Goal: Feedback & Contribution: Contribute content

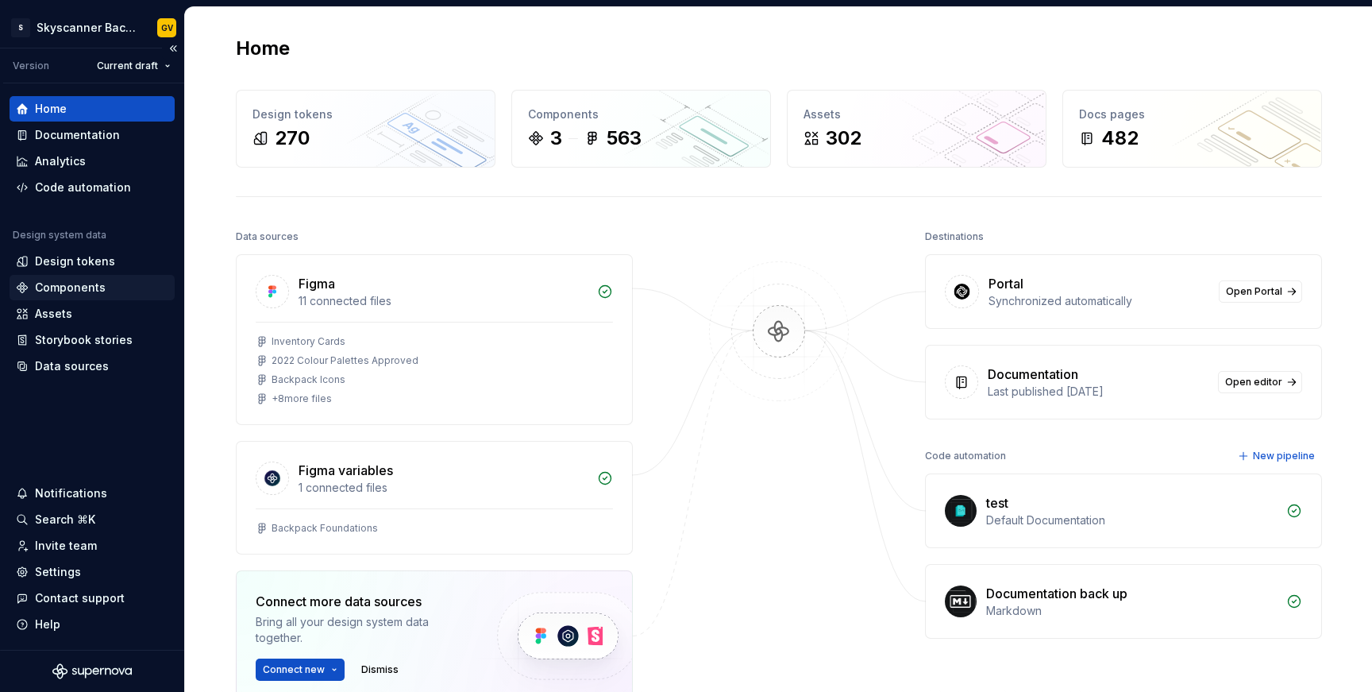
click at [43, 287] on div "Components" at bounding box center [70, 288] width 71 height 16
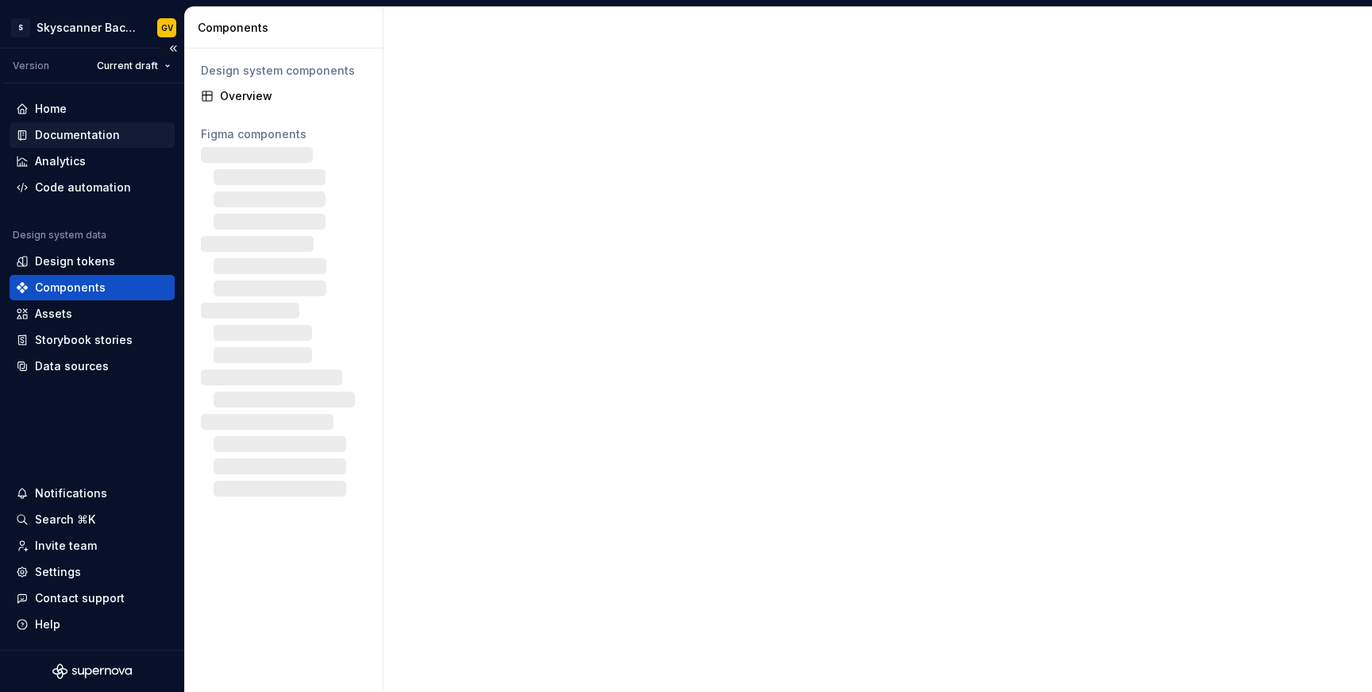
click at [67, 138] on div "Documentation" at bounding box center [77, 135] width 85 height 16
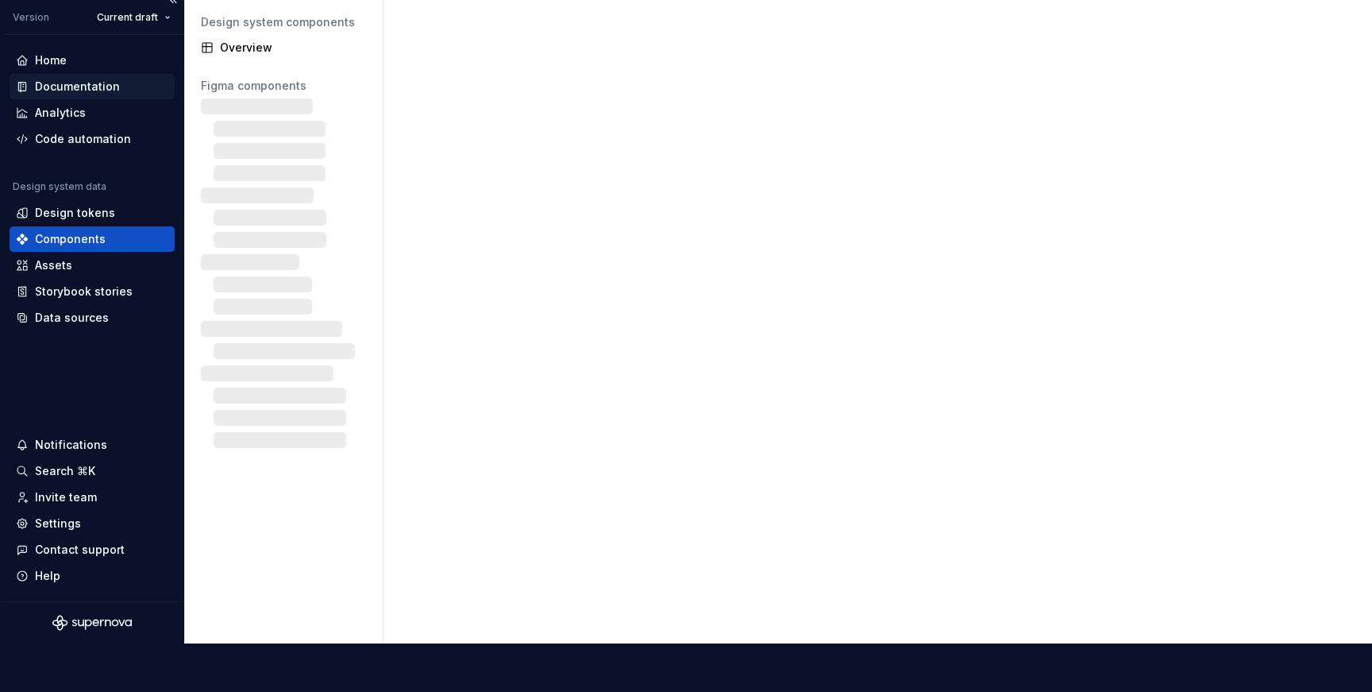
scroll to position [685, 0]
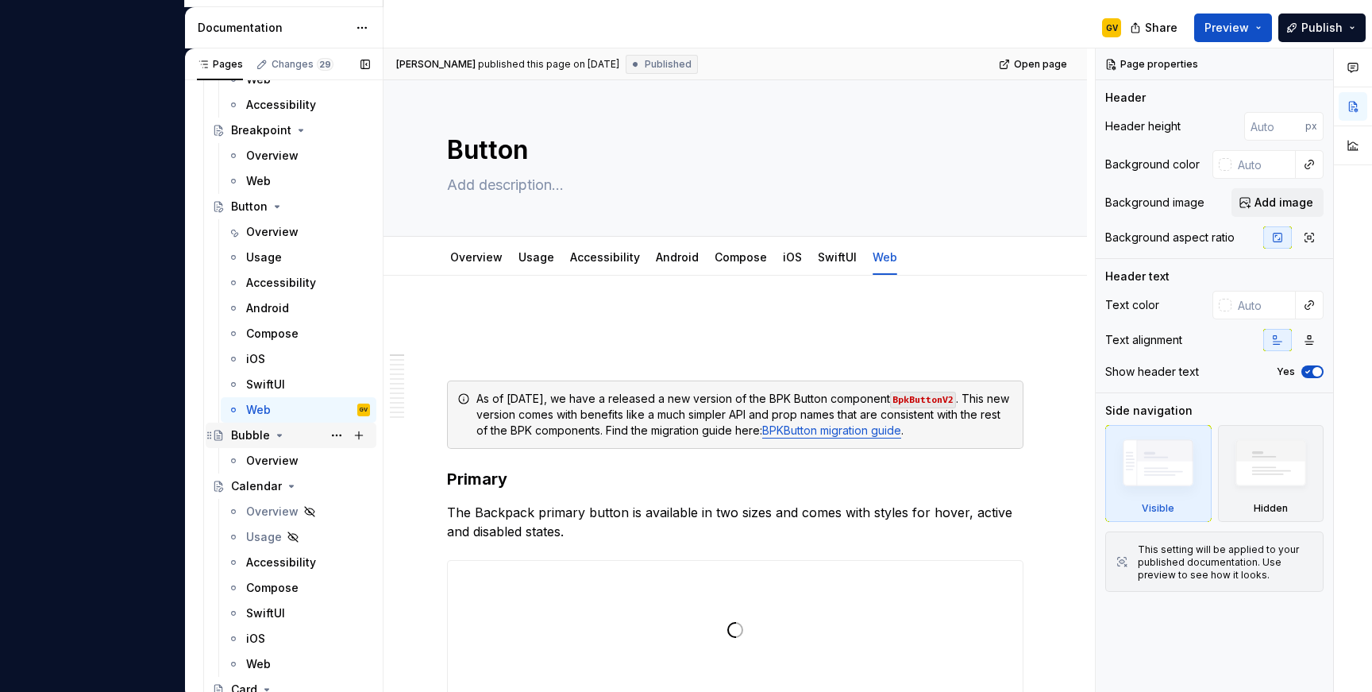
scroll to position [3971, 0]
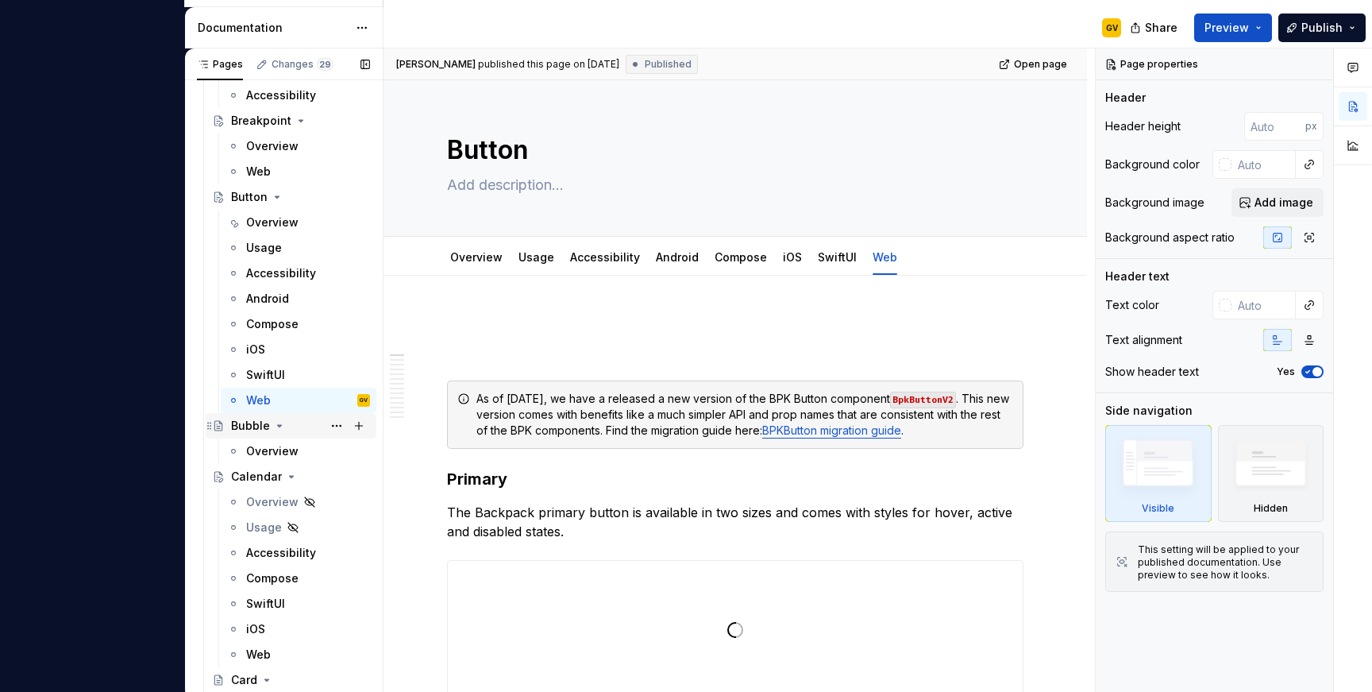
click at [252, 429] on div "Bubble" at bounding box center [250, 426] width 39 height 16
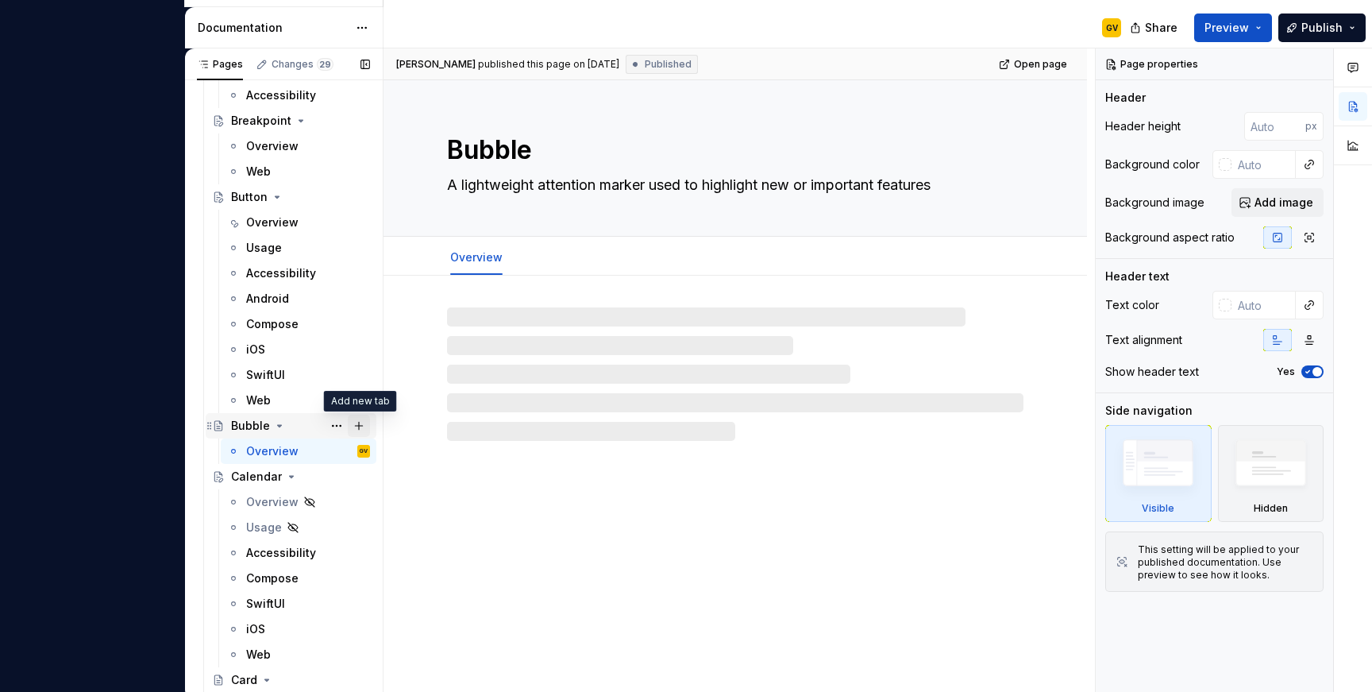
click at [358, 425] on button "Page tree" at bounding box center [359, 426] width 22 height 22
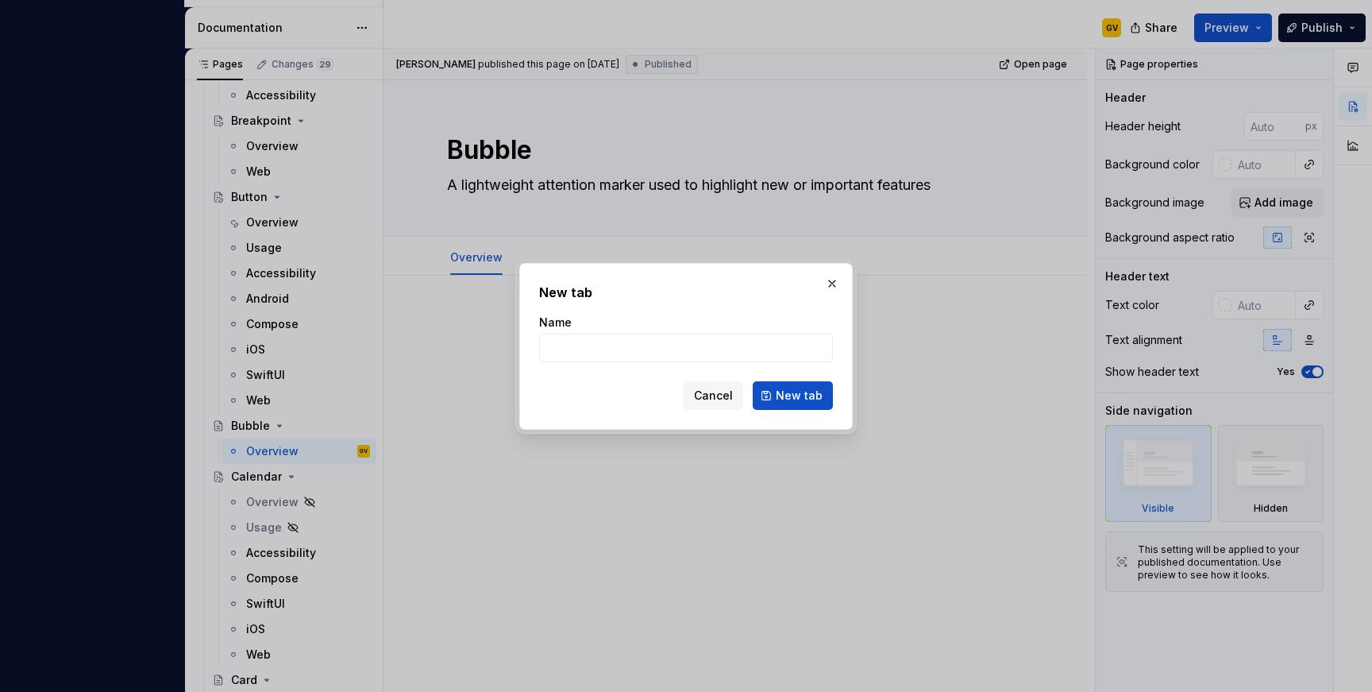
type textarea "*"
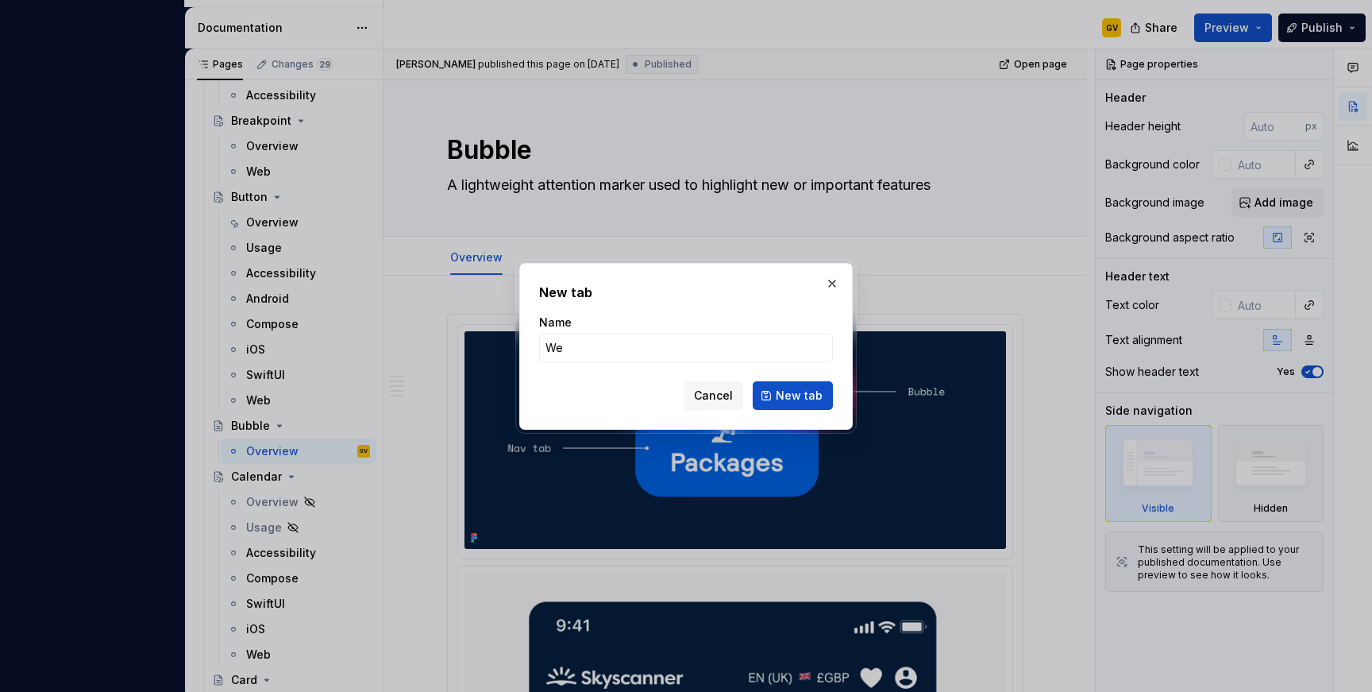
type input "Web"
click at [791, 396] on span "New tab" at bounding box center [799, 396] width 47 height 16
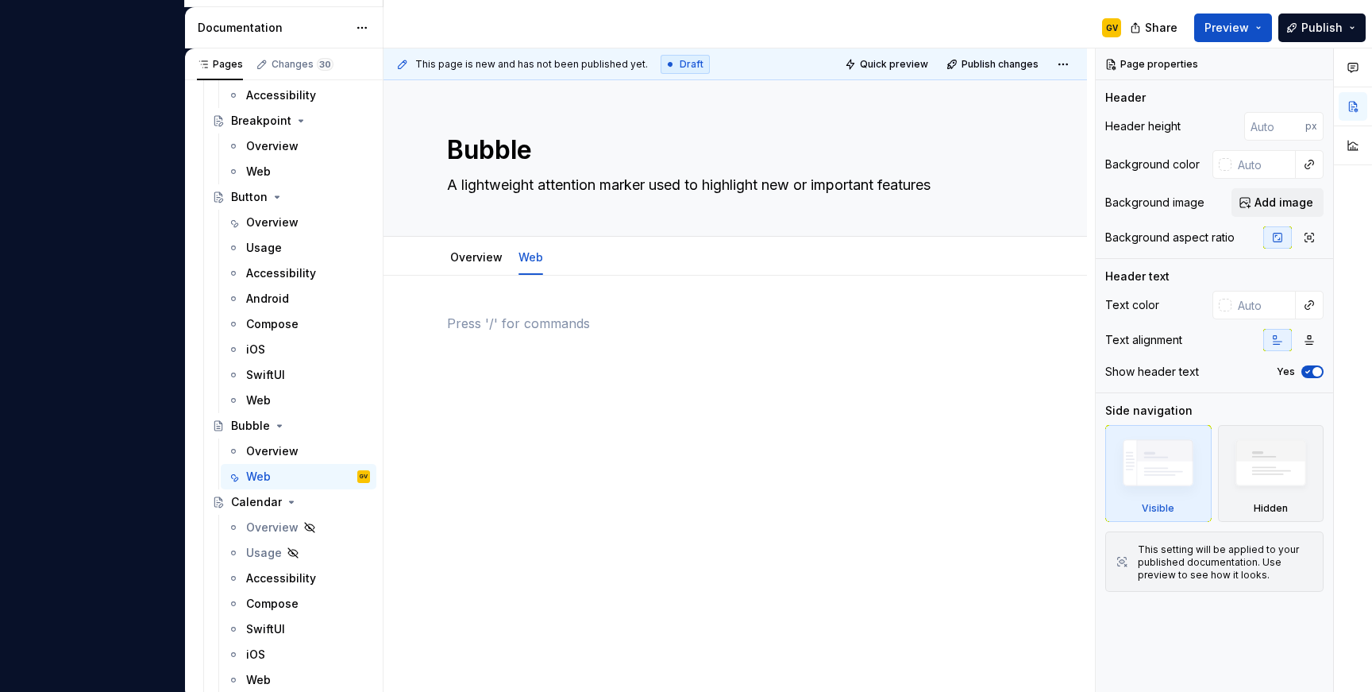
click at [789, 354] on div at bounding box center [735, 344] width 577 height 60
type textarea "*"
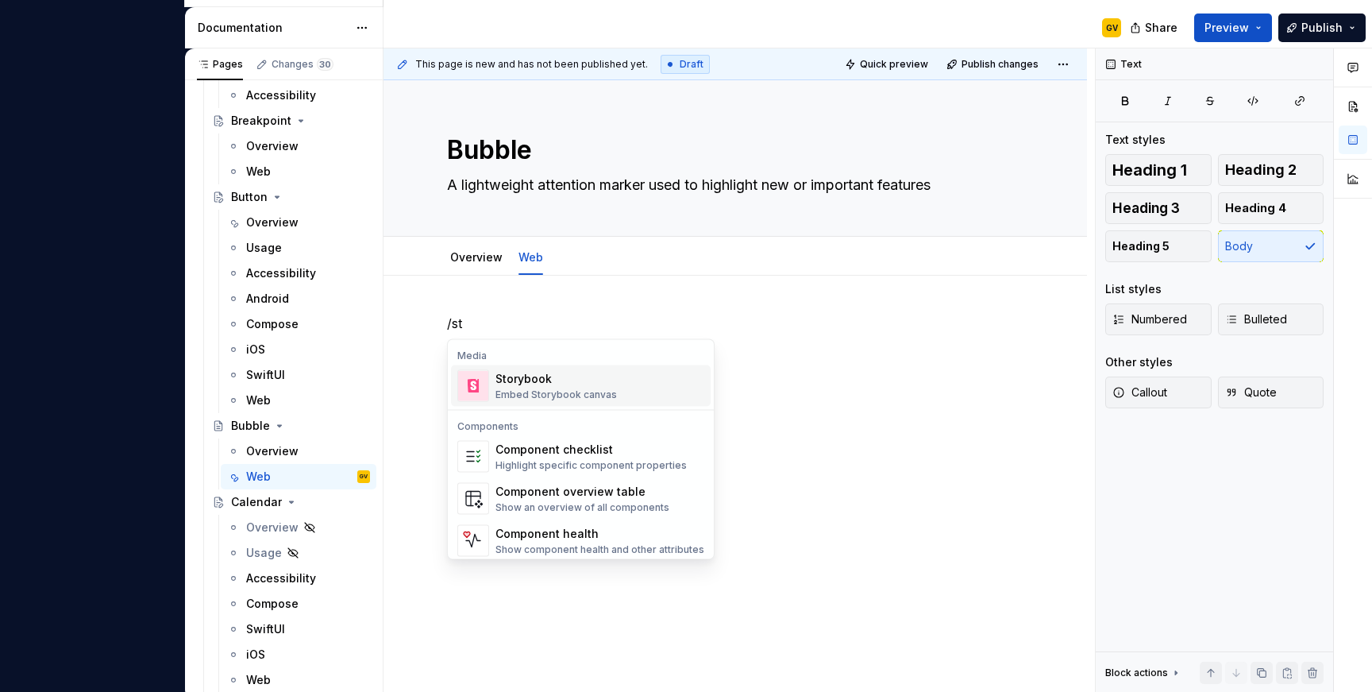
click at [598, 400] on div "Storybook Embed Storybook canvas" at bounding box center [600, 386] width 209 height 32
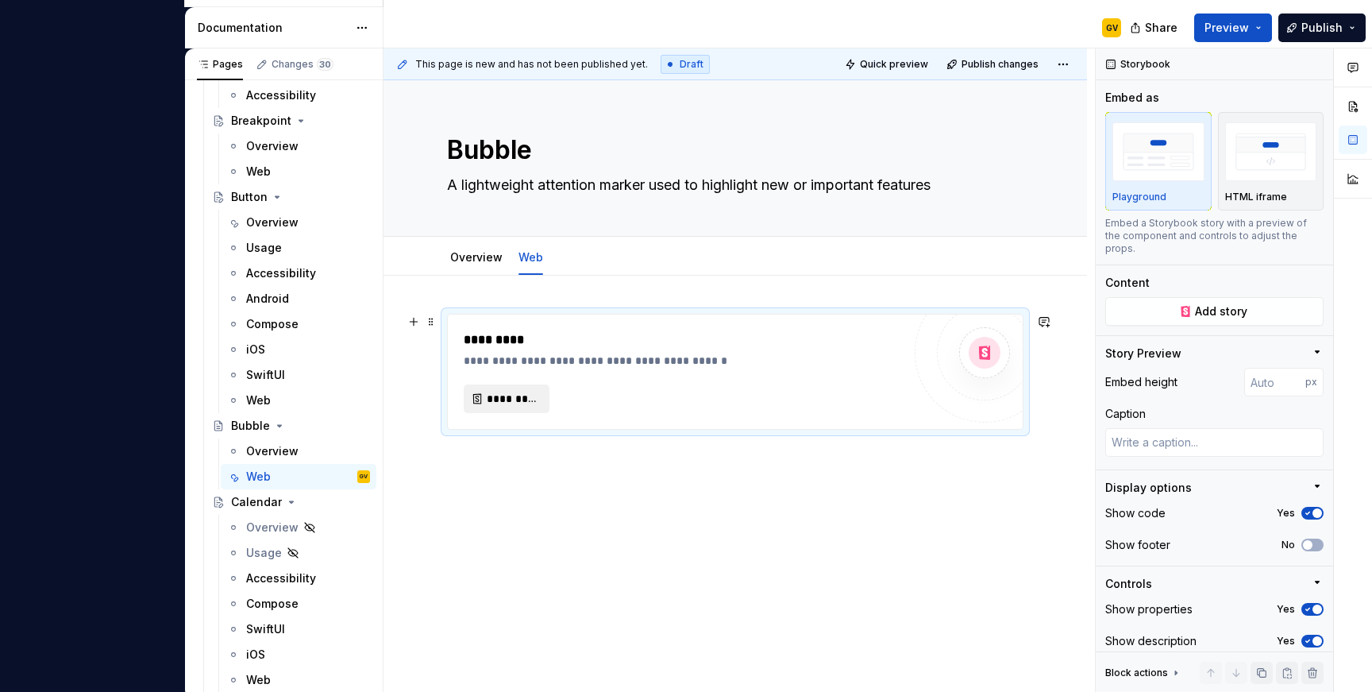
click at [535, 394] on span "*********" at bounding box center [513, 399] width 52 height 16
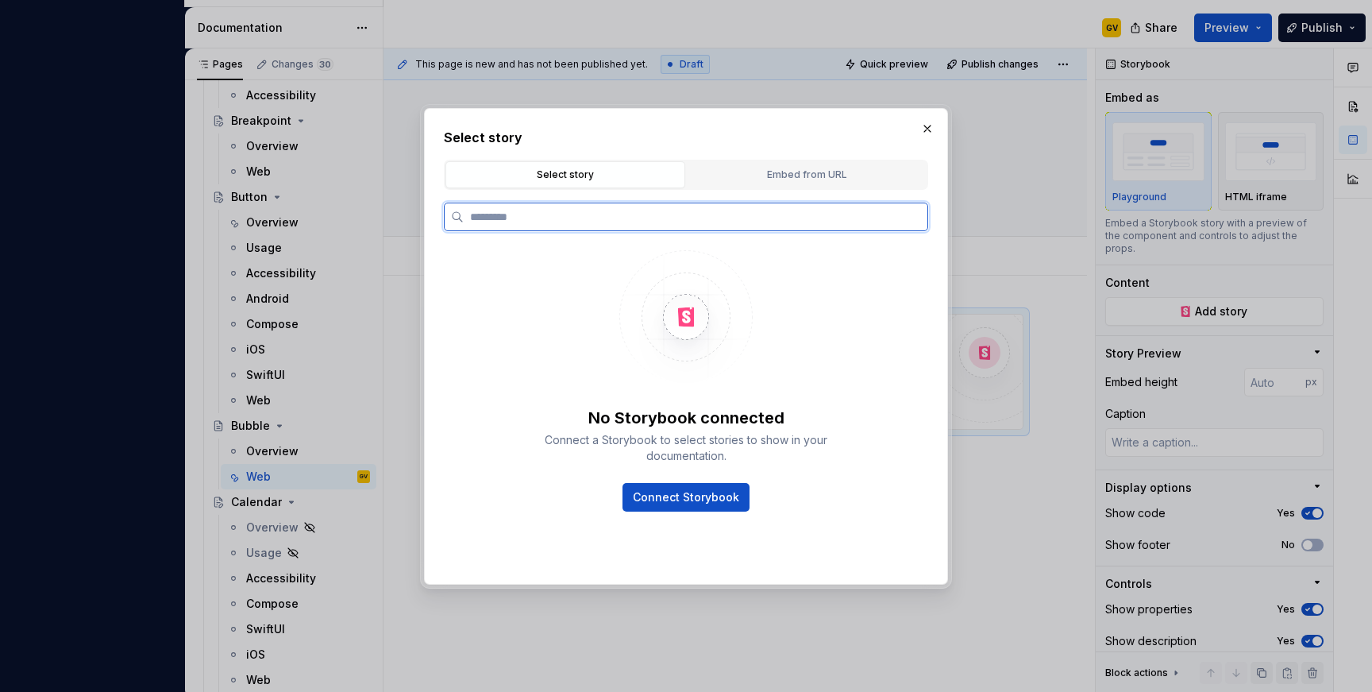
type textarea "*"
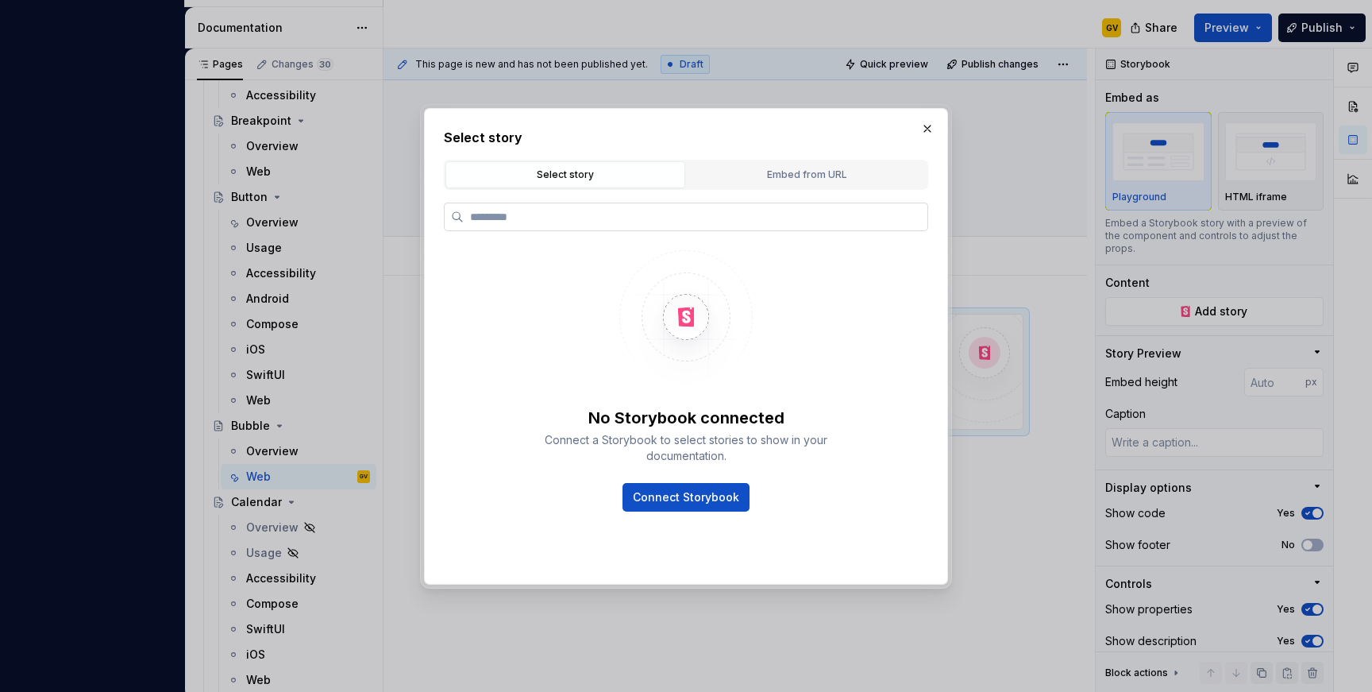
click at [565, 202] on label at bounding box center [686, 216] width 484 height 29
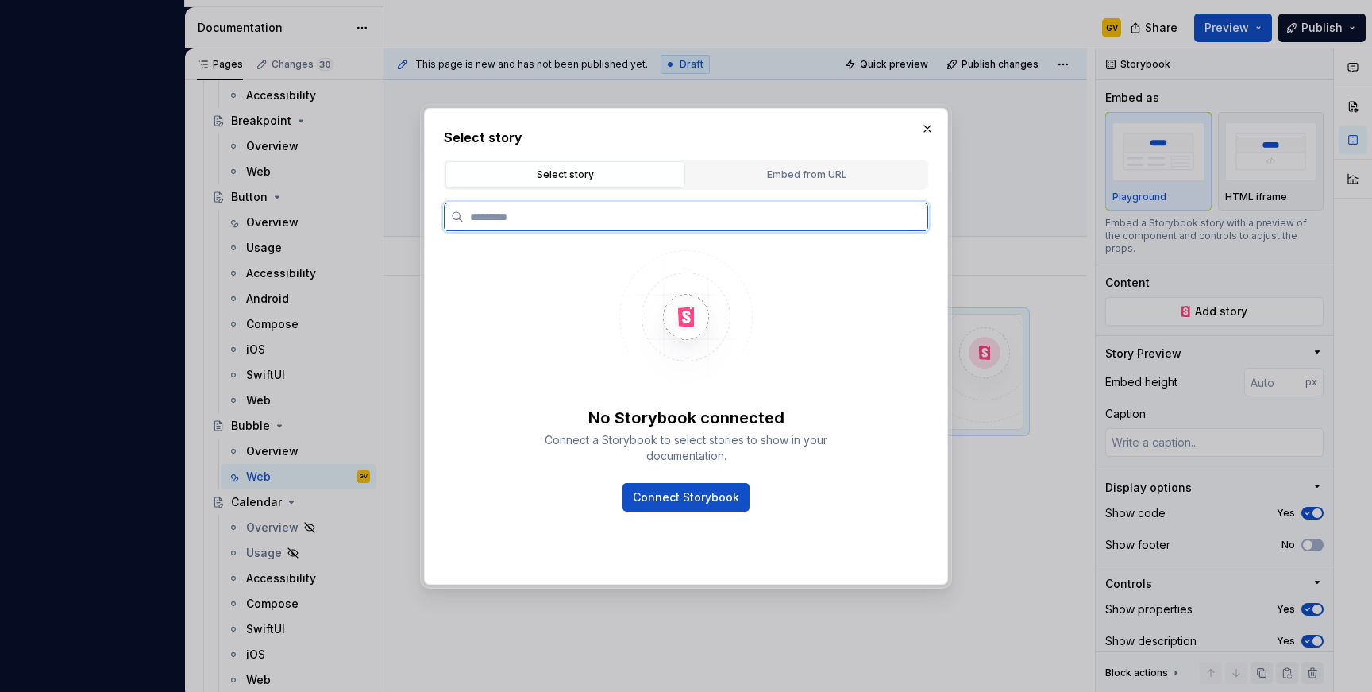
click at [565, 209] on input "search" at bounding box center [696, 217] width 464 height 16
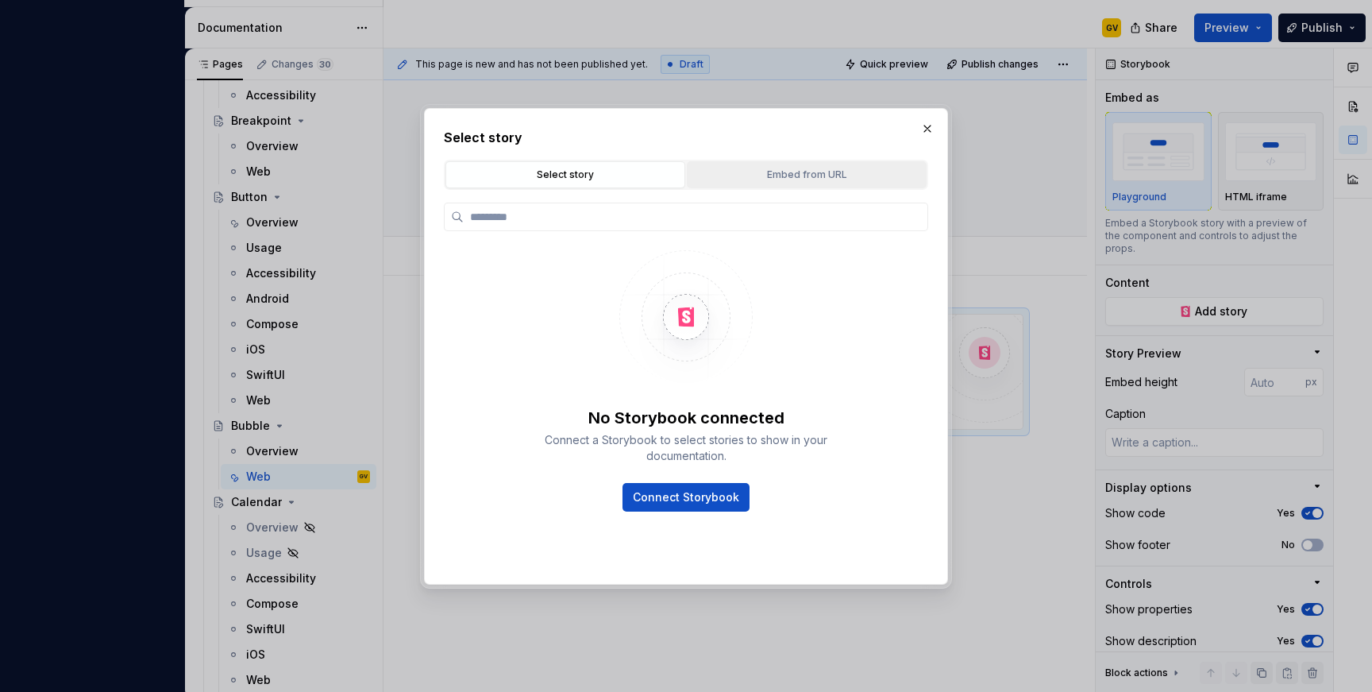
click at [745, 161] on button "Embed from URL" at bounding box center [807, 174] width 240 height 27
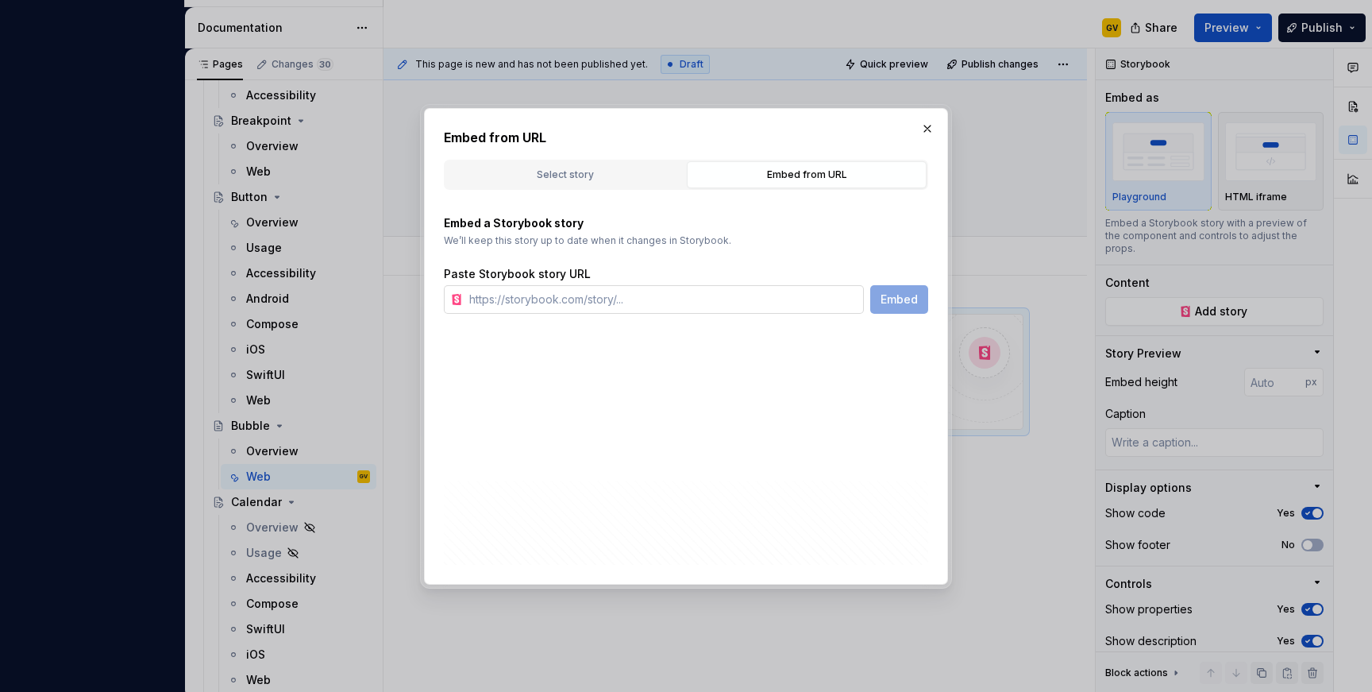
click at [545, 303] on input "text" at bounding box center [663, 299] width 401 height 29
paste input "[URL][DOMAIN_NAME]"
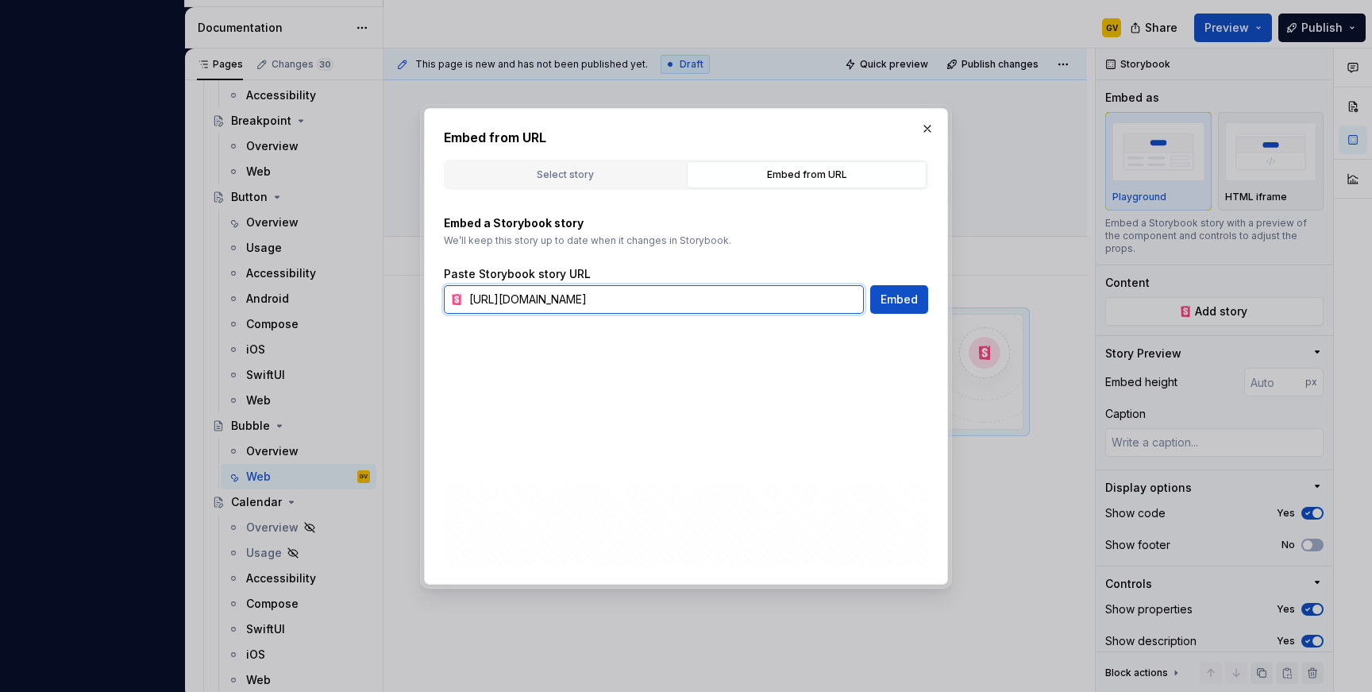
scroll to position [0, 249]
type input "[URL][DOMAIN_NAME]"
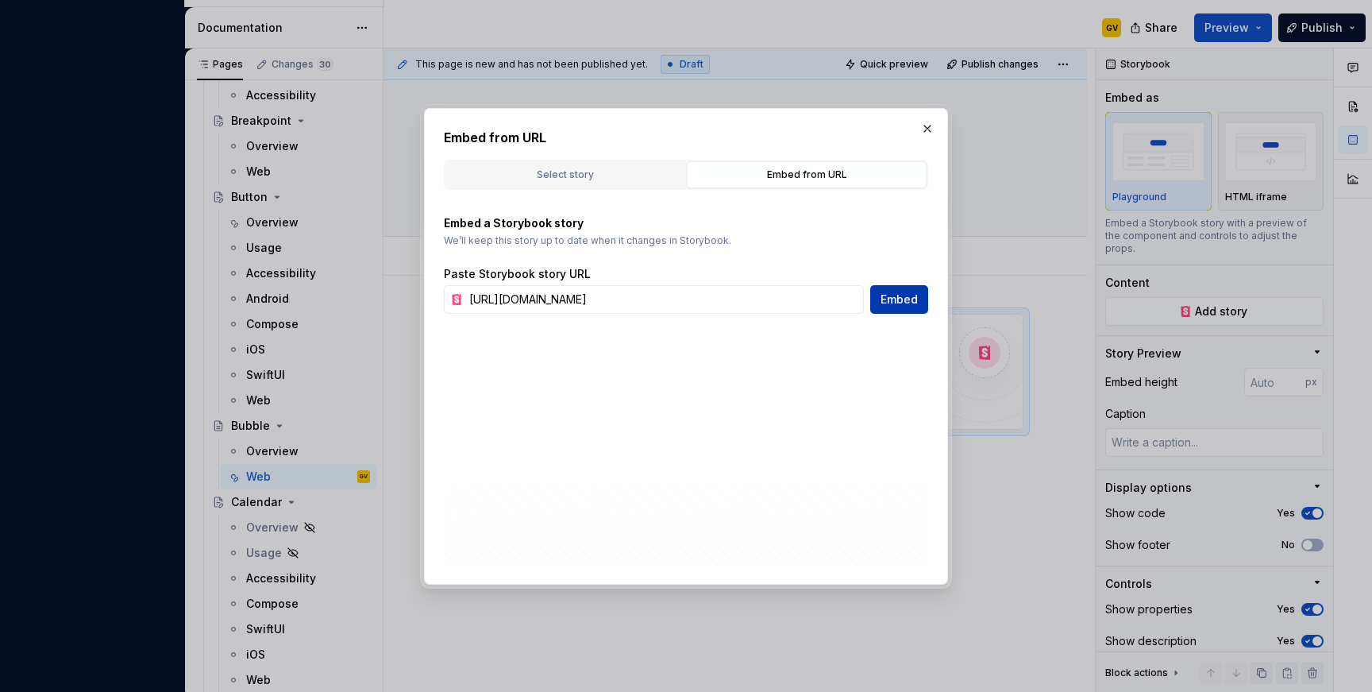
scroll to position [0, 0]
click at [874, 301] on button "Embed" at bounding box center [899, 299] width 58 height 29
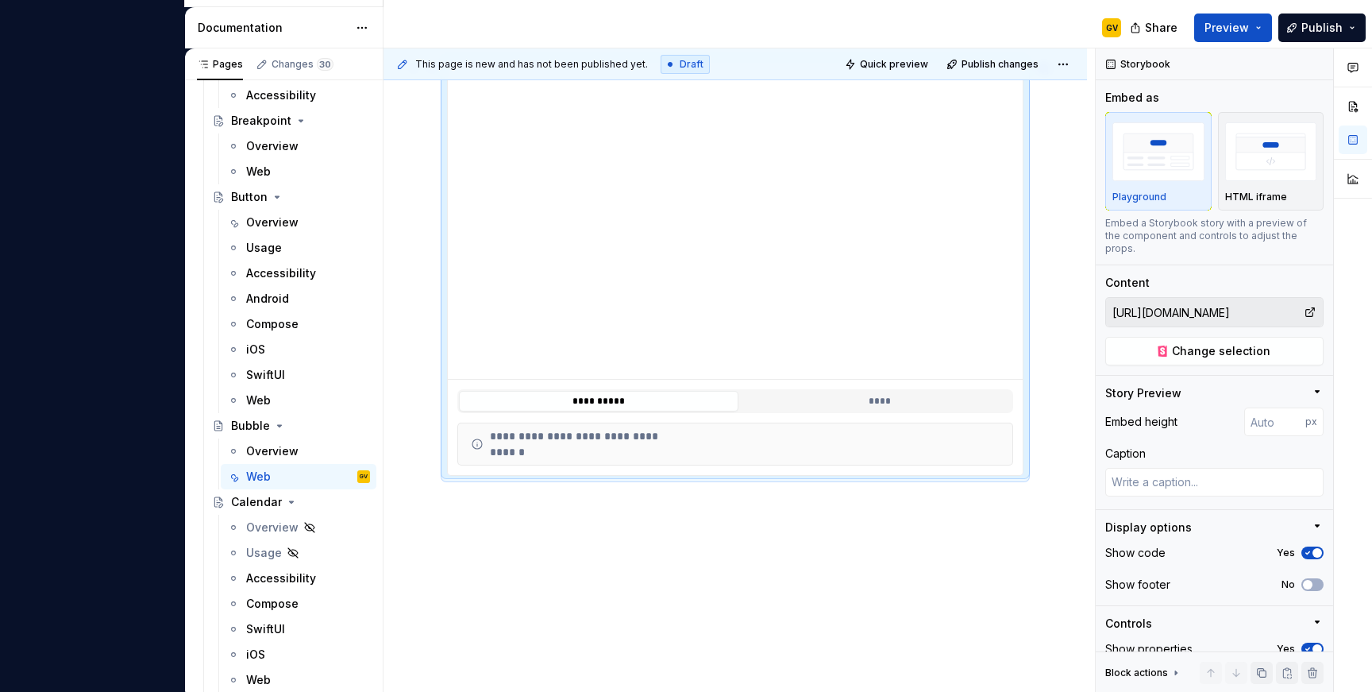
scroll to position [263, 0]
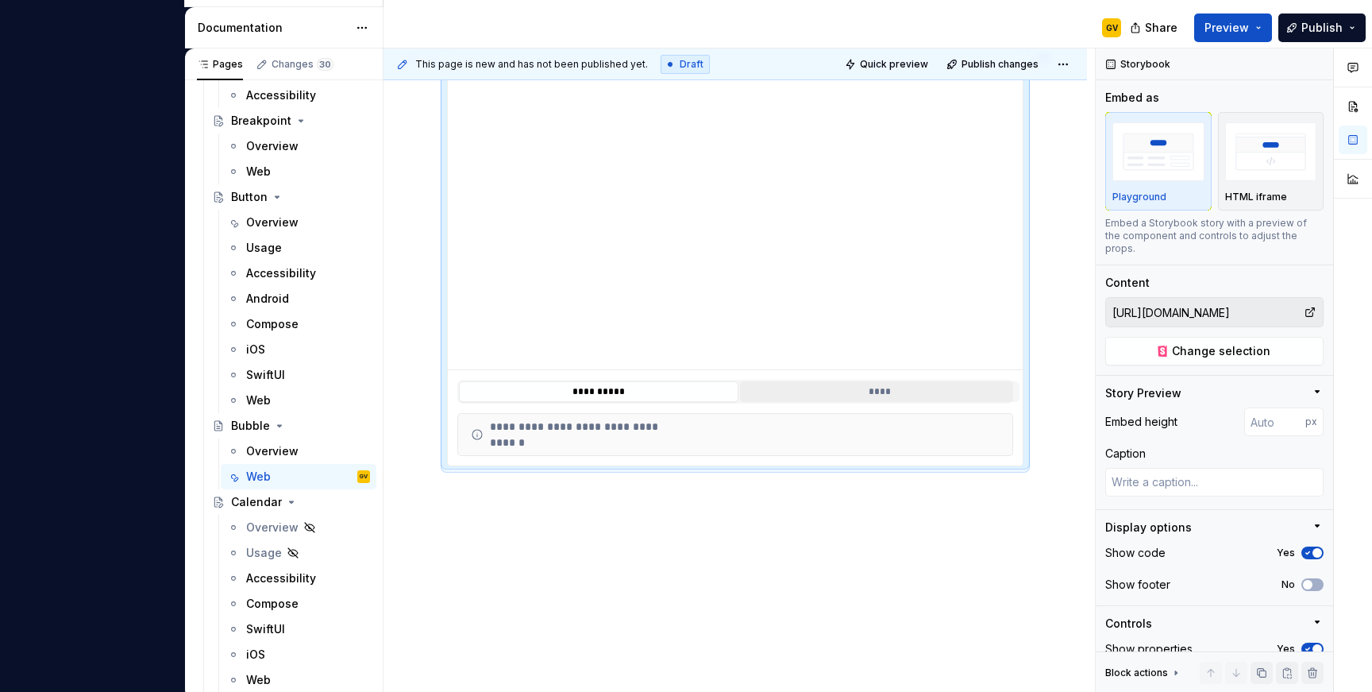
click at [836, 388] on button "****" at bounding box center [880, 391] width 280 height 21
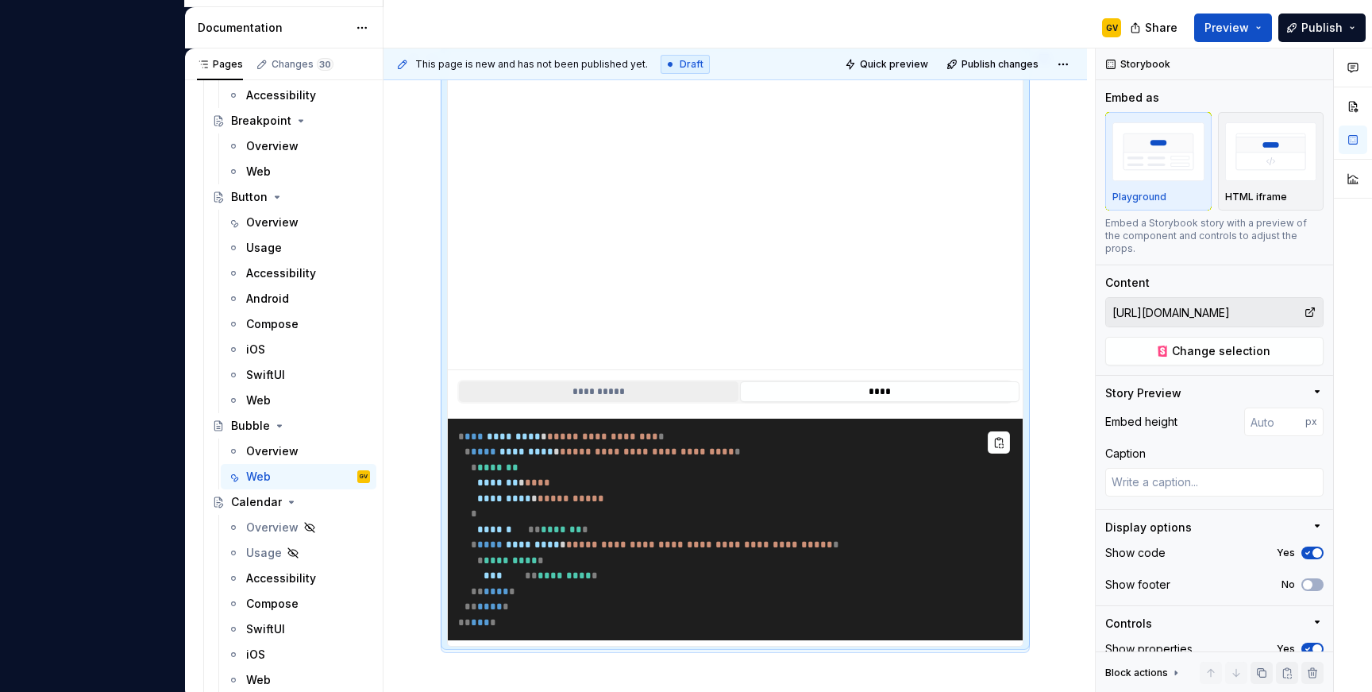
click at [688, 391] on button "**********" at bounding box center [599, 391] width 280 height 21
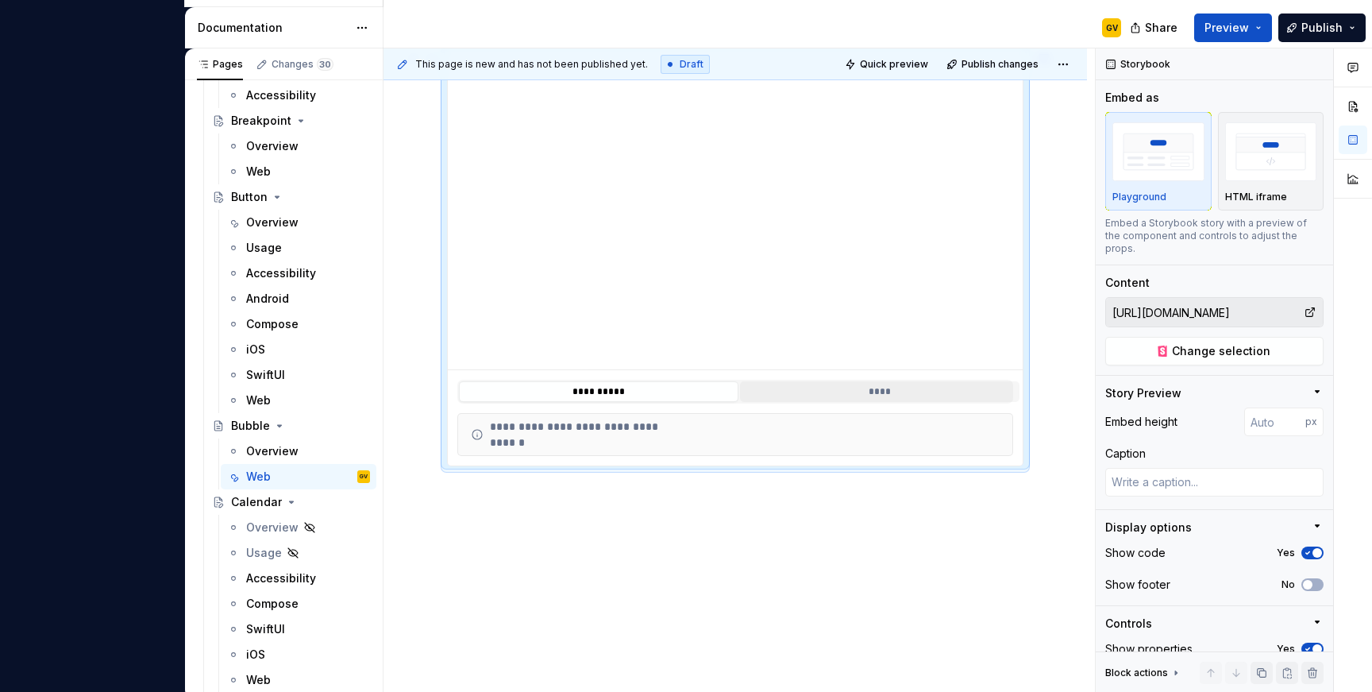
click at [786, 397] on button "****" at bounding box center [880, 391] width 280 height 21
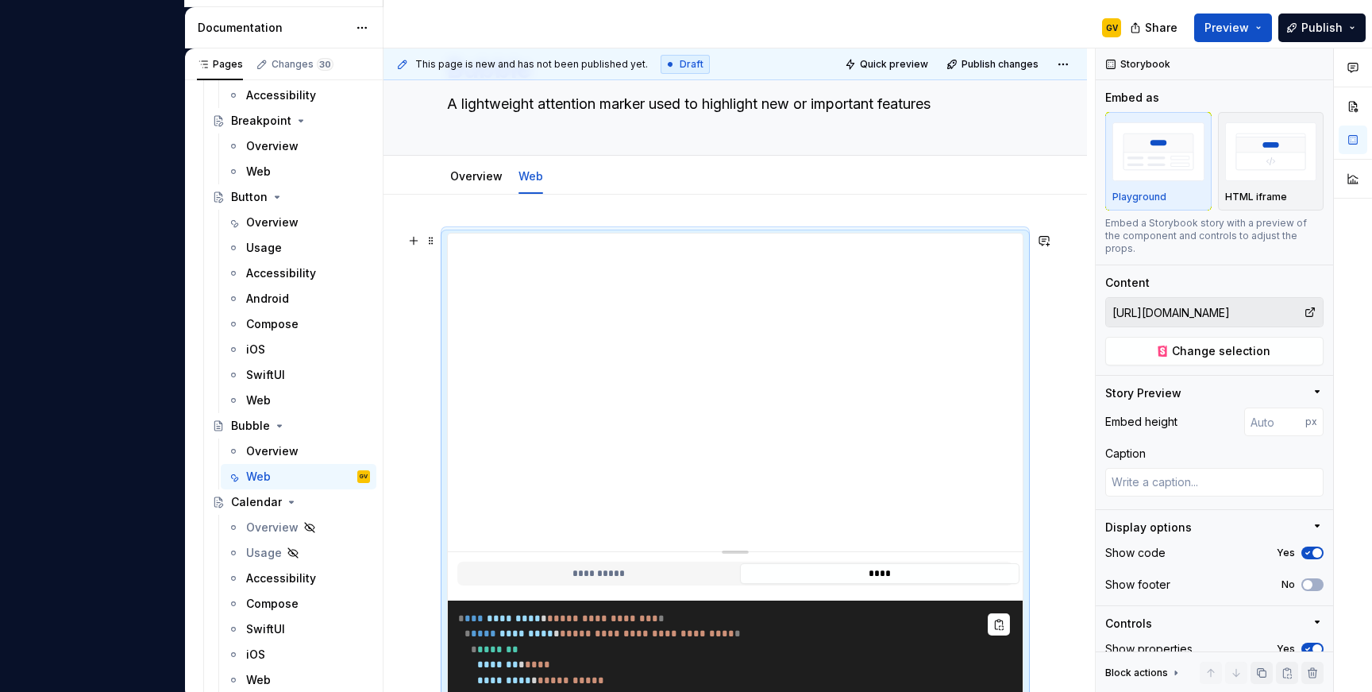
scroll to position [128, 0]
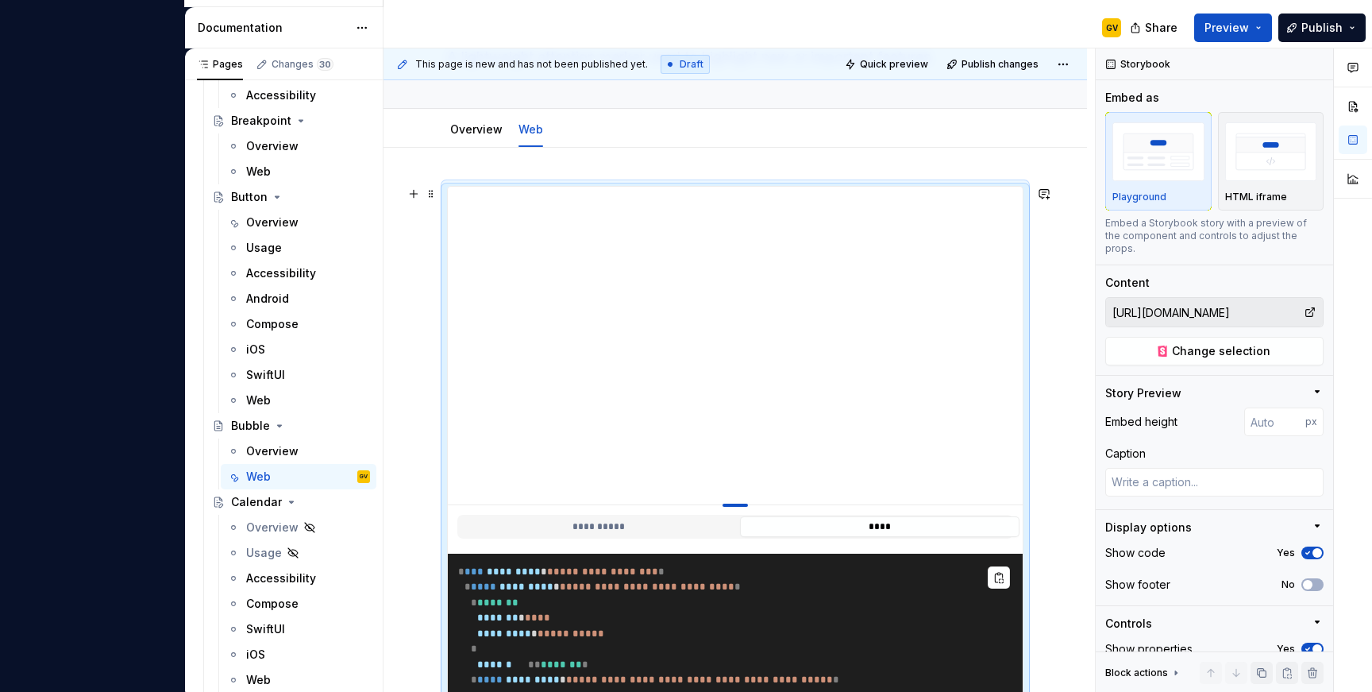
type textarea "*"
type input "399"
type textarea "*"
type input "349"
type textarea "*"
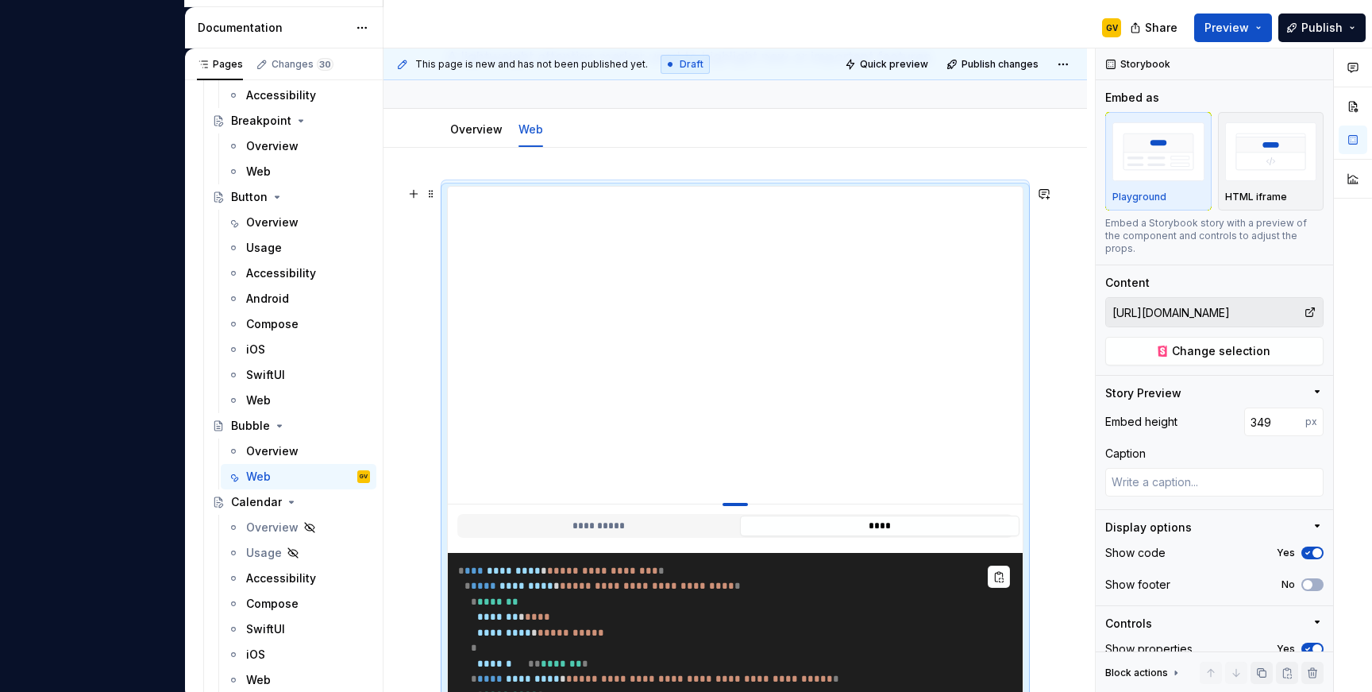
type input "336"
type textarea "*"
type input "331"
type textarea "*"
type input "330"
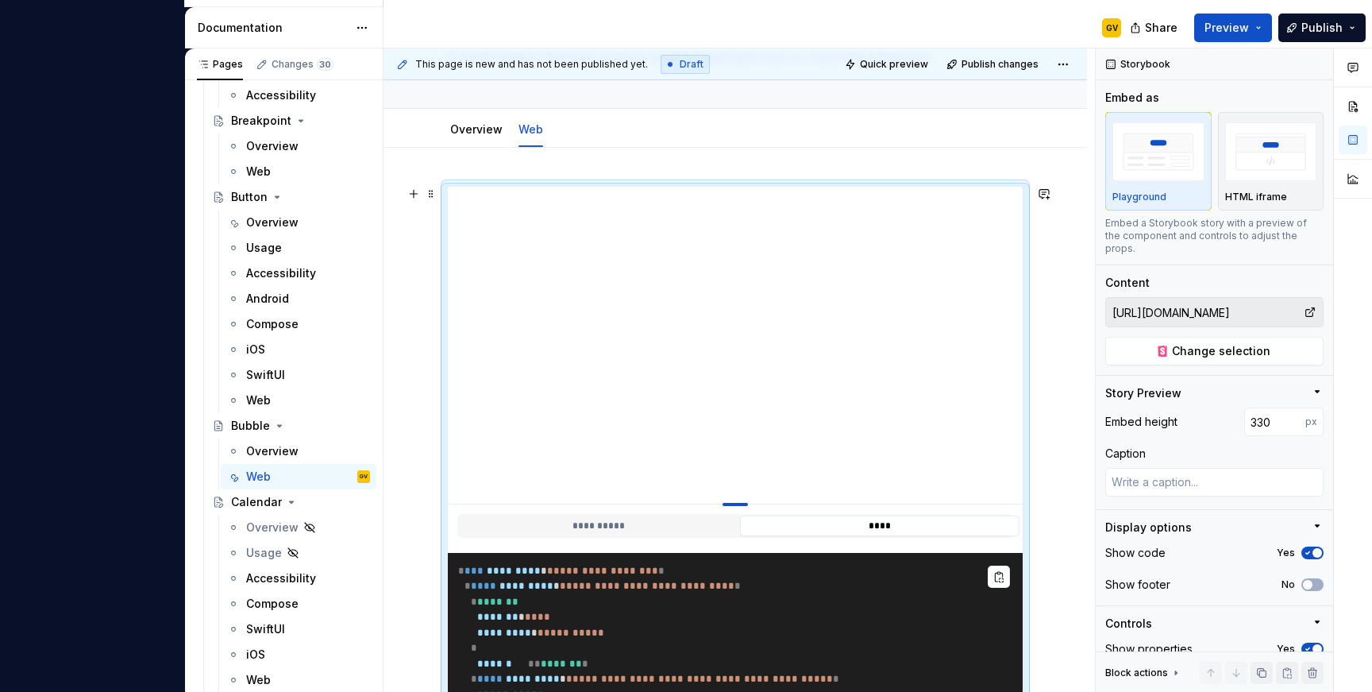
type textarea "*"
type input "328"
type textarea "*"
type input "325"
type textarea "*"
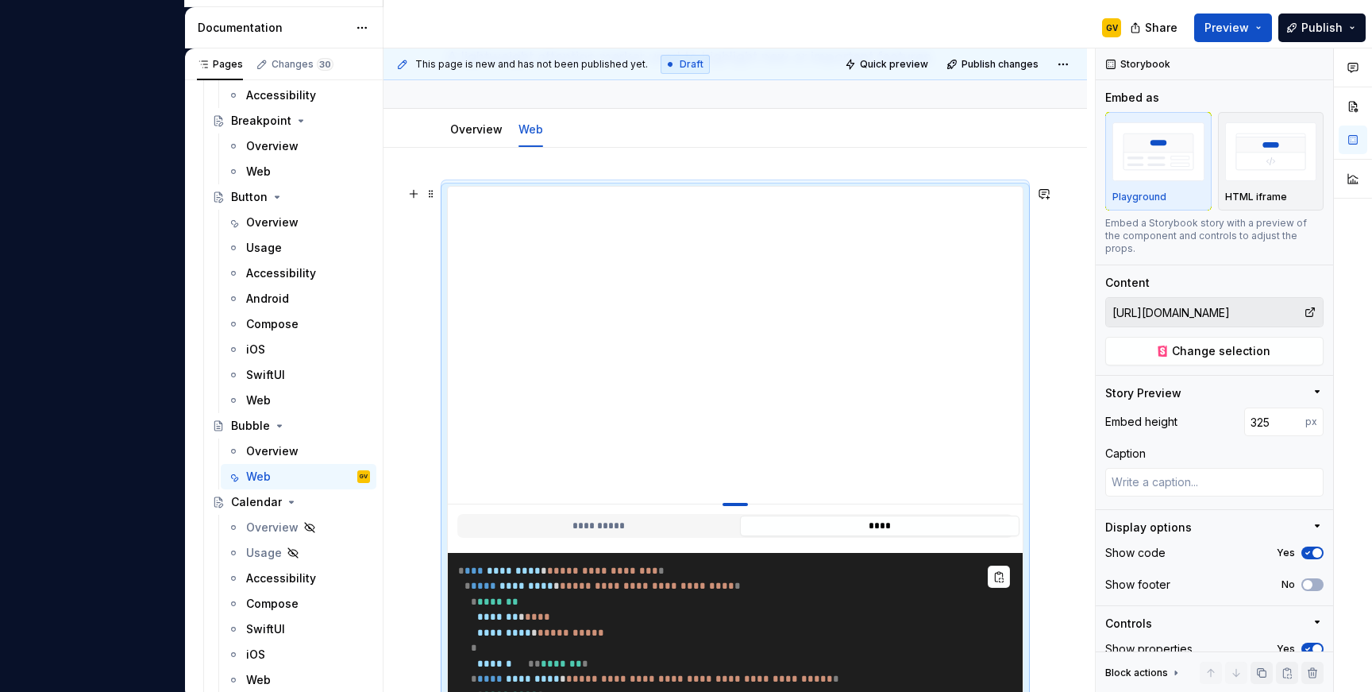
type input "310"
type textarea "*"
type input "297"
type textarea "*"
type input "294"
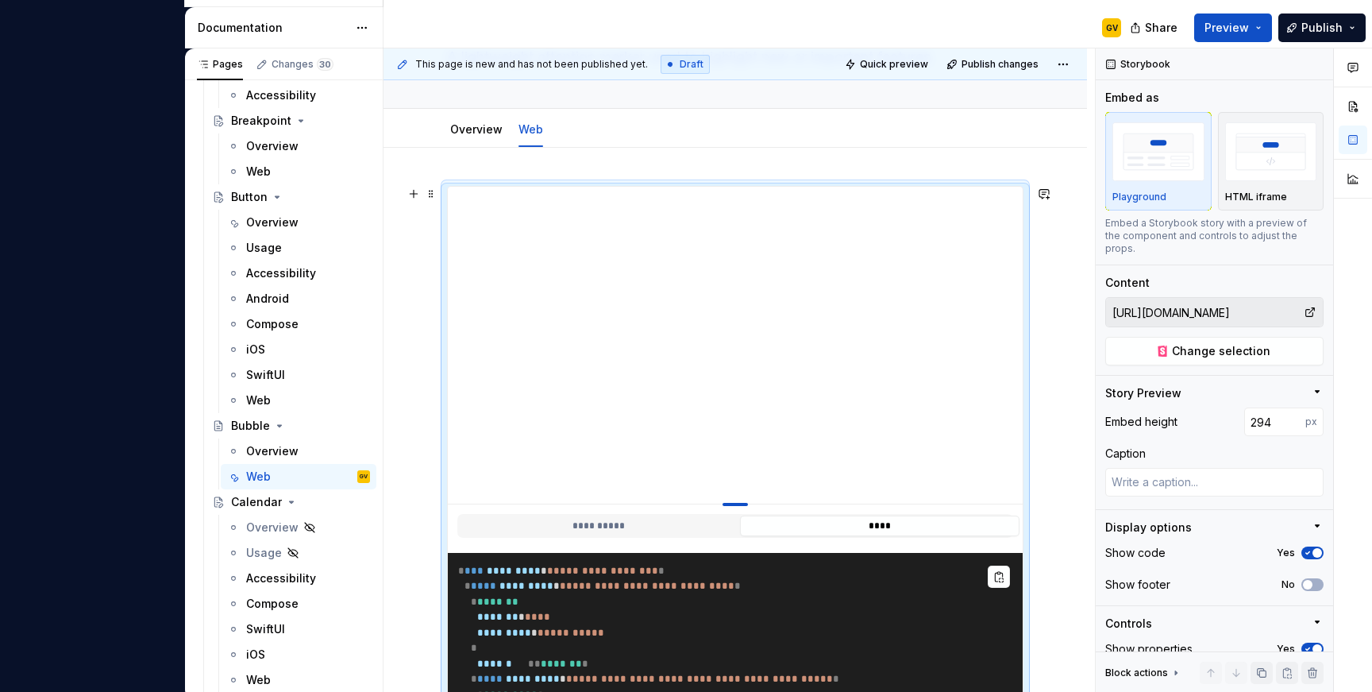
type textarea "*"
type input "284"
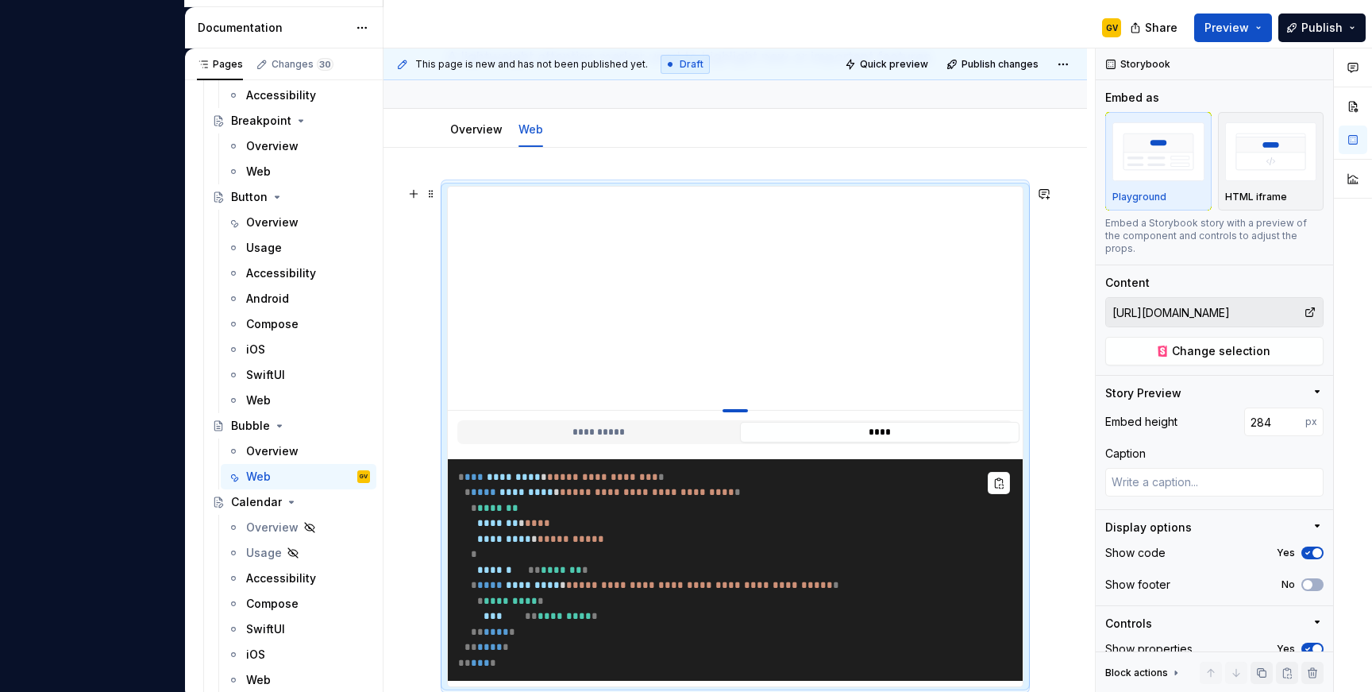
type textarea "*"
type input "281"
type textarea "*"
type input "276"
type textarea "*"
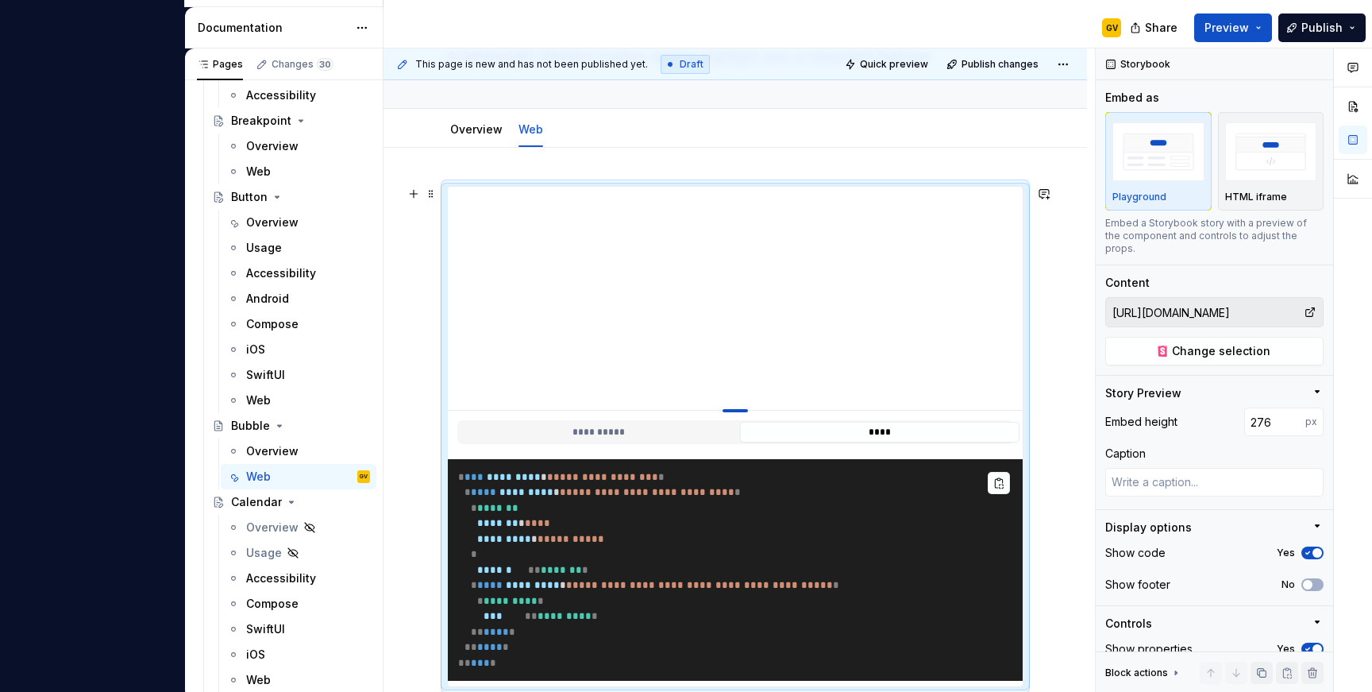
type input "266"
type textarea "*"
type input "265"
type textarea "*"
type input "258"
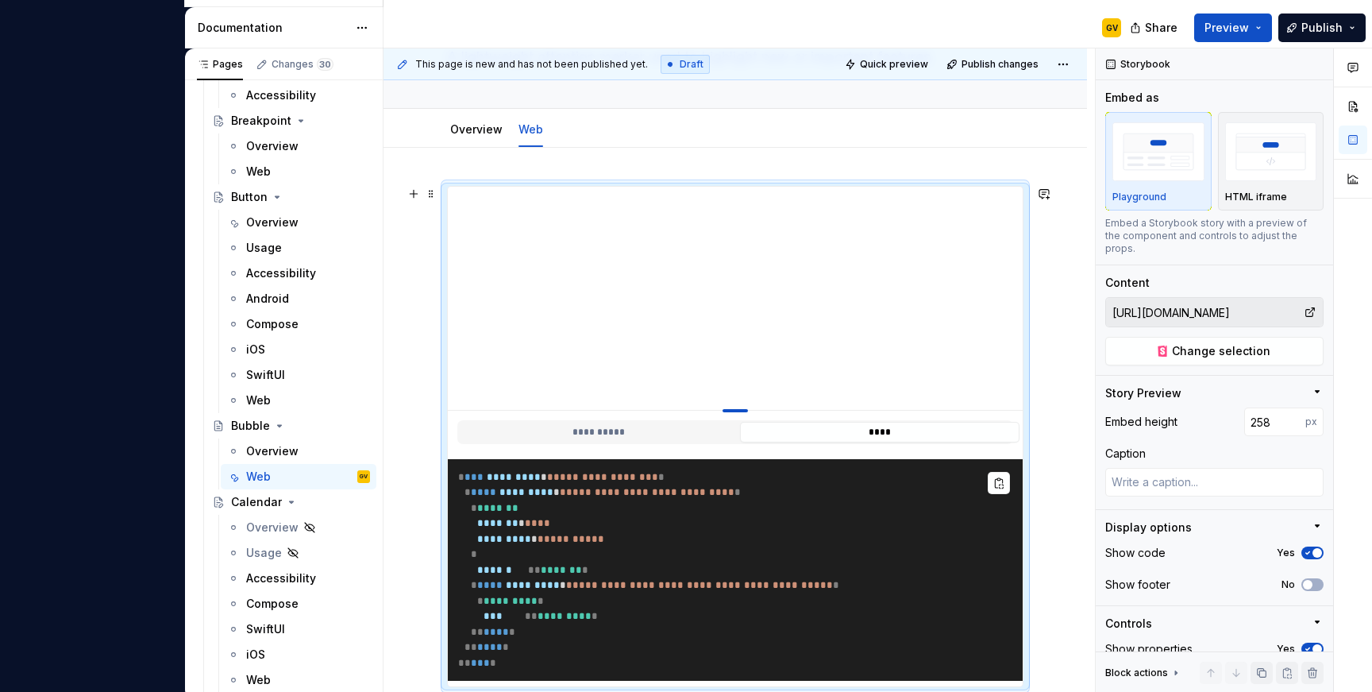
type textarea "*"
type input "248"
type textarea "*"
type input "236"
type textarea "*"
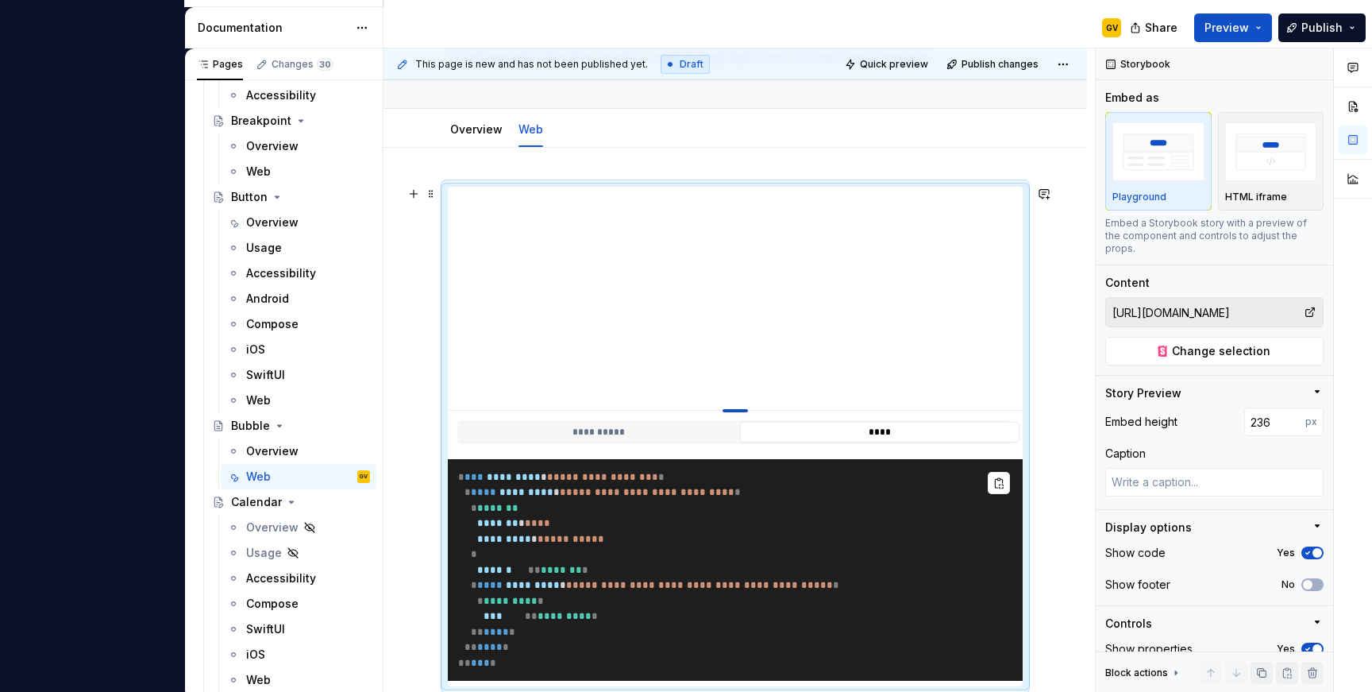
type input "224"
type textarea "*"
type input "208"
type textarea "*"
type input "201"
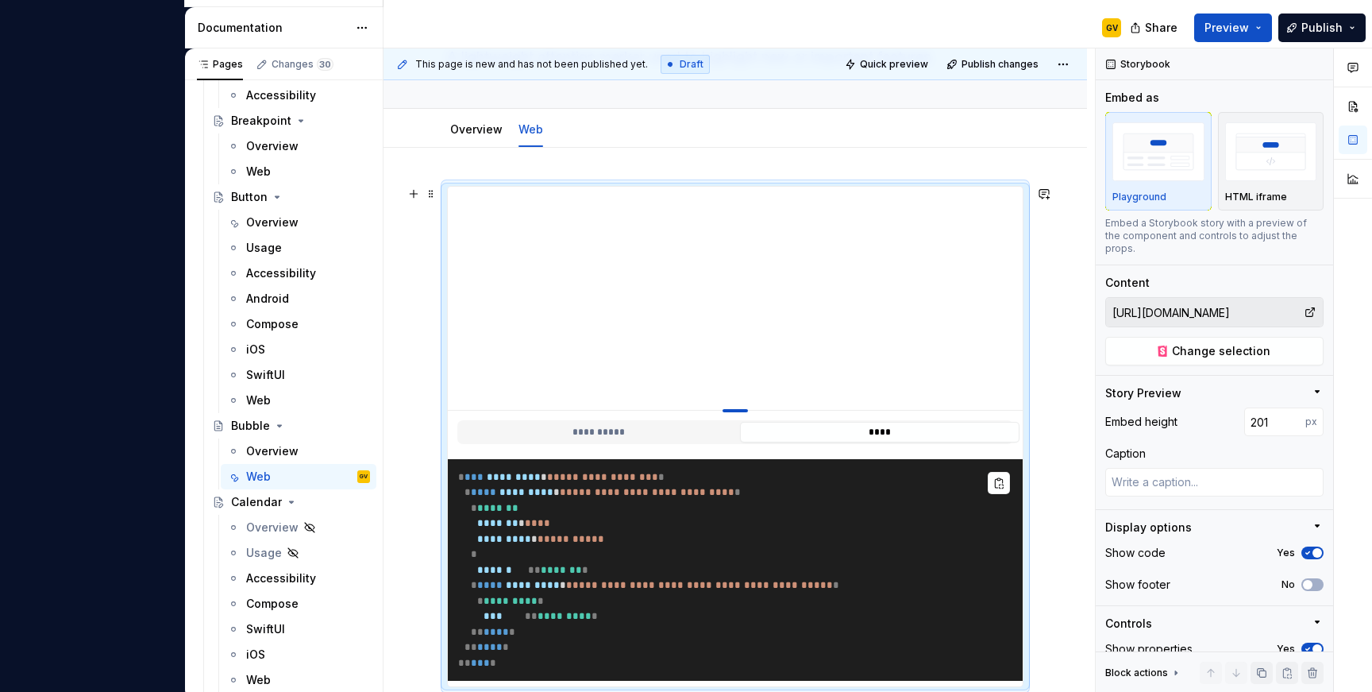
type textarea "*"
type input "193"
type textarea "*"
type input "176"
type textarea "*"
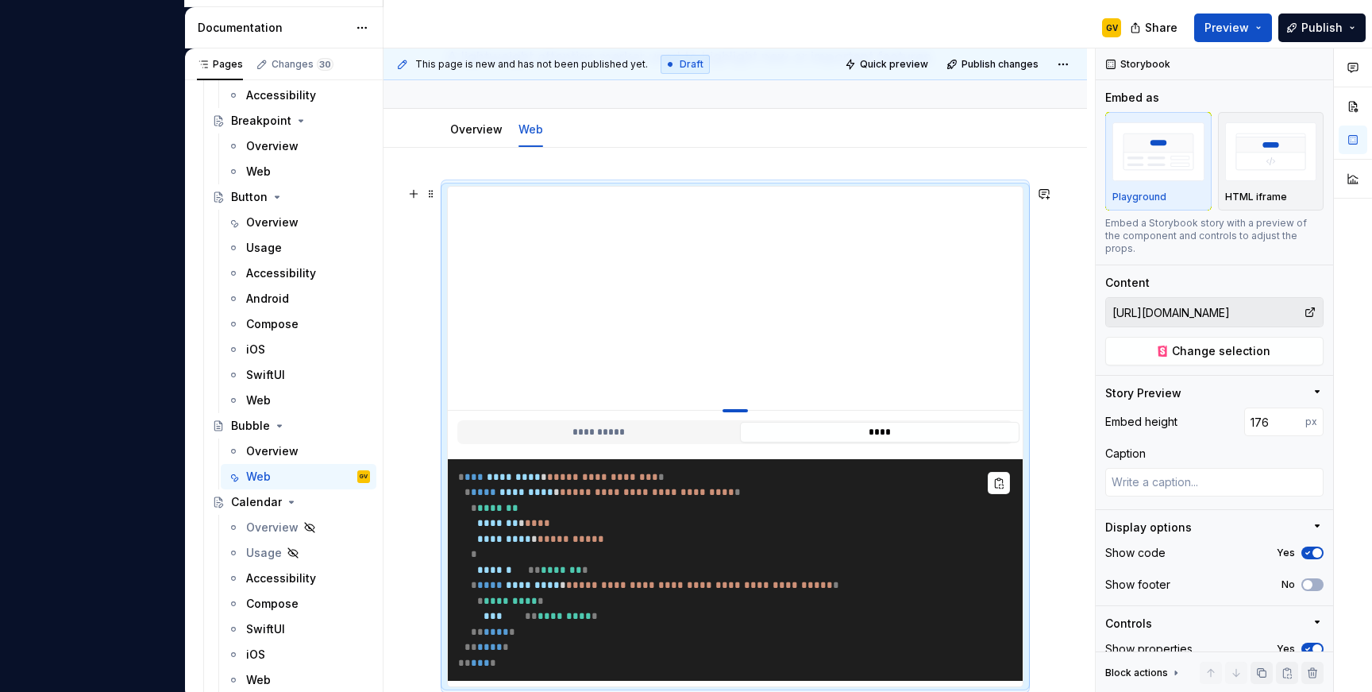
type input "171"
type textarea "*"
type input "166"
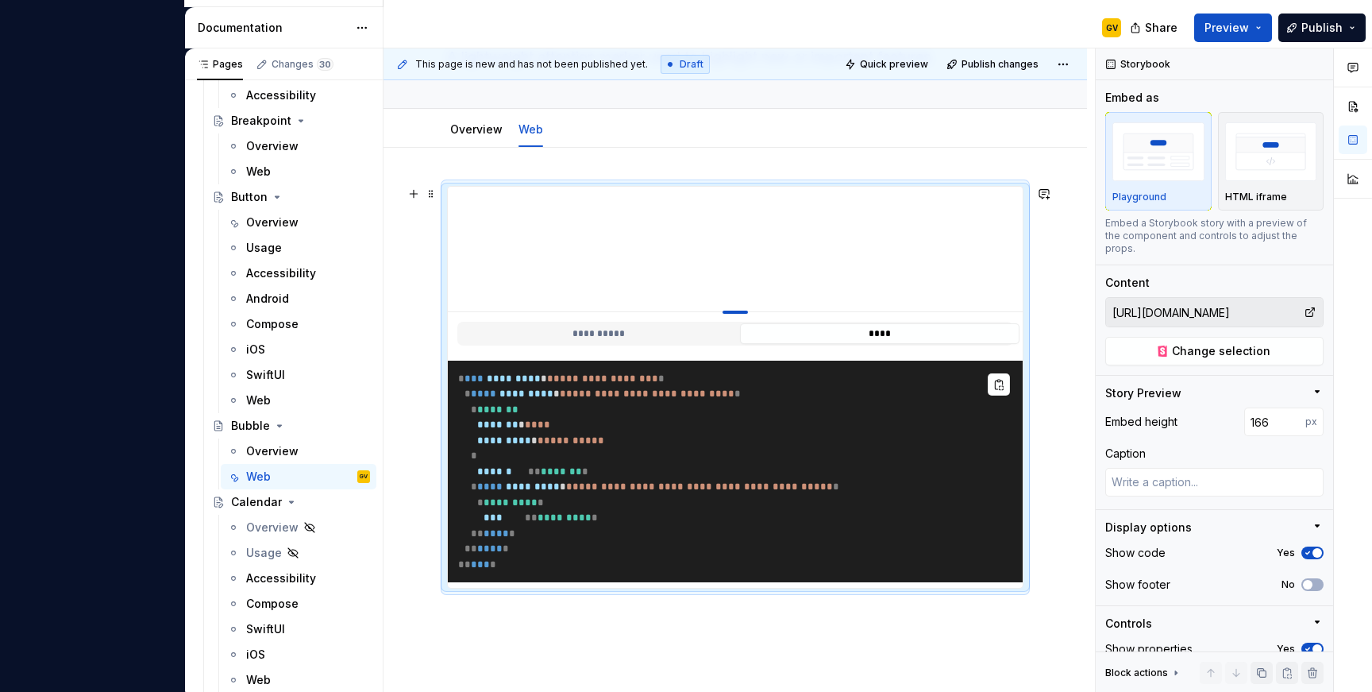
type textarea "*"
type input "157"
type textarea "*"
type input "151"
type textarea "*"
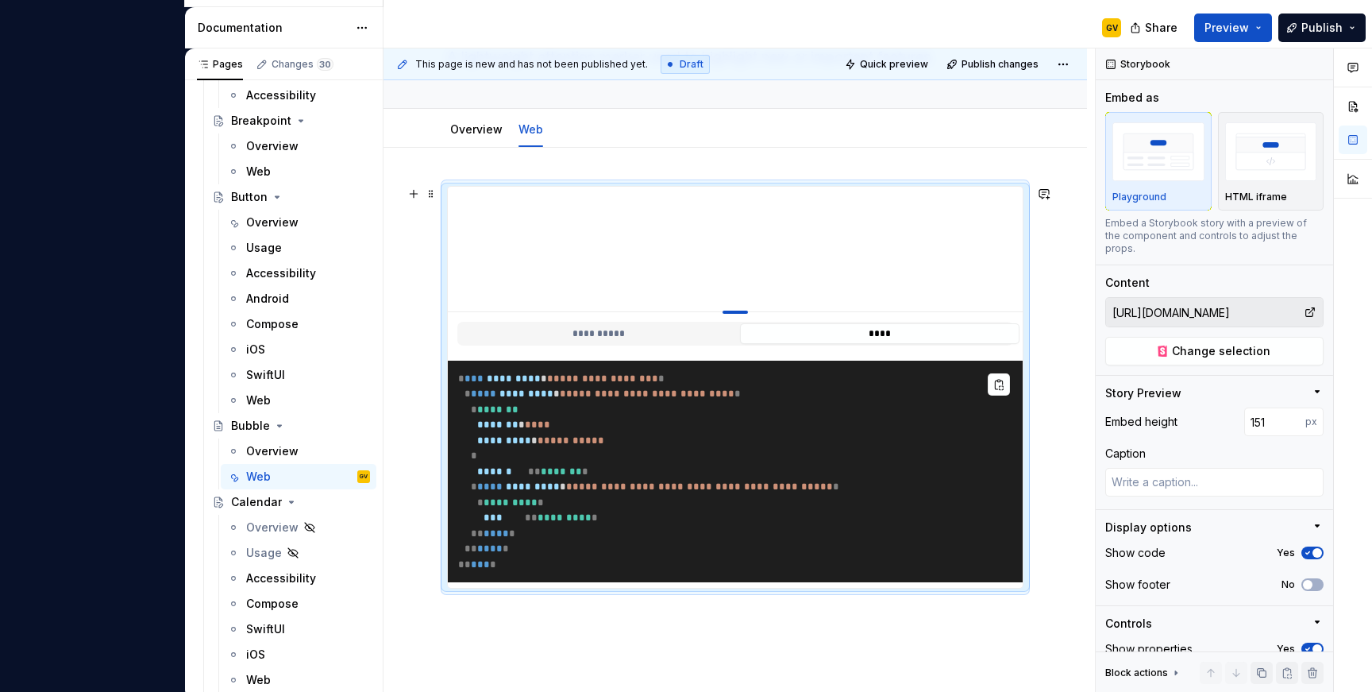
type input "149"
type textarea "*"
type input "139"
type textarea "*"
type input "130"
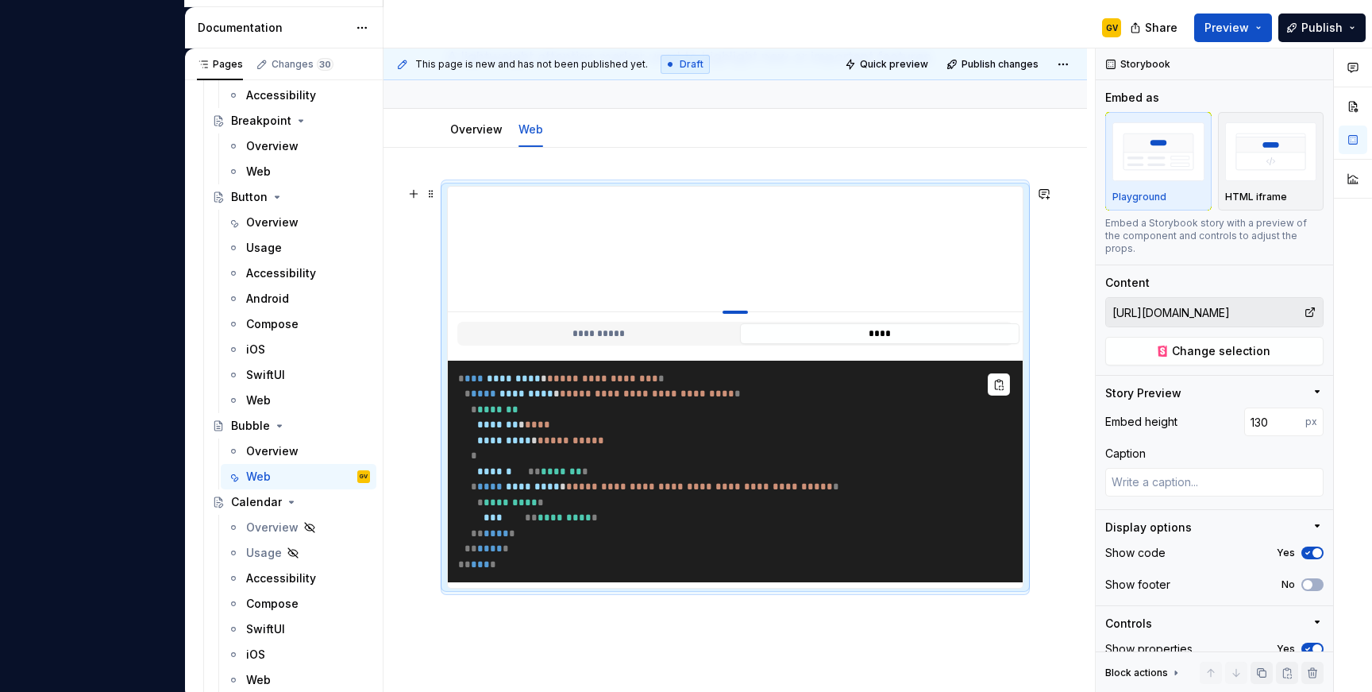
type textarea "*"
type input "124"
type textarea "*"
type input "116"
type textarea "*"
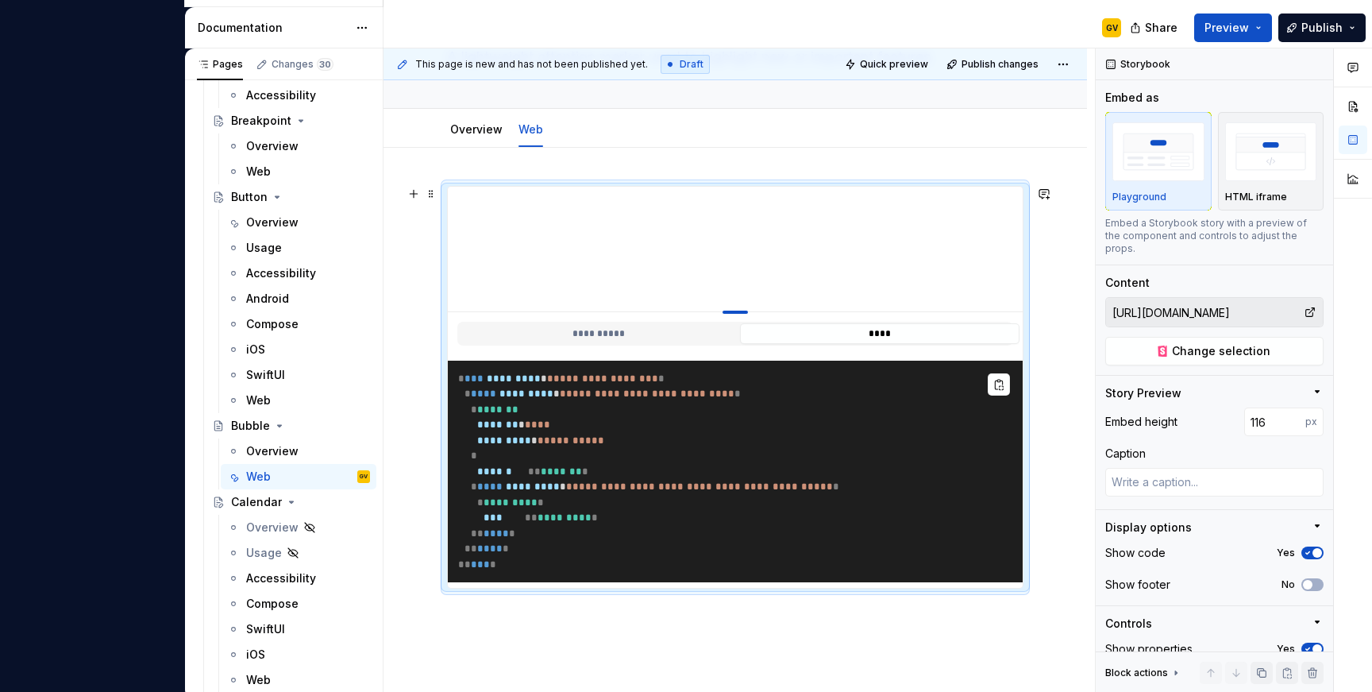
type input "108"
type textarea "*"
type input "100"
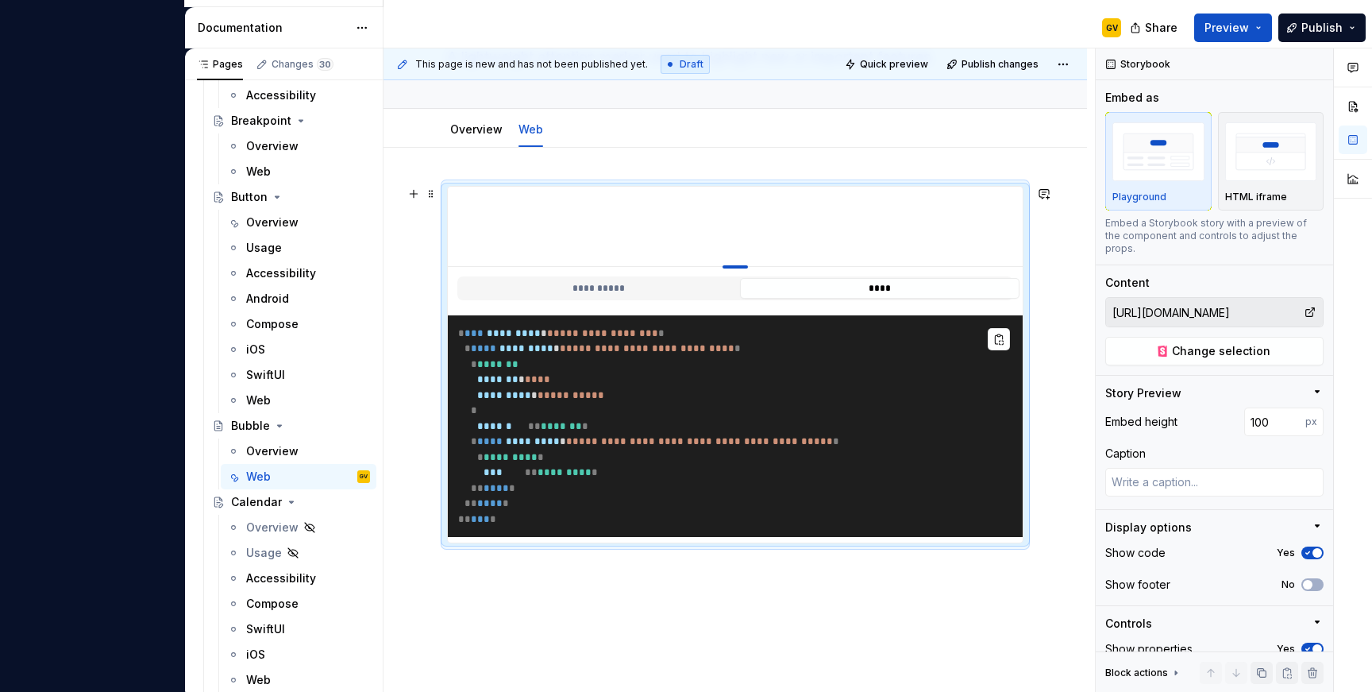
drag, startPoint x: 742, startPoint y: 504, endPoint x: 768, endPoint y: 241, distance: 264.1
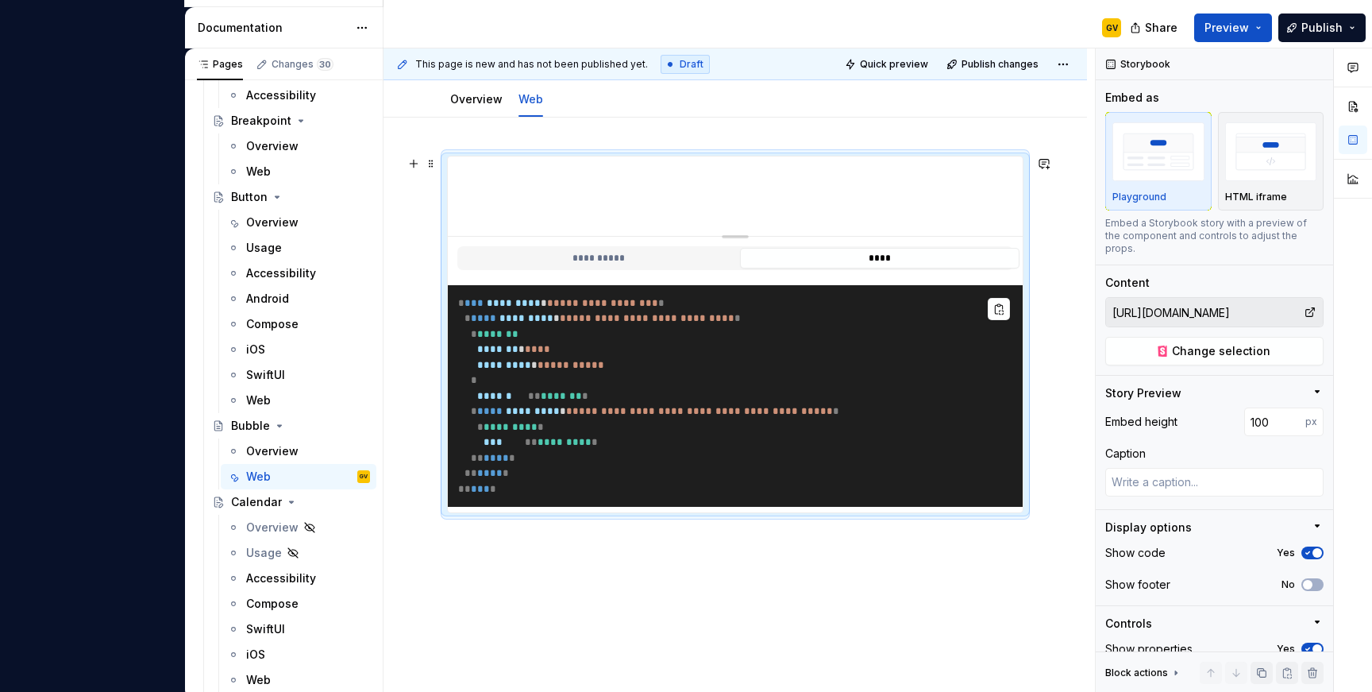
scroll to position [160, 0]
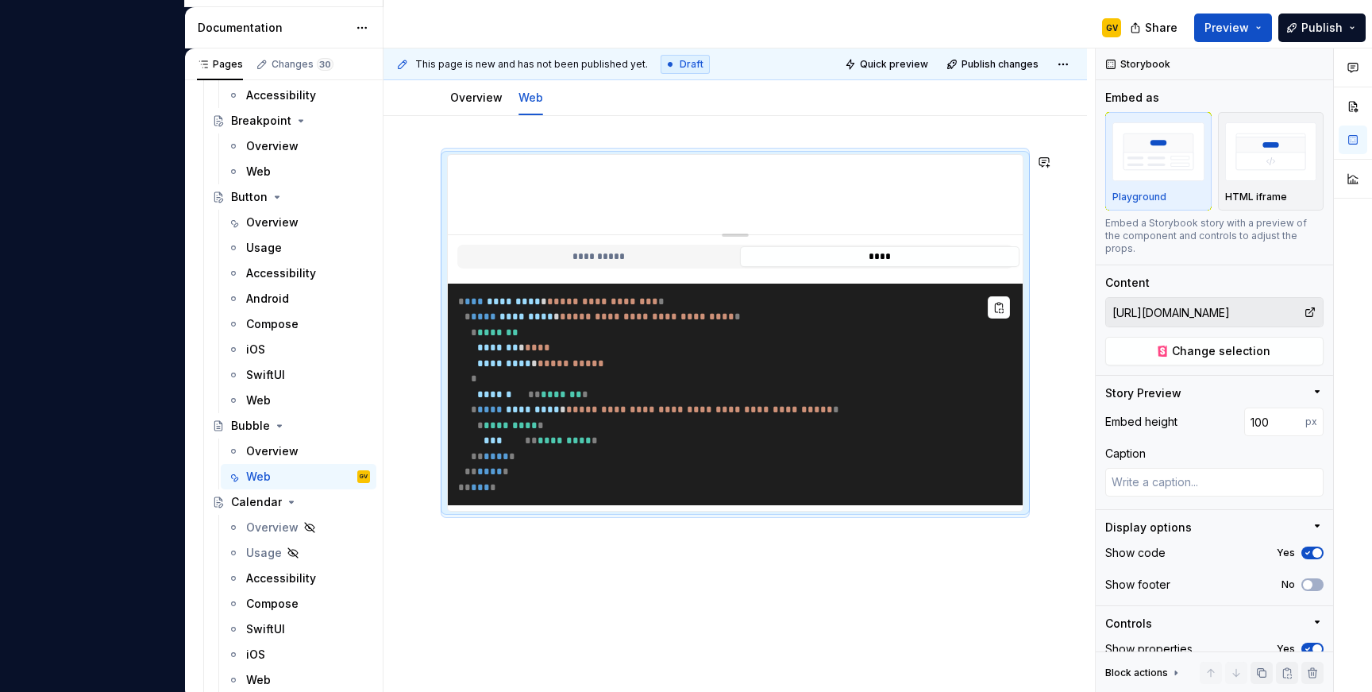
click at [505, 601] on div "**********" at bounding box center [736, 427] width 704 height 622
click at [486, 573] on div "**********" at bounding box center [736, 427] width 704 height 622
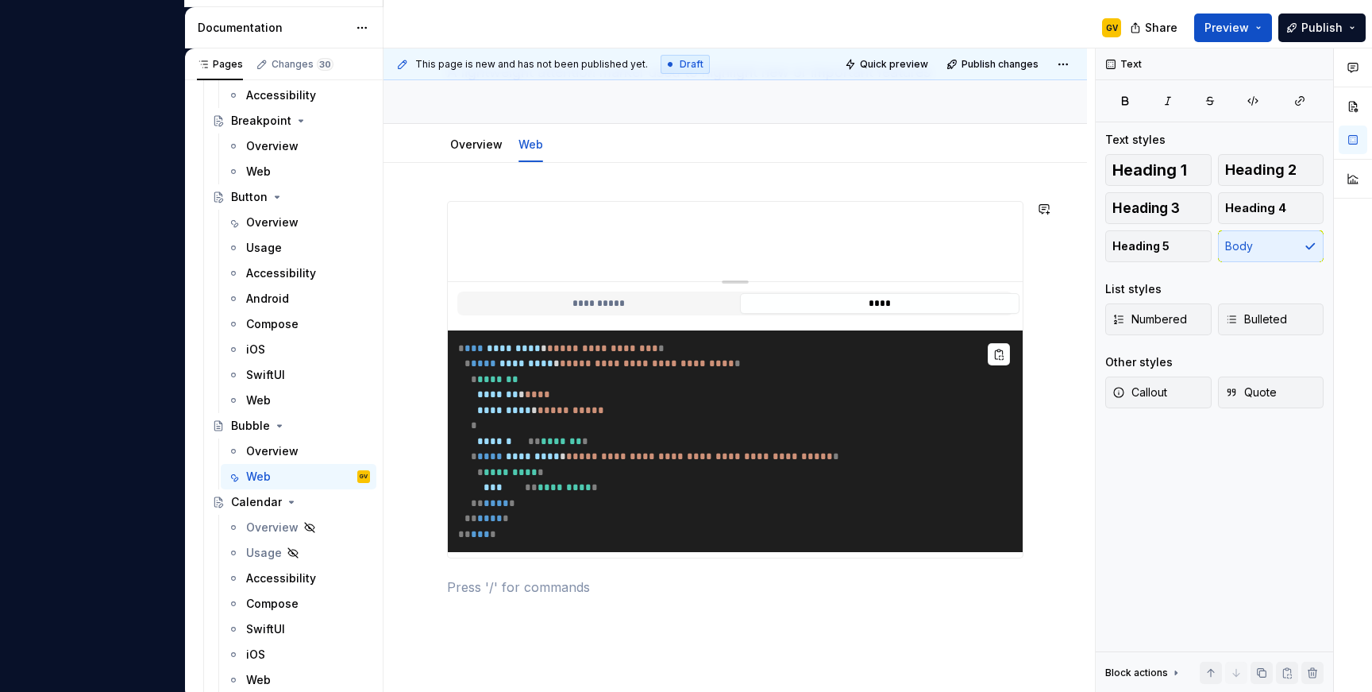
scroll to position [0, 0]
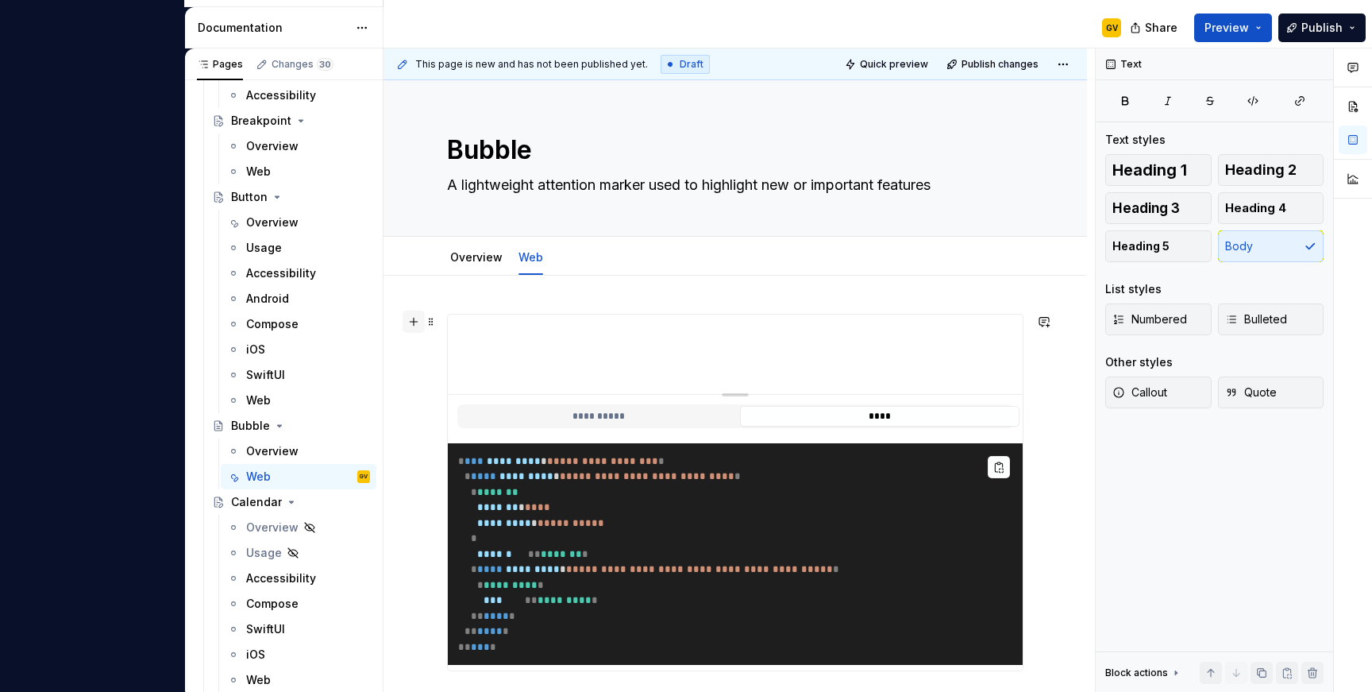
click at [410, 322] on button "button" at bounding box center [414, 321] width 22 height 22
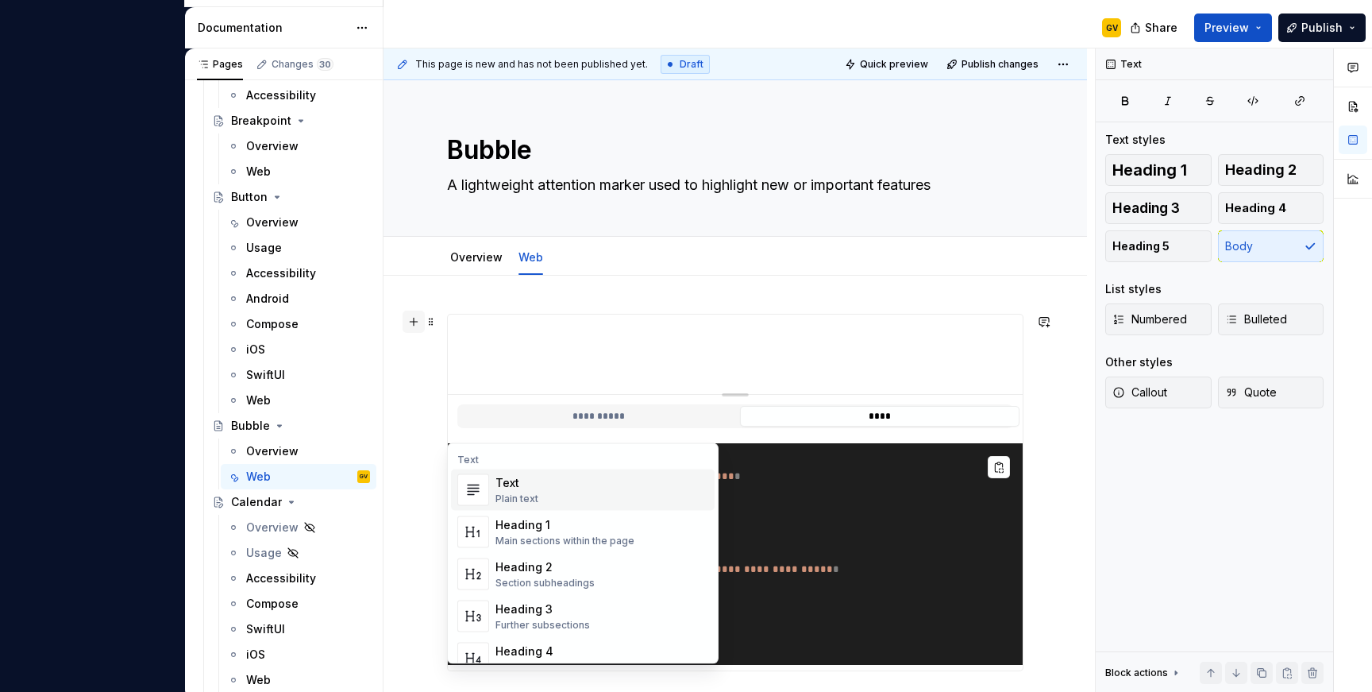
scroll to position [49, 0]
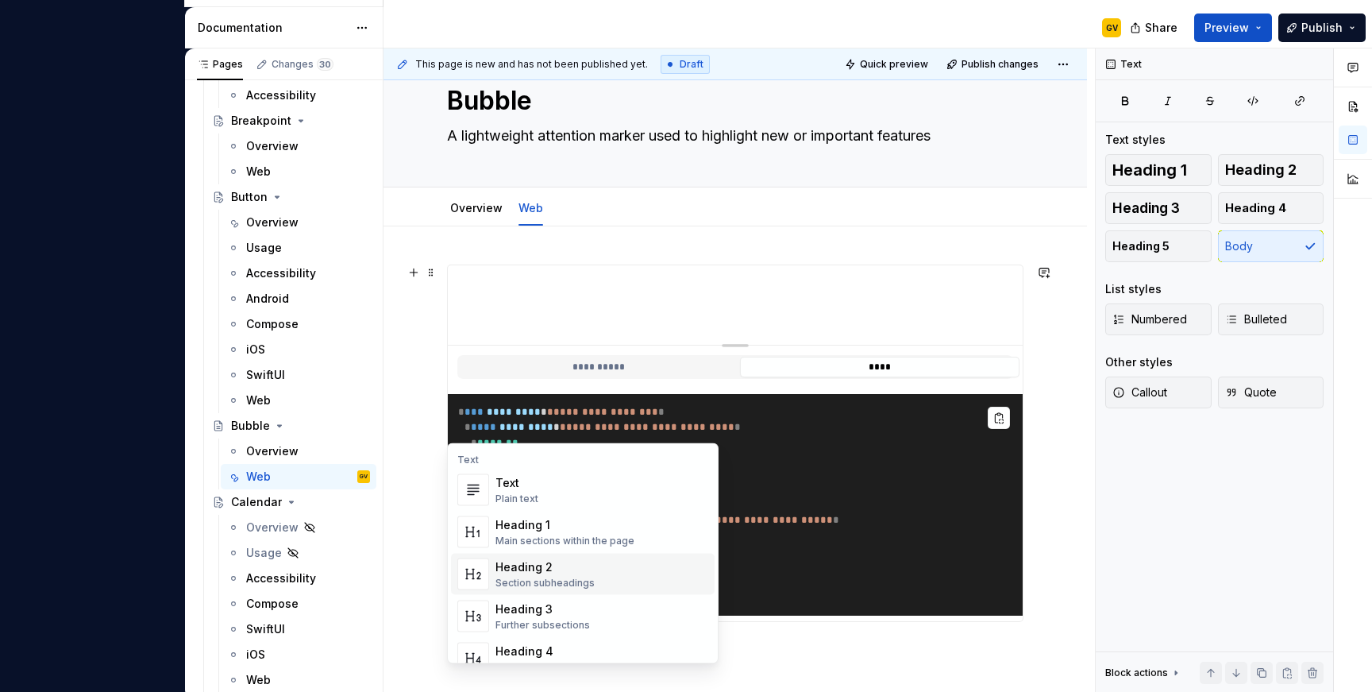
click at [539, 578] on div "Section subheadings" at bounding box center [545, 583] width 99 height 13
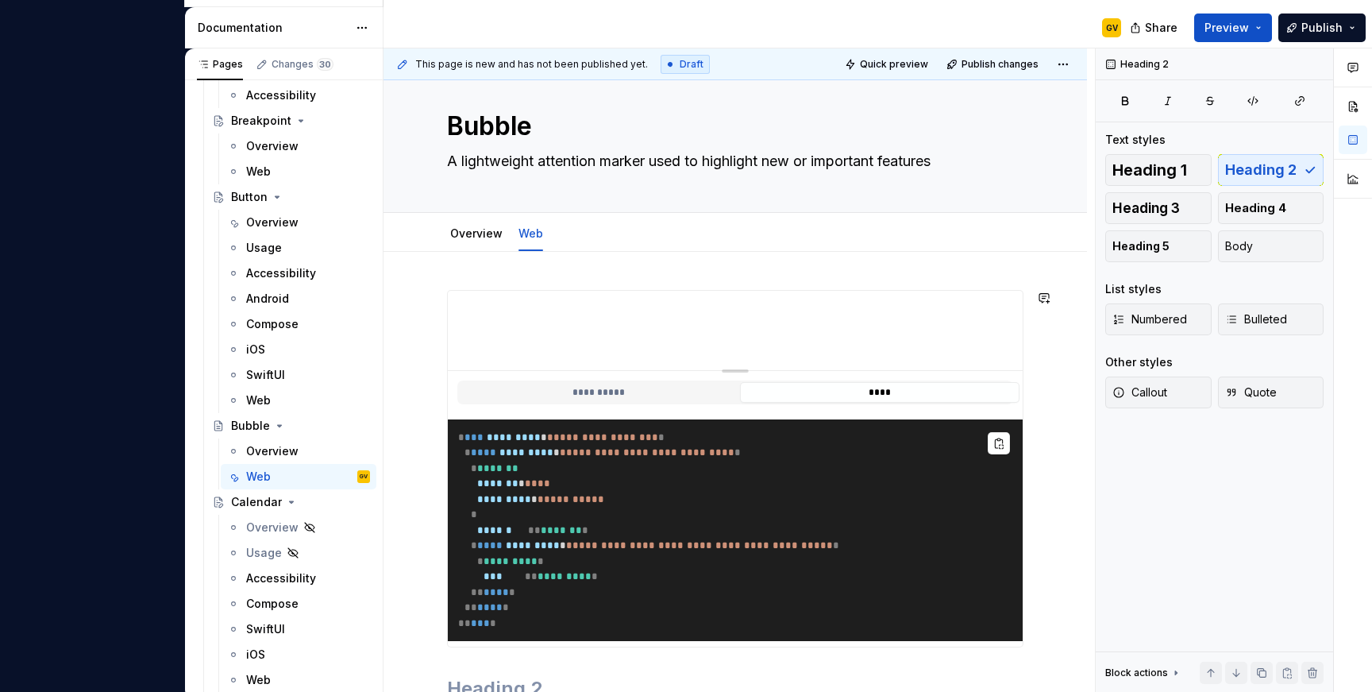
scroll to position [0, 0]
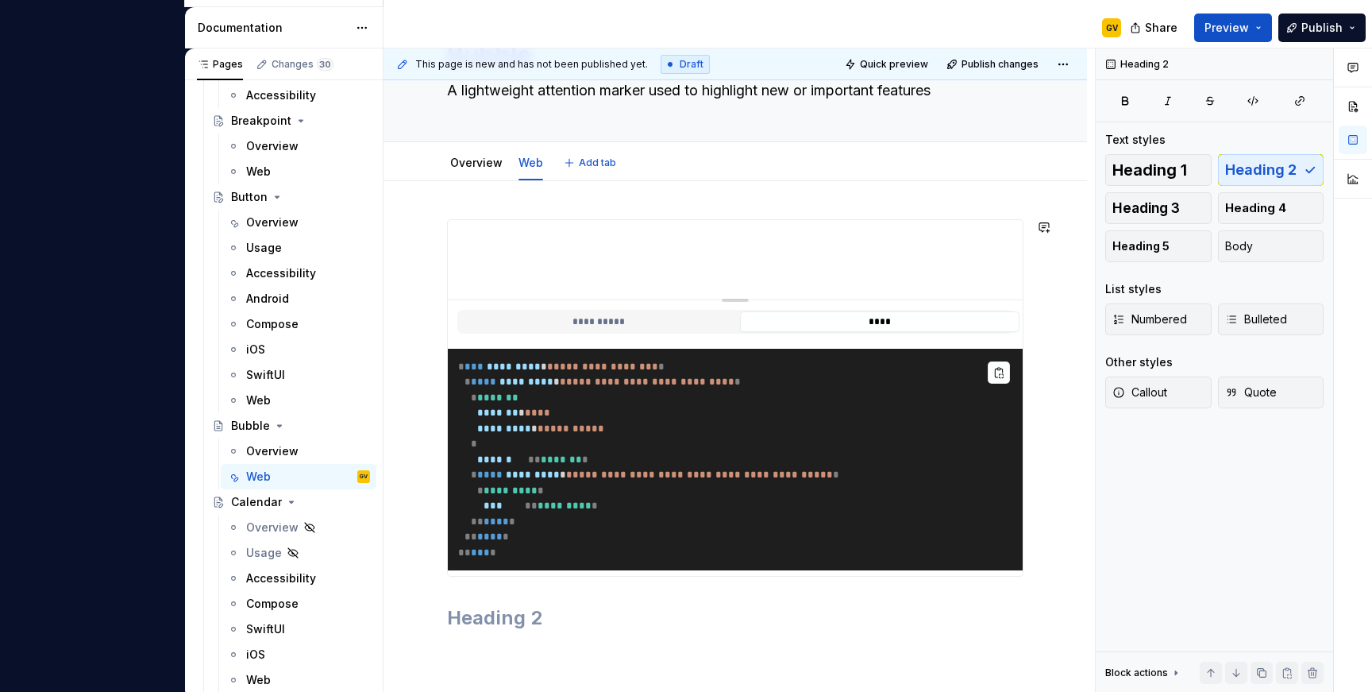
type textarea "*"
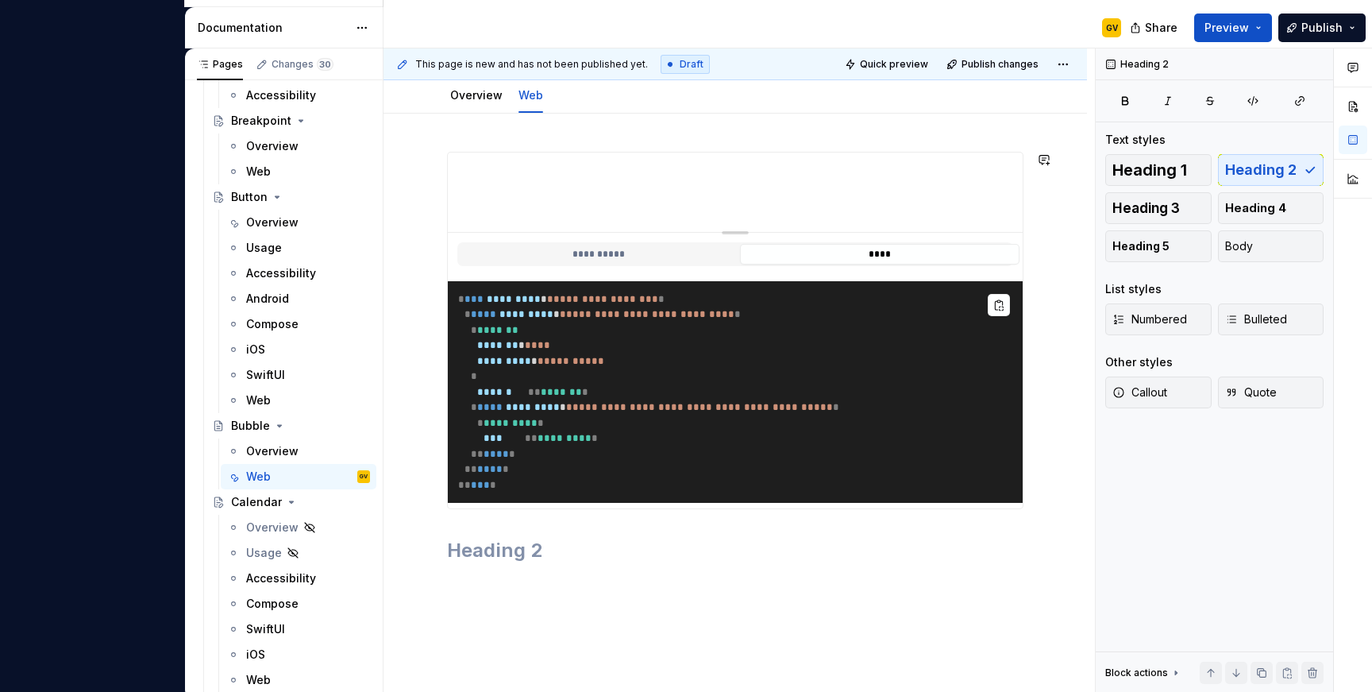
scroll to position [199, 0]
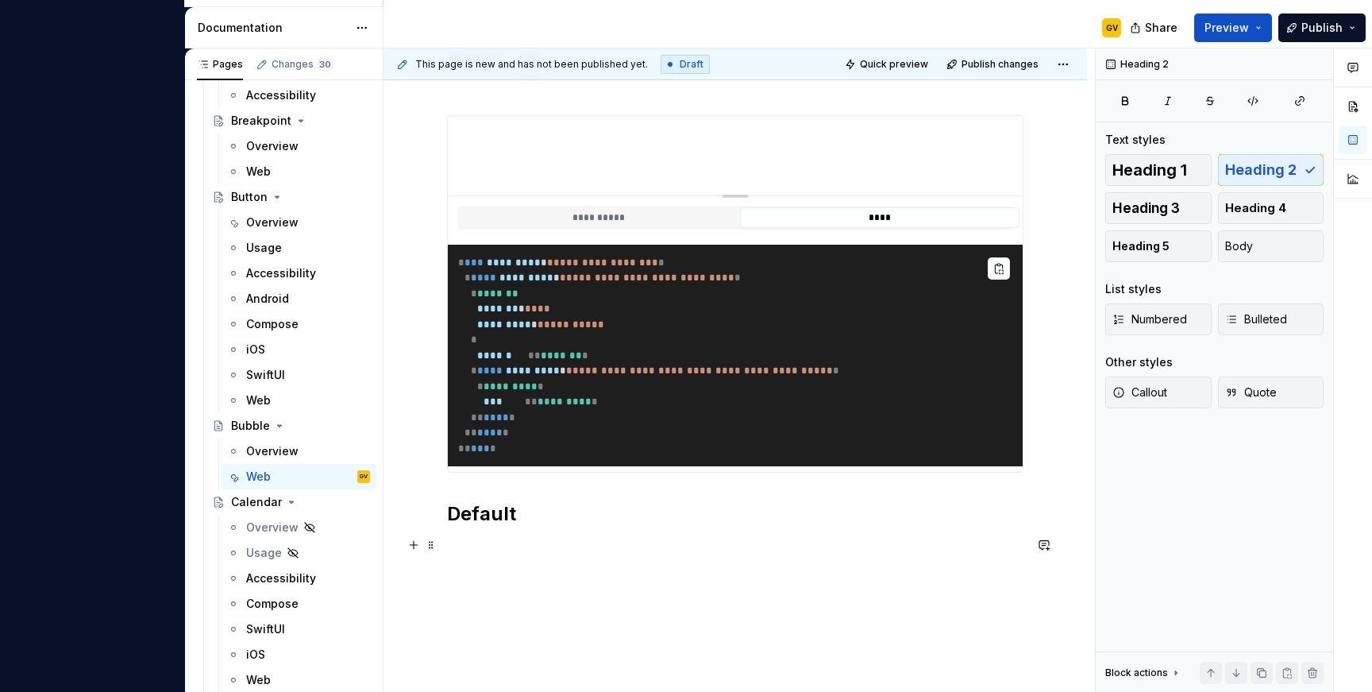
click at [484, 526] on h2 "Default" at bounding box center [735, 513] width 577 height 25
click at [583, 526] on h2 "Default" at bounding box center [735, 513] width 577 height 25
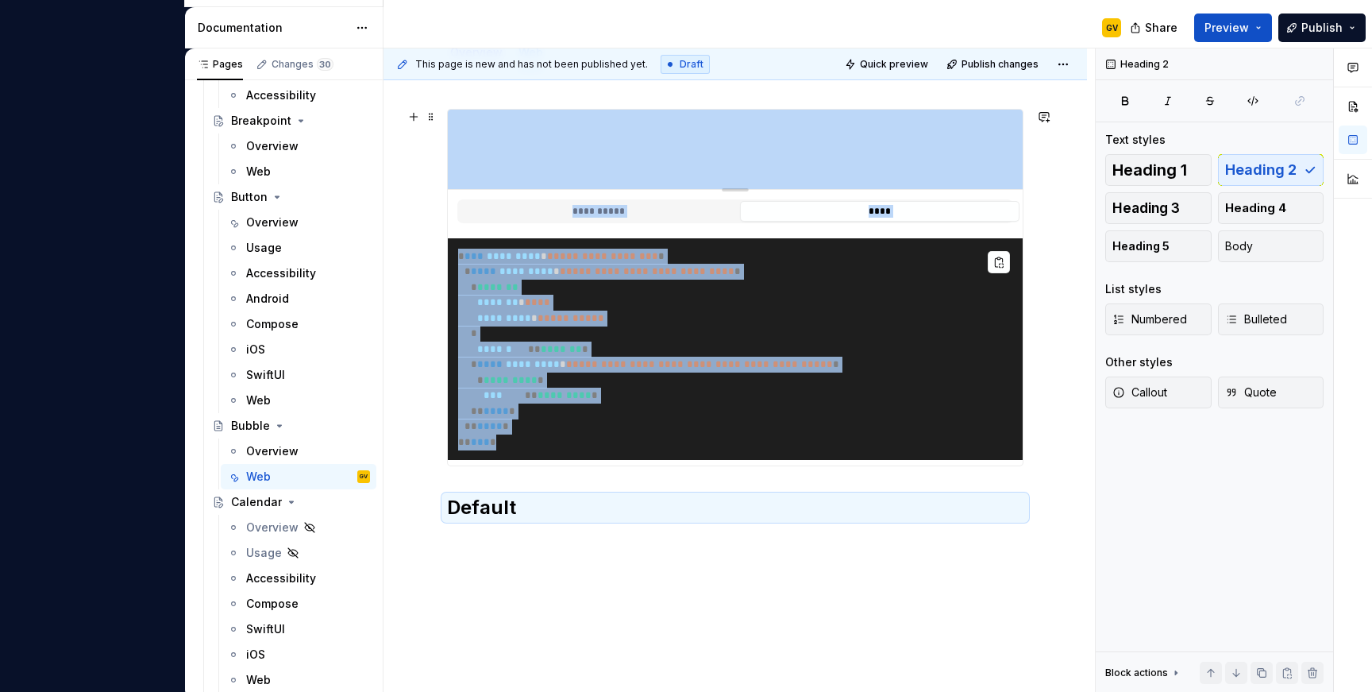
scroll to position [322, 0]
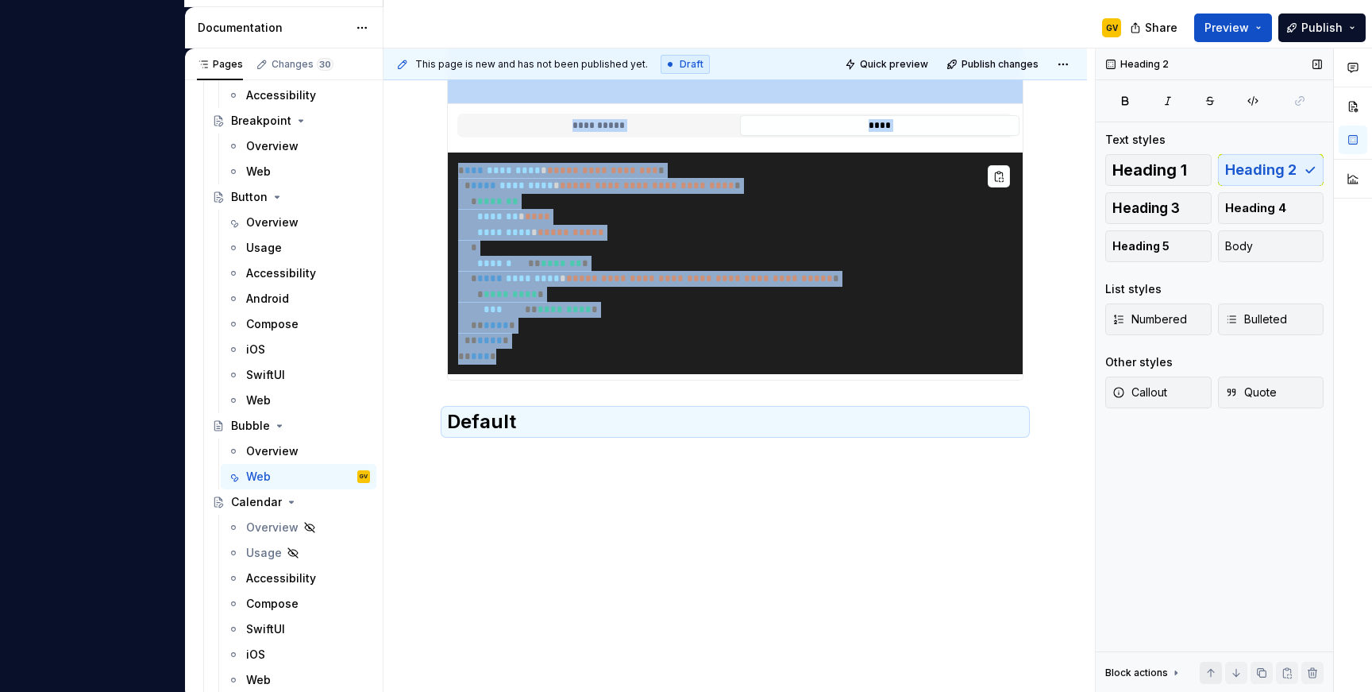
click at [1207, 680] on button "button" at bounding box center [1211, 672] width 22 height 22
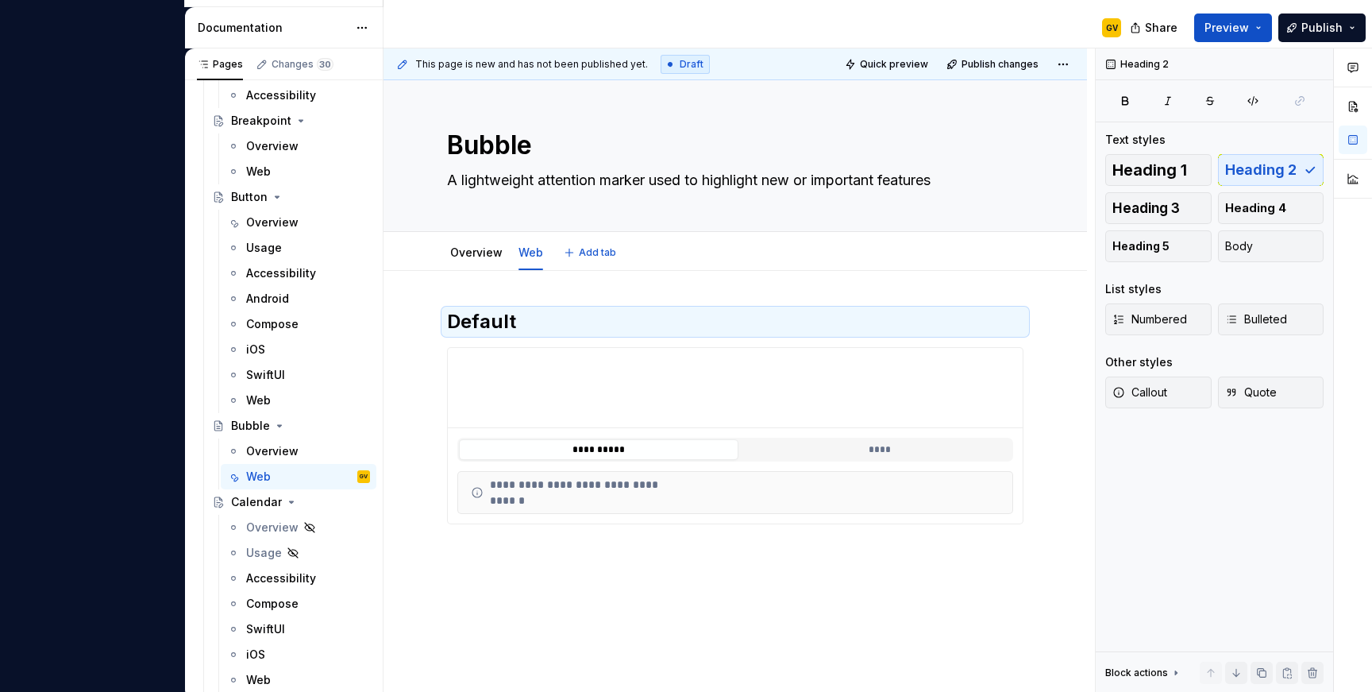
scroll to position [0, 0]
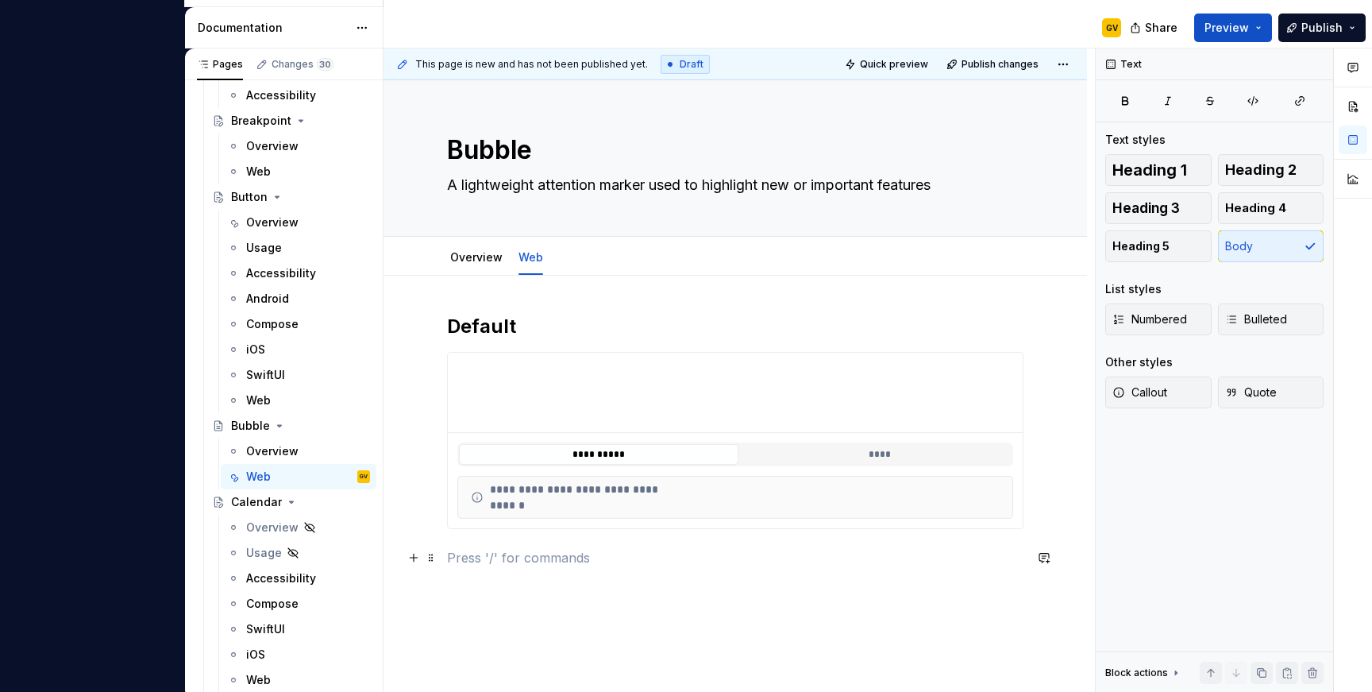
click at [516, 554] on p at bounding box center [735, 557] width 577 height 19
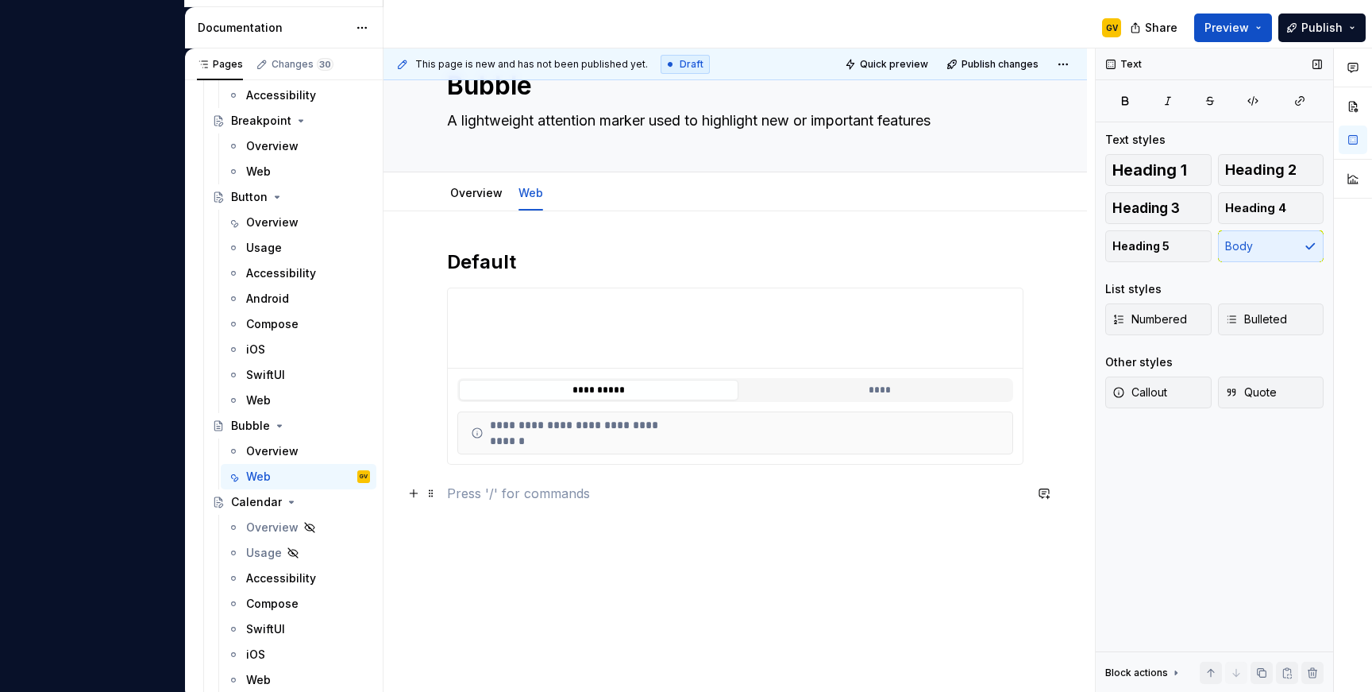
scroll to position [67, 0]
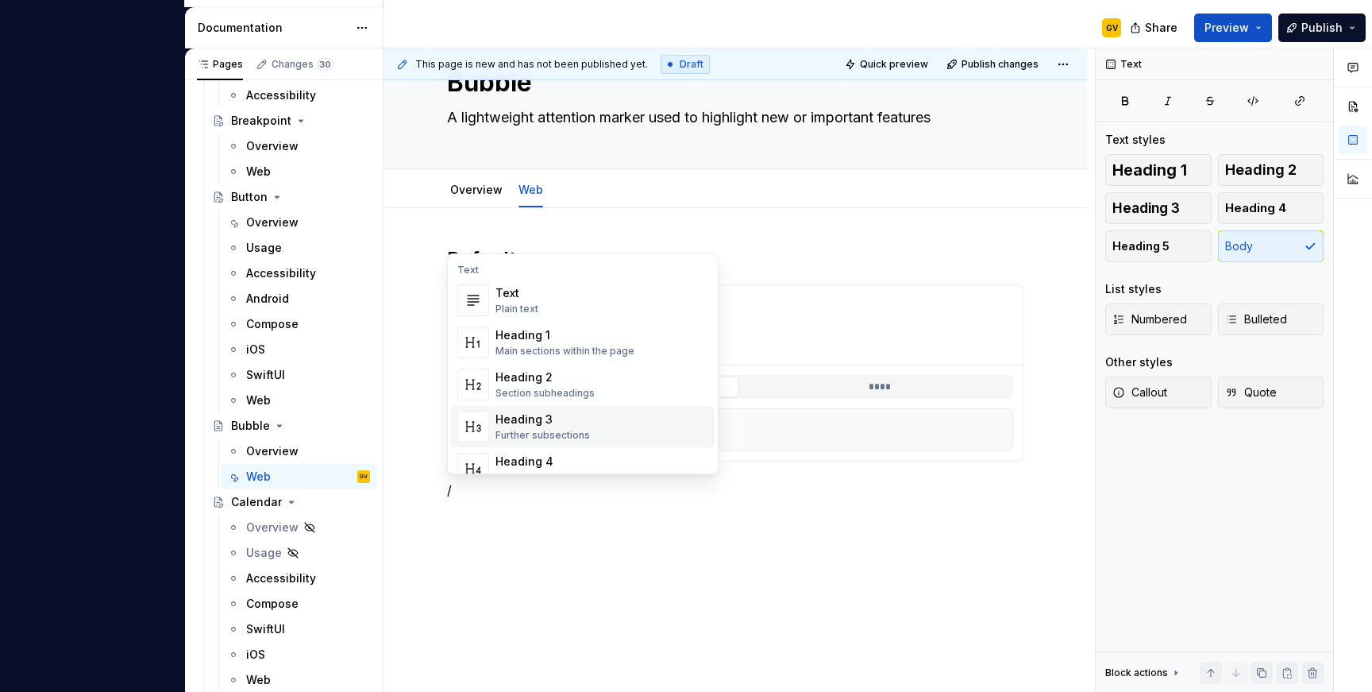
click at [559, 380] on div "Heading 2" at bounding box center [545, 377] width 99 height 16
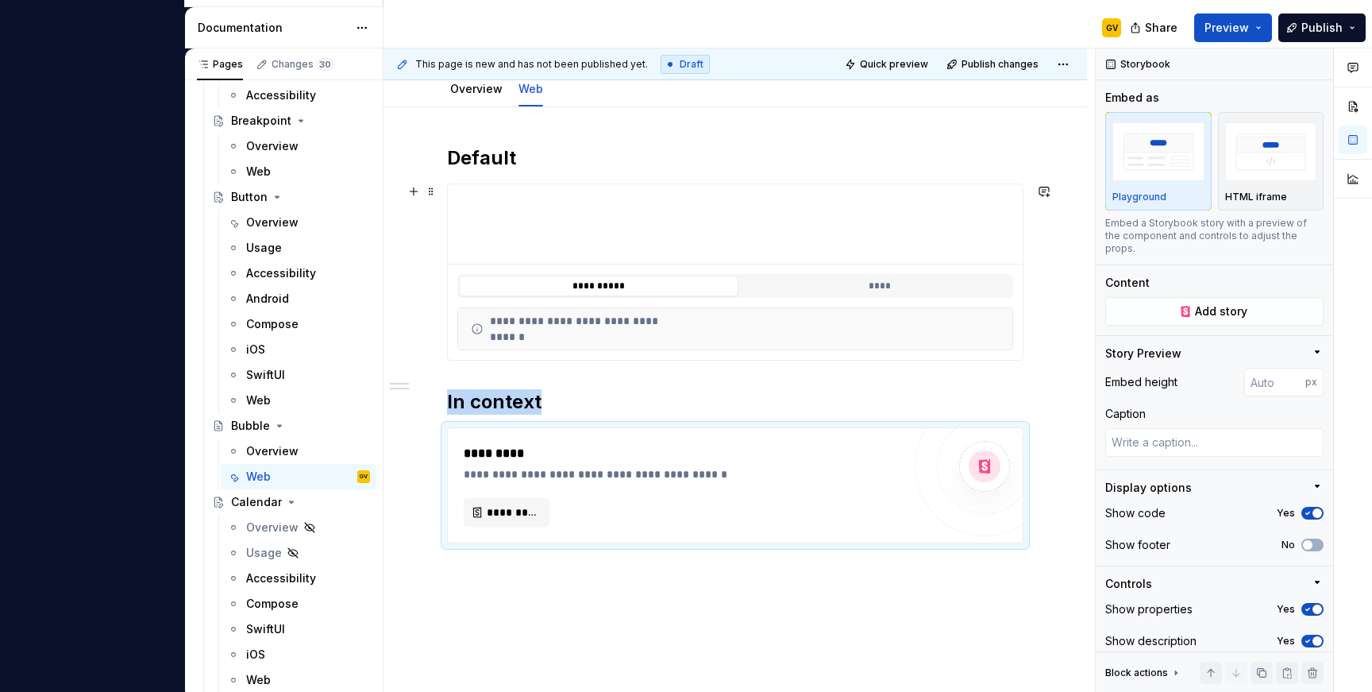
scroll to position [186, 0]
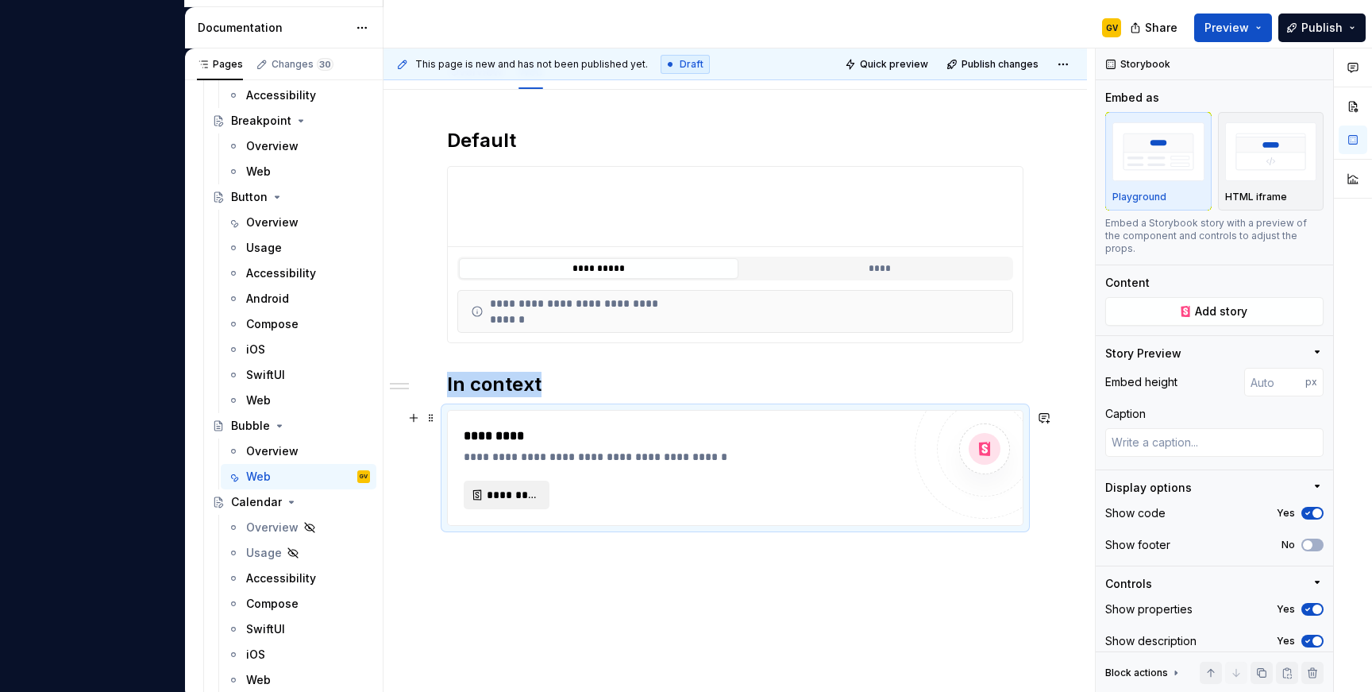
click at [513, 503] on button "*********" at bounding box center [507, 494] width 86 height 29
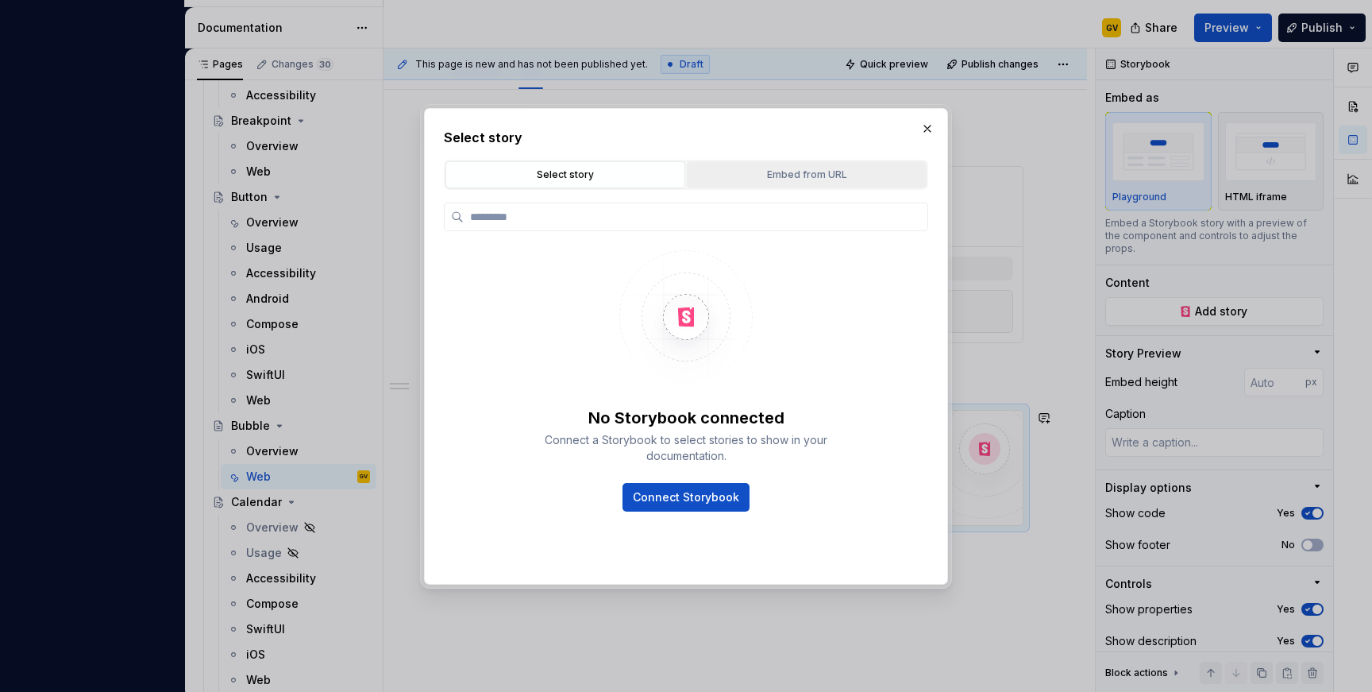
click at [780, 169] on div "Embed from URL" at bounding box center [806, 175] width 229 height 16
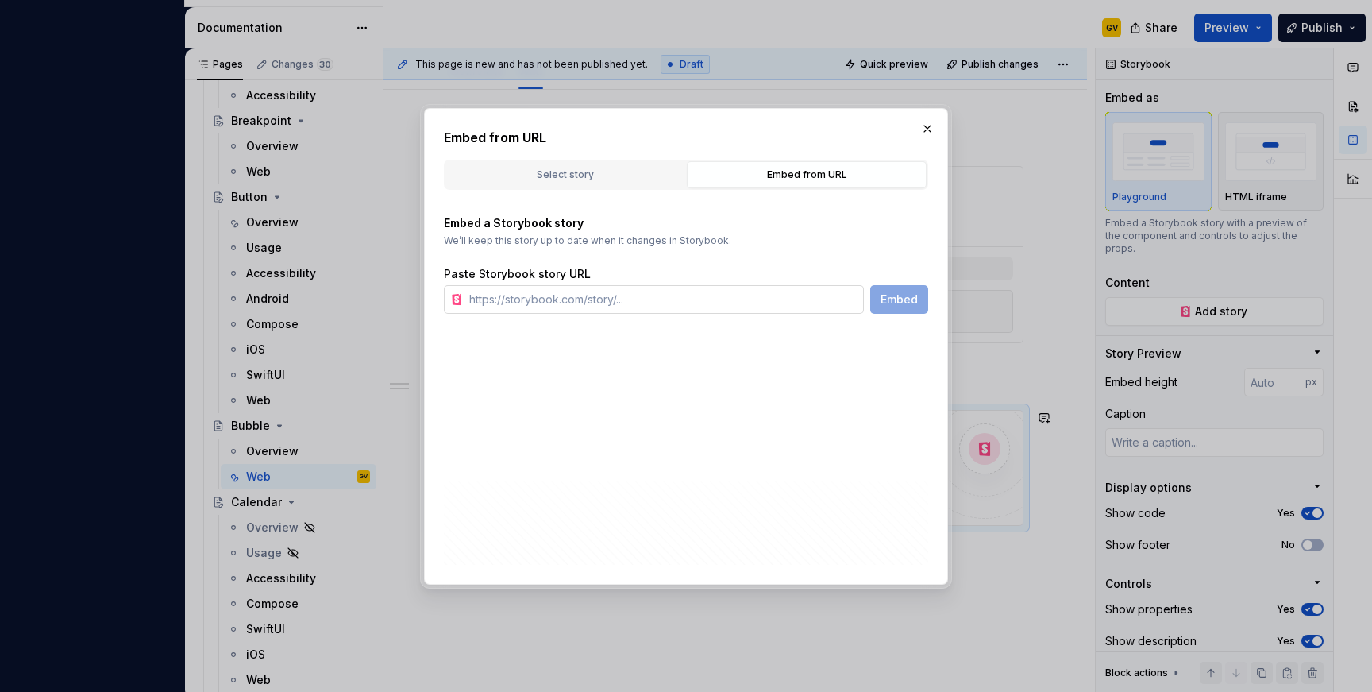
click at [581, 303] on input "text" at bounding box center [663, 299] width 401 height 29
type textarea "*"
paste input "[URL][DOMAIN_NAME]"
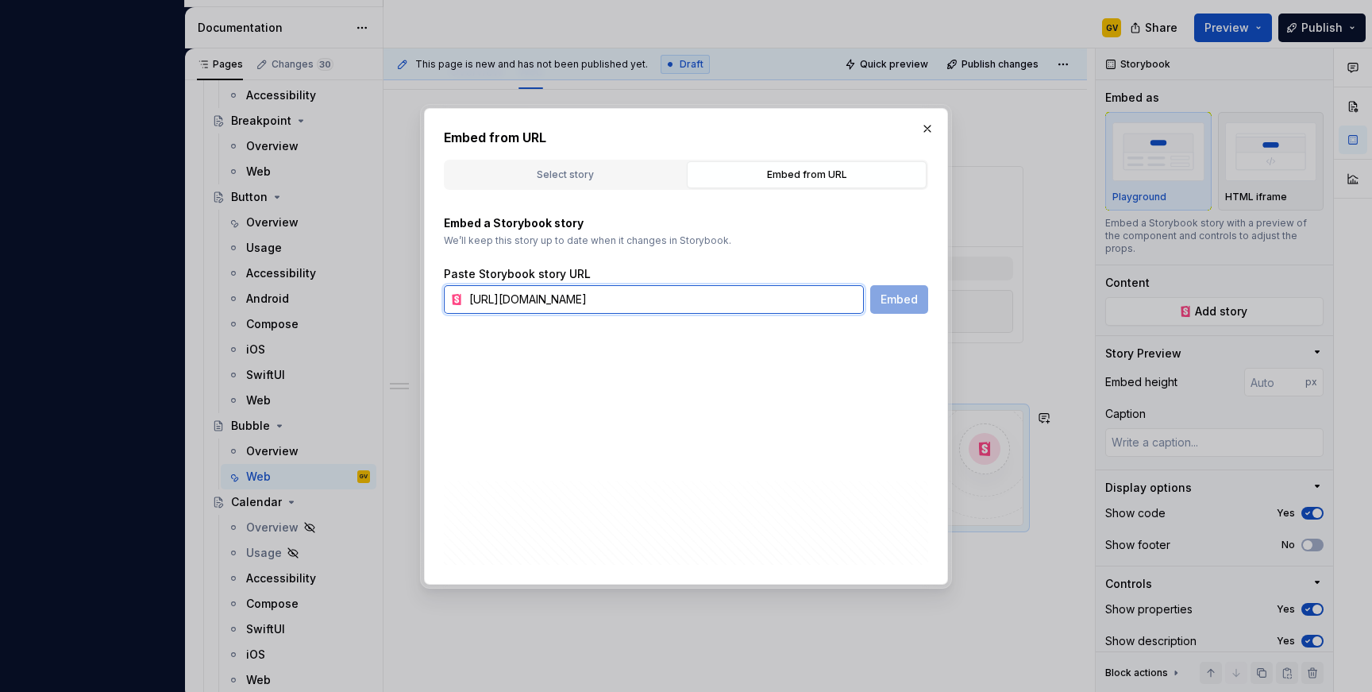
scroll to position [0, 378]
type input "[URL][DOMAIN_NAME]"
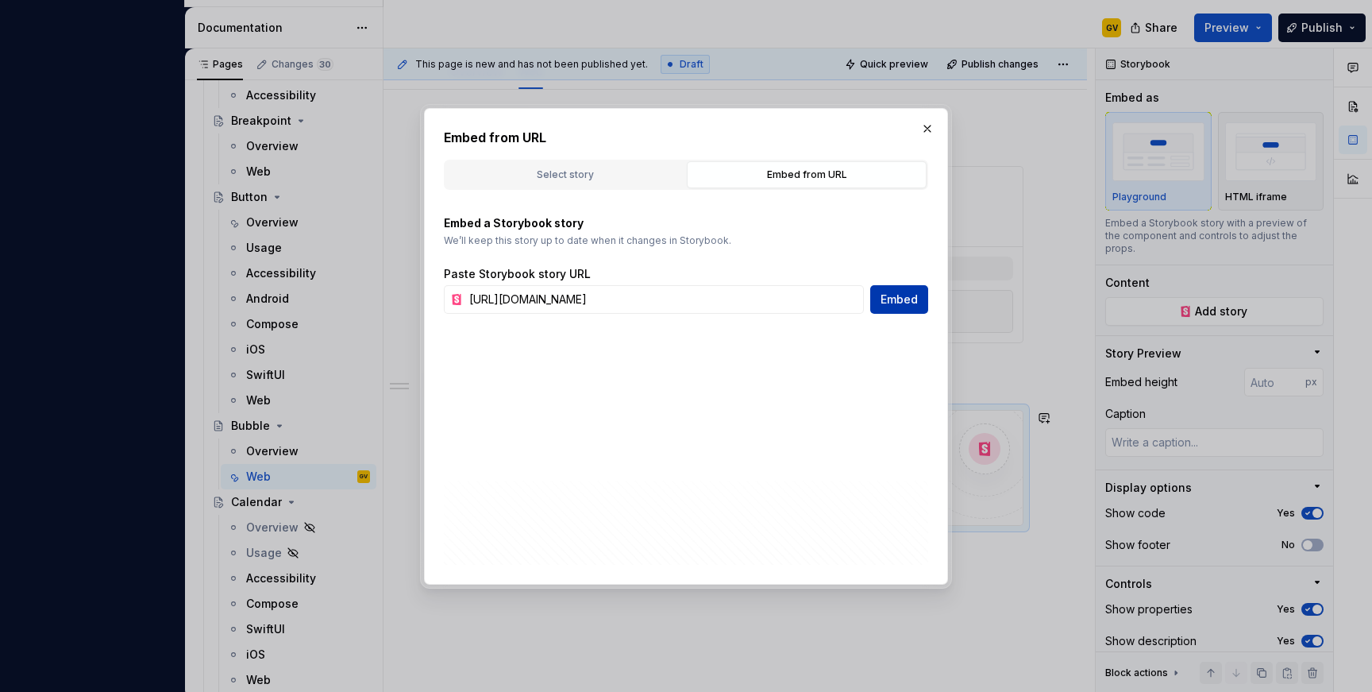
scroll to position [0, 0]
click at [886, 309] on button "Embed" at bounding box center [899, 299] width 58 height 29
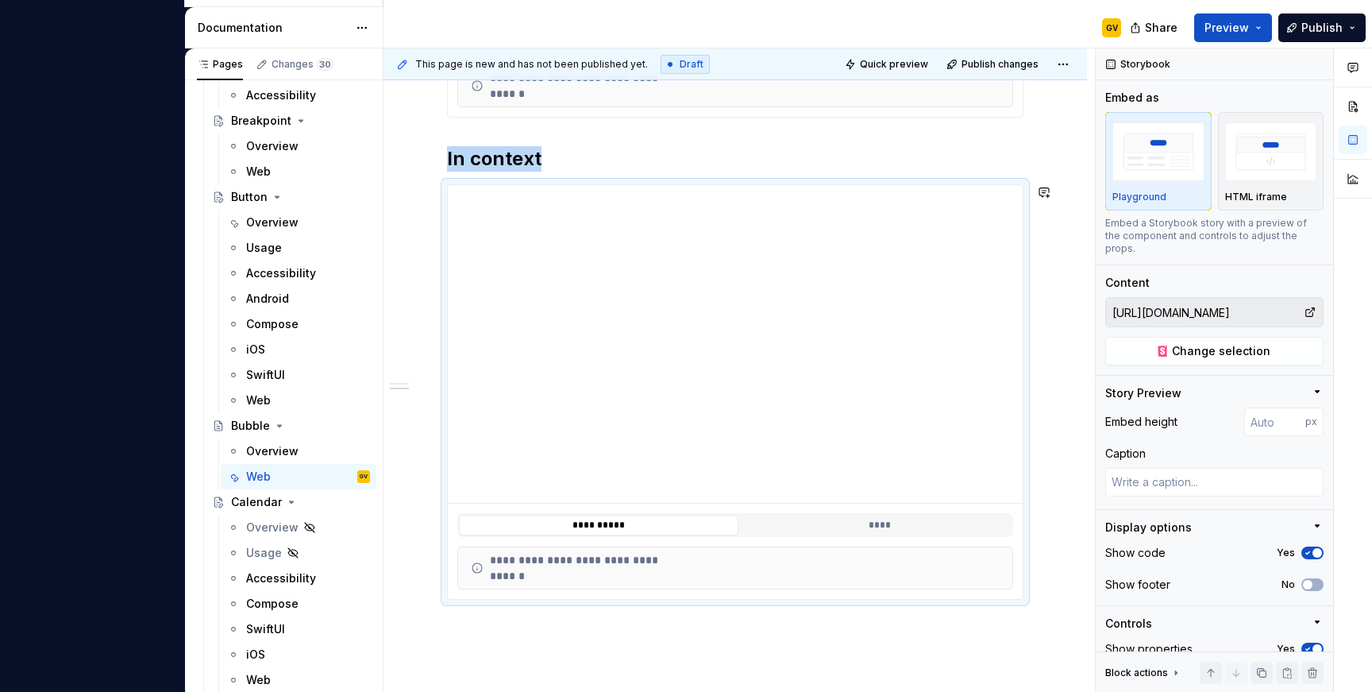
scroll to position [427, 0]
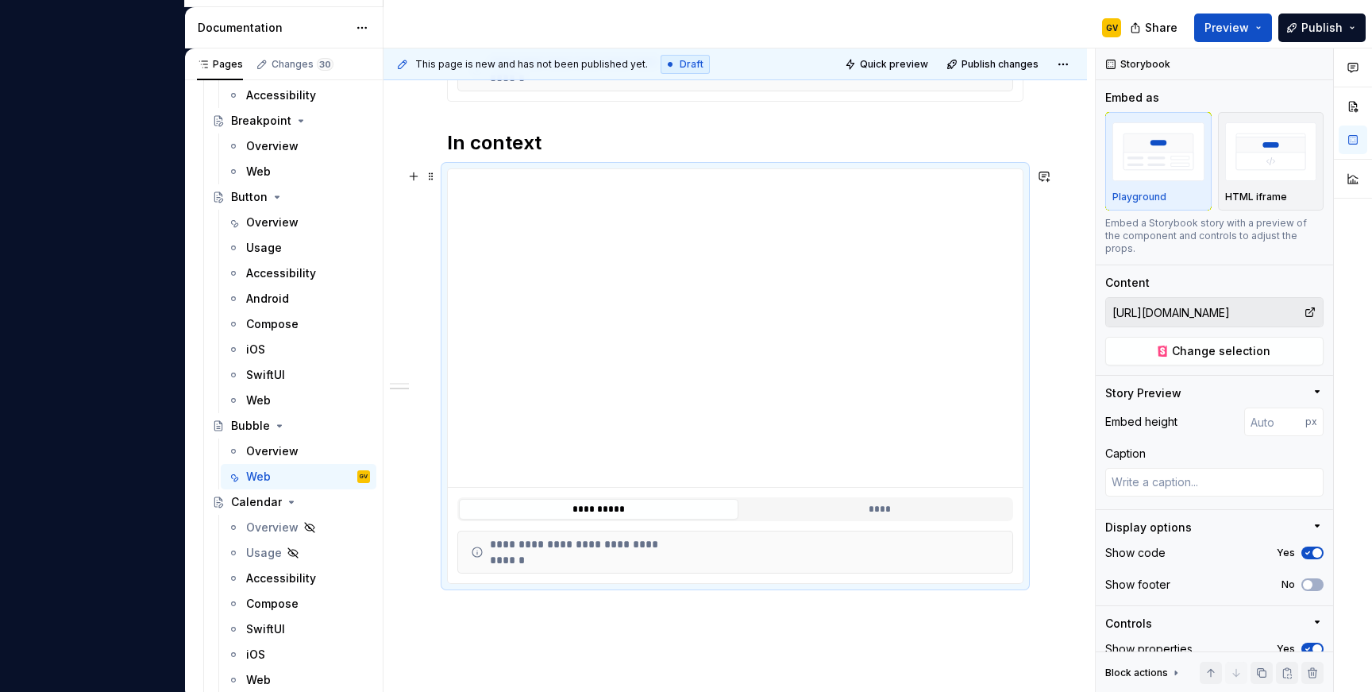
click at [830, 497] on div "**********" at bounding box center [735, 509] width 556 height 24
click at [825, 510] on button "****" at bounding box center [880, 509] width 280 height 21
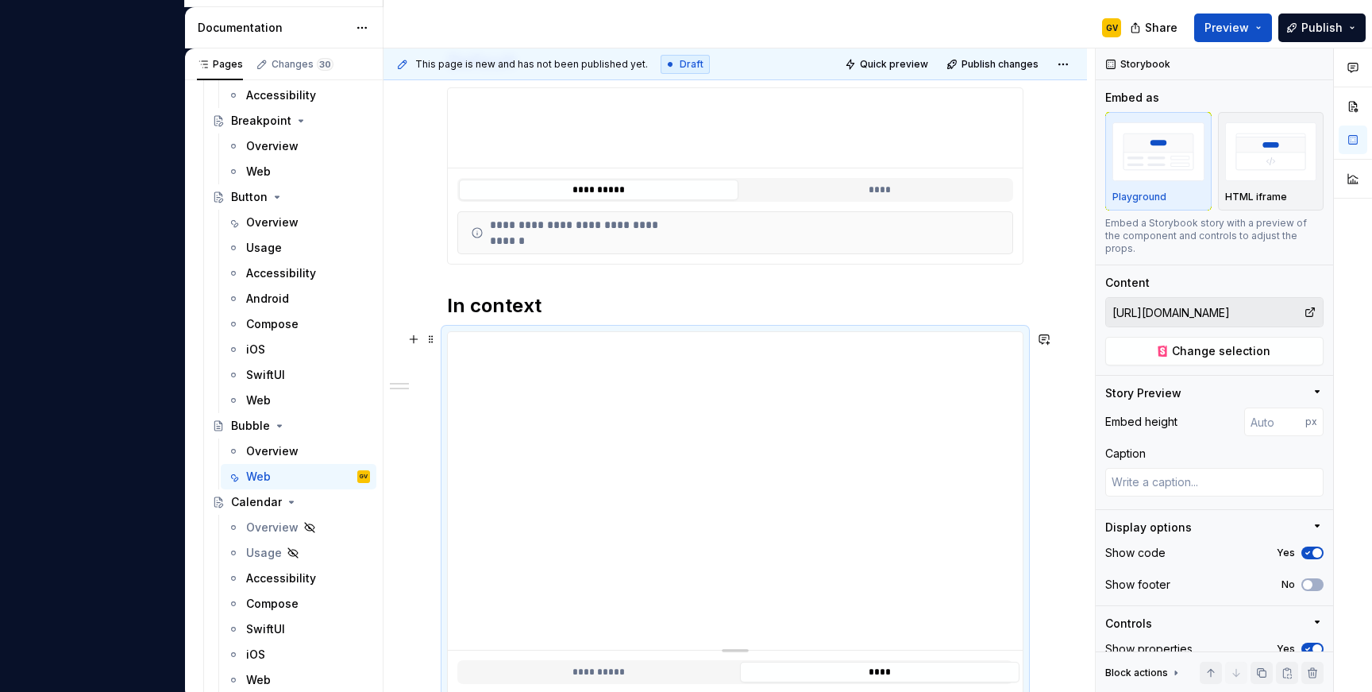
scroll to position [374, 0]
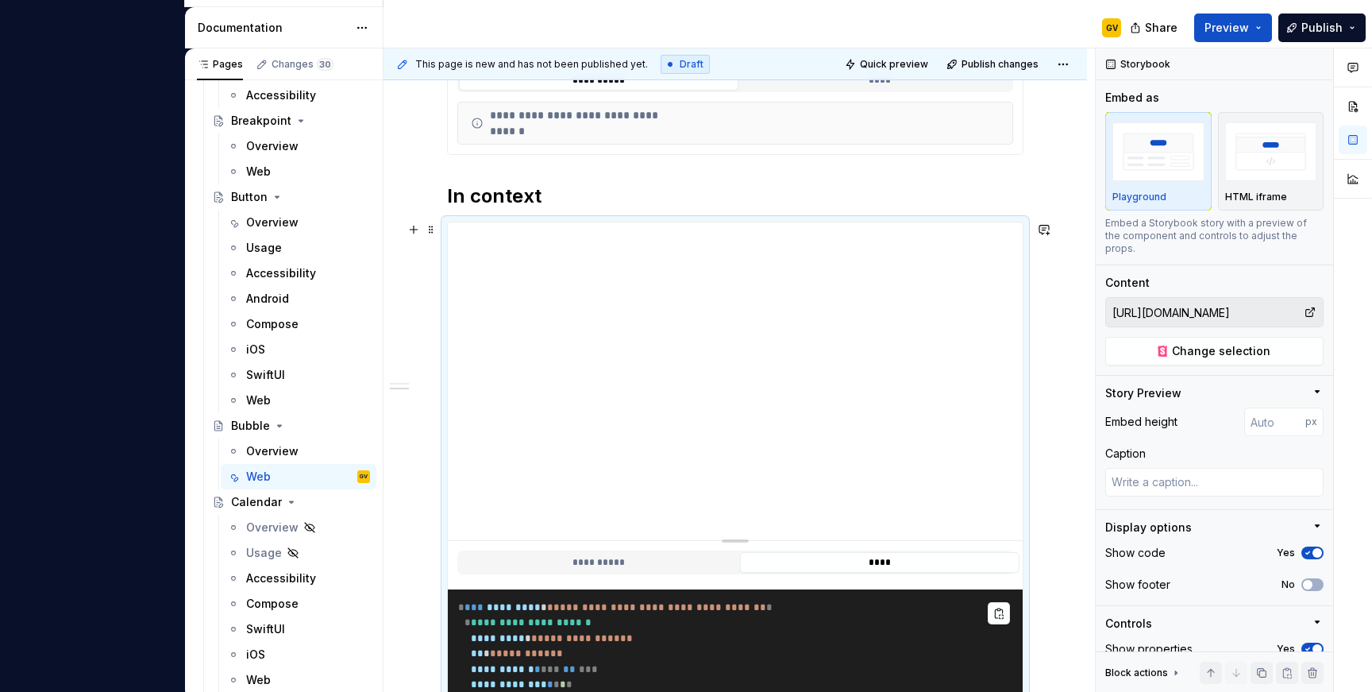
type textarea "*"
type input "195"
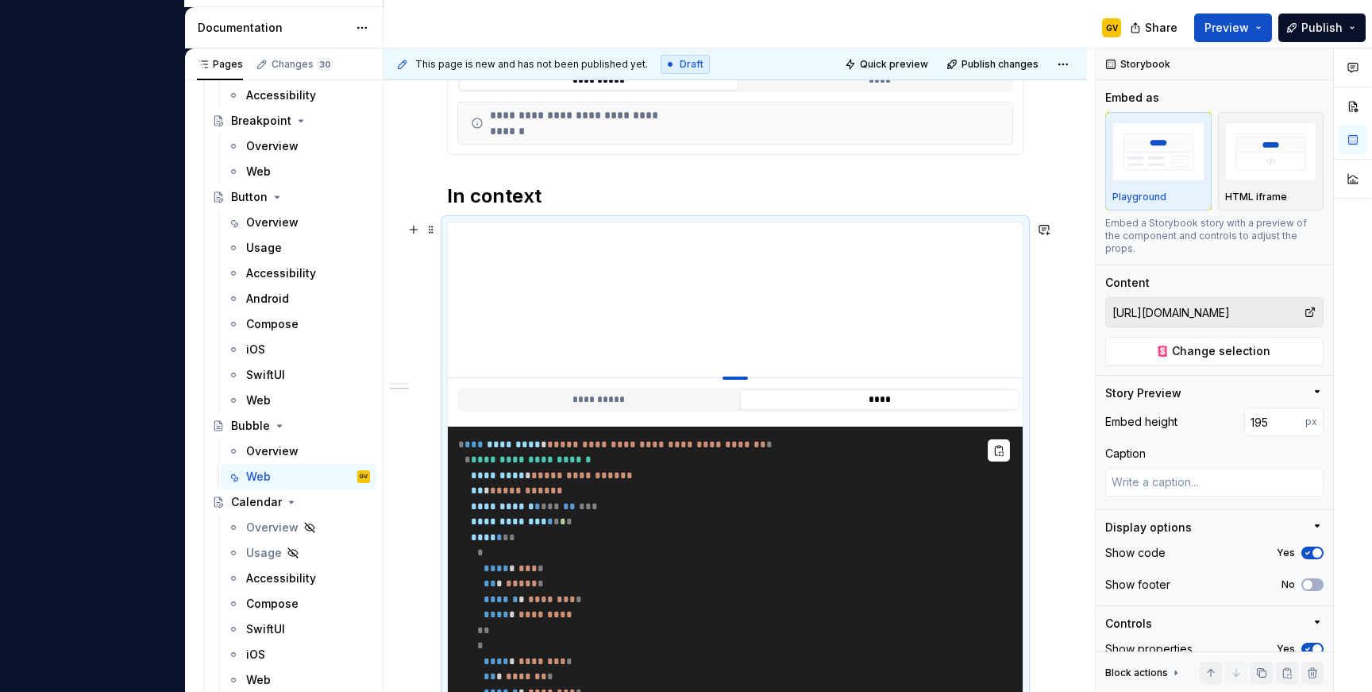
type textarea "*"
type input "180"
type textarea "*"
type input "179"
type textarea "*"
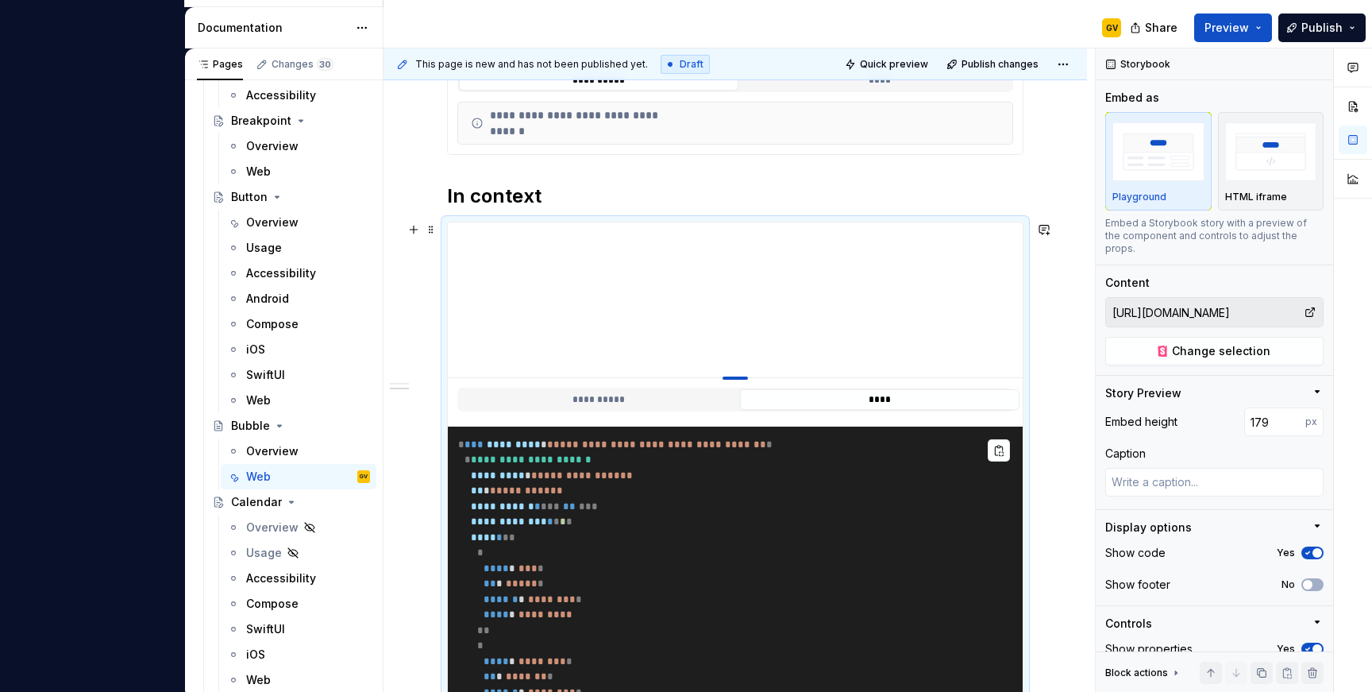
type input "178"
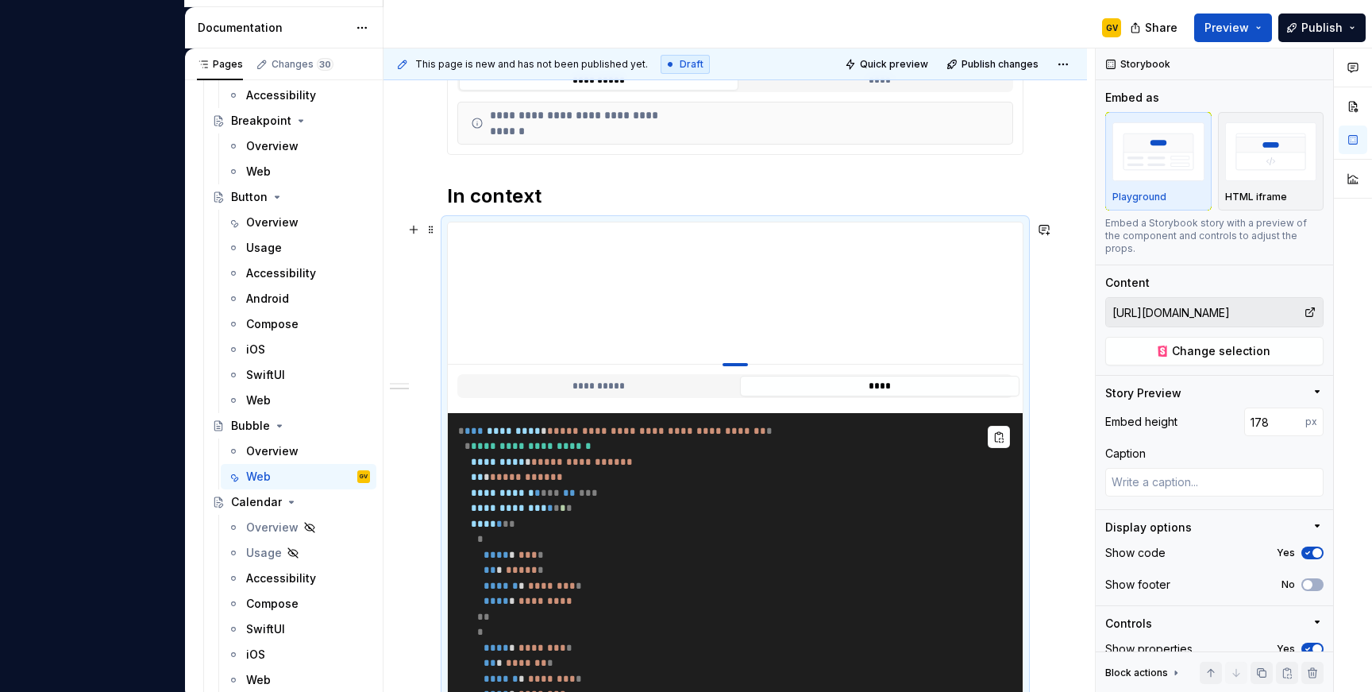
type textarea "*"
type input "177"
type textarea "*"
type input "175"
type textarea "*"
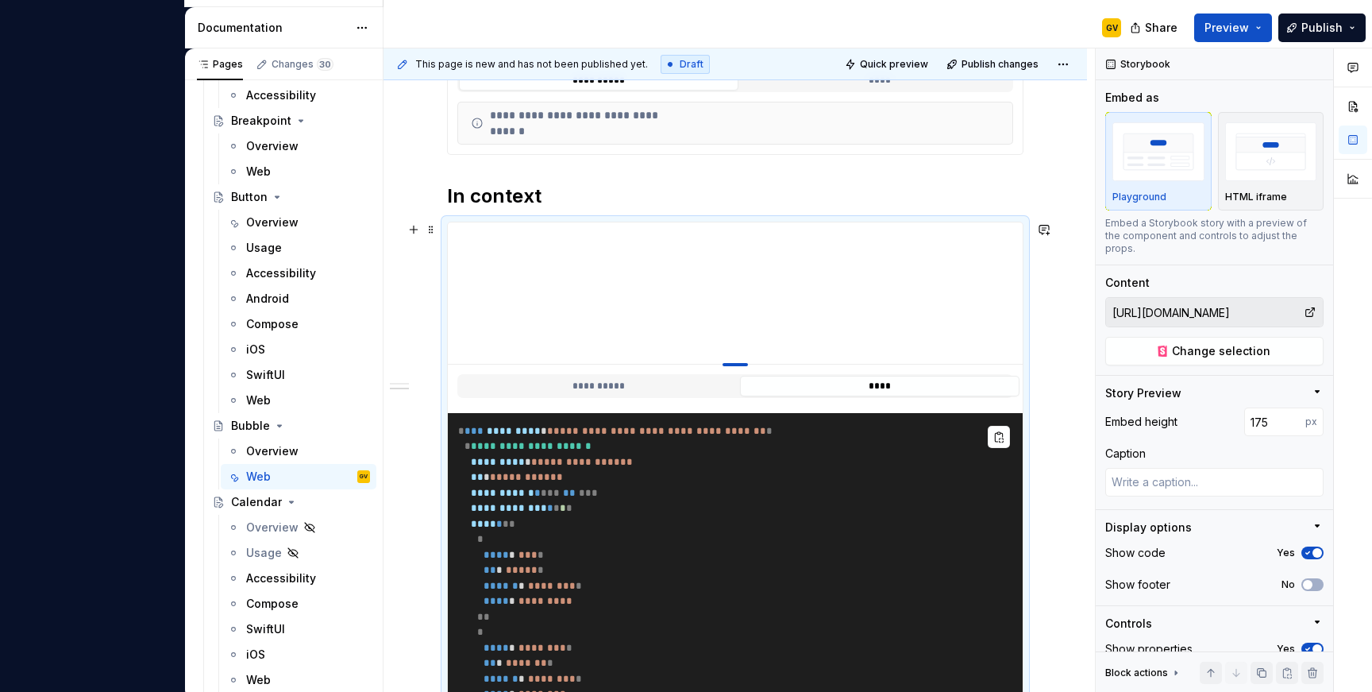
type input "172"
type textarea "*"
type input "162"
type textarea "*"
type input "141"
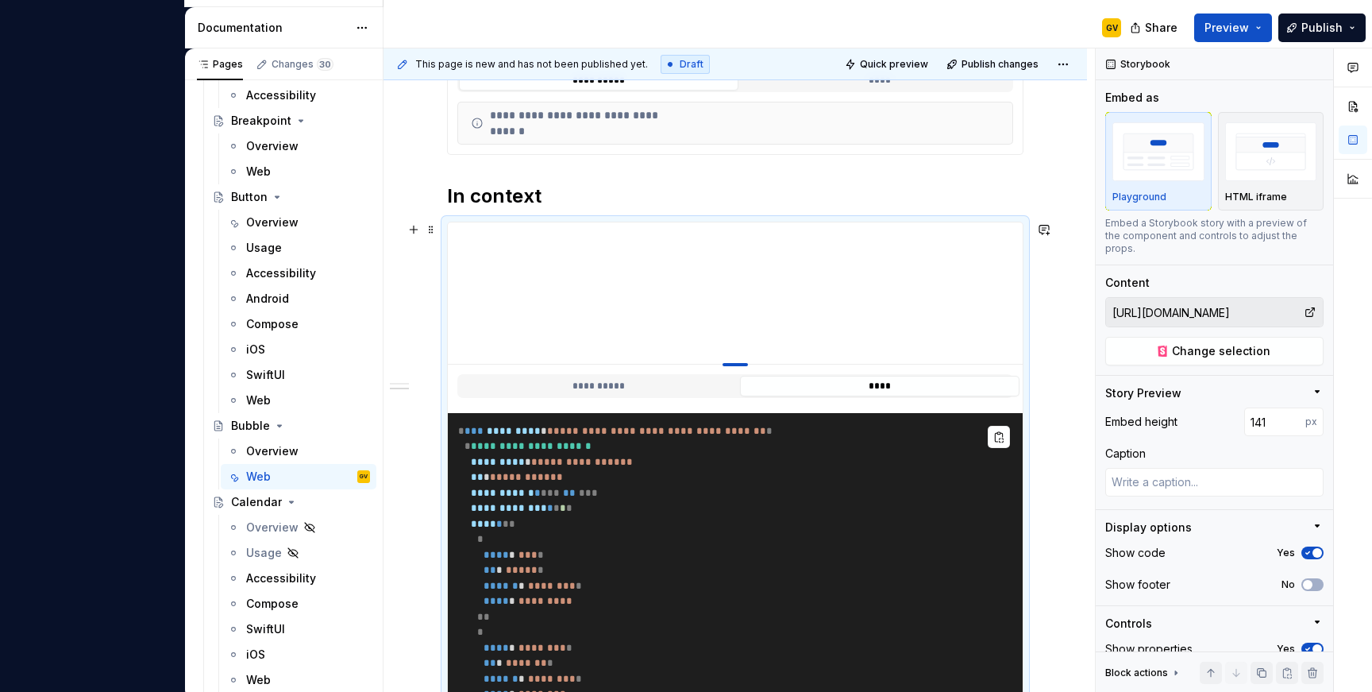
type textarea "*"
type input "139"
type textarea "*"
type input "130"
type textarea "*"
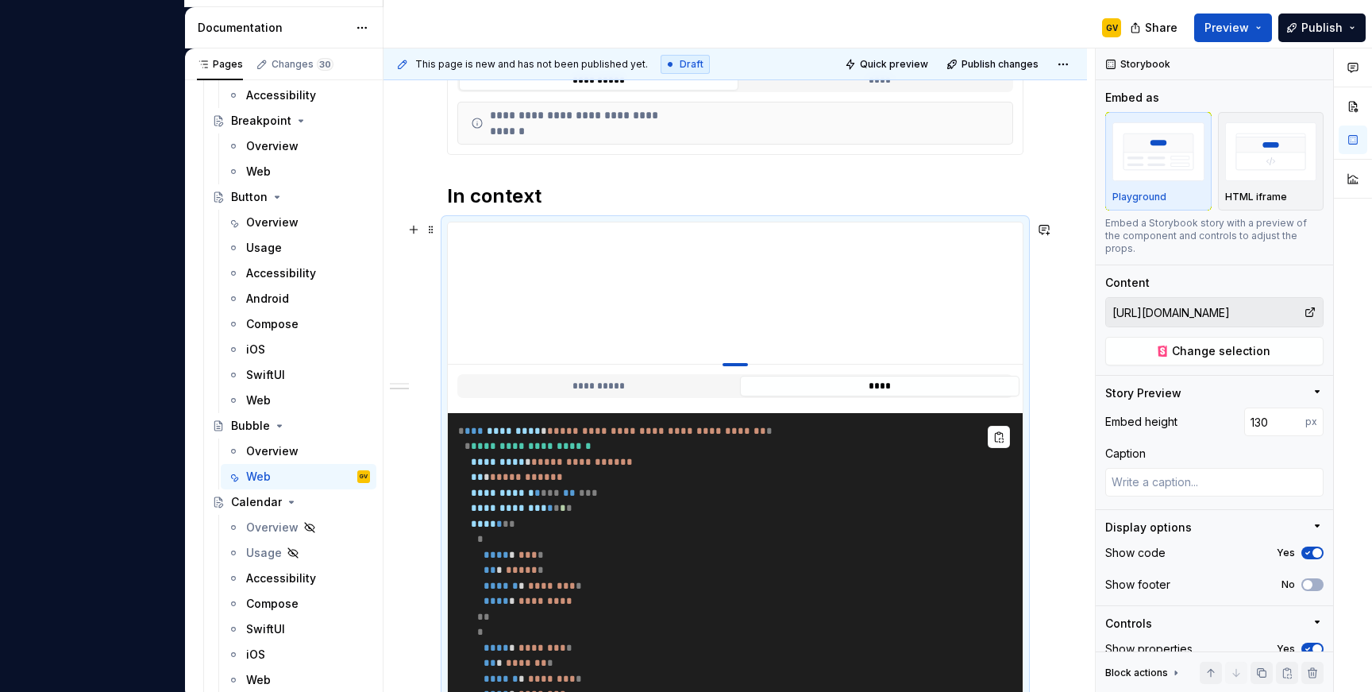
type input "120"
type textarea "*"
type input "115"
type textarea "*"
type input "107"
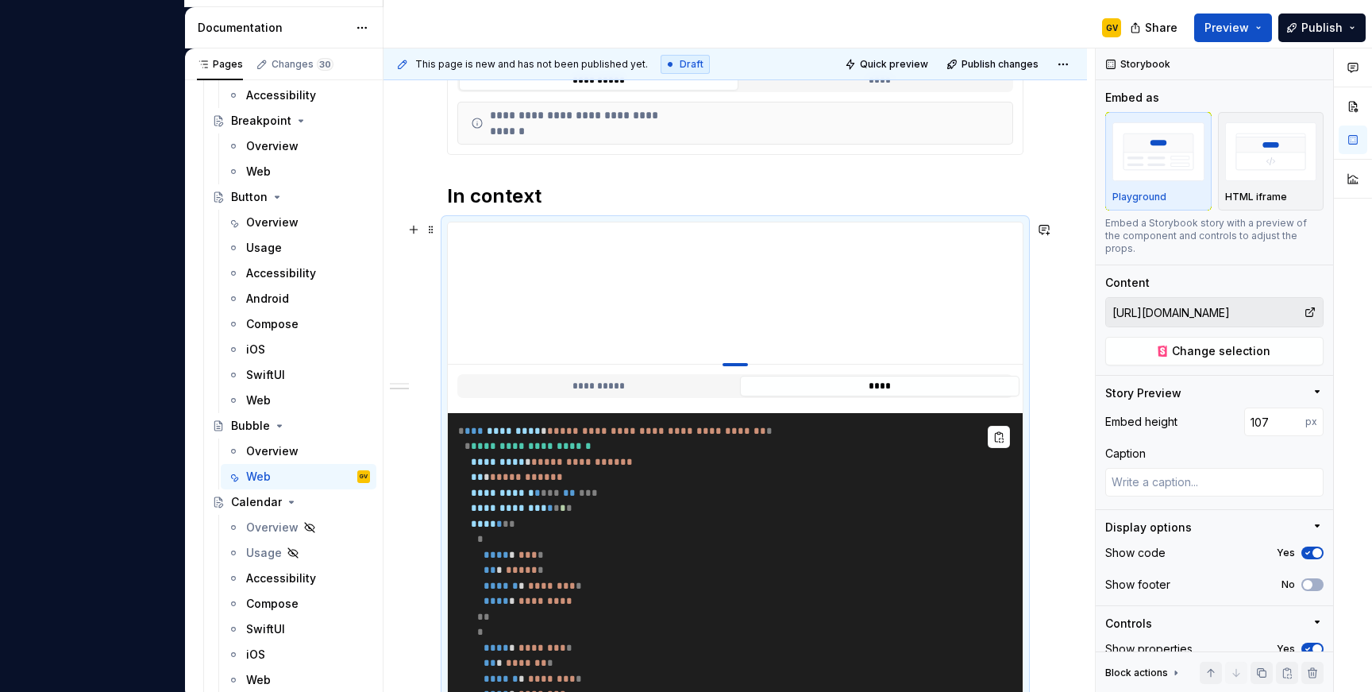
type textarea "*"
type input "105"
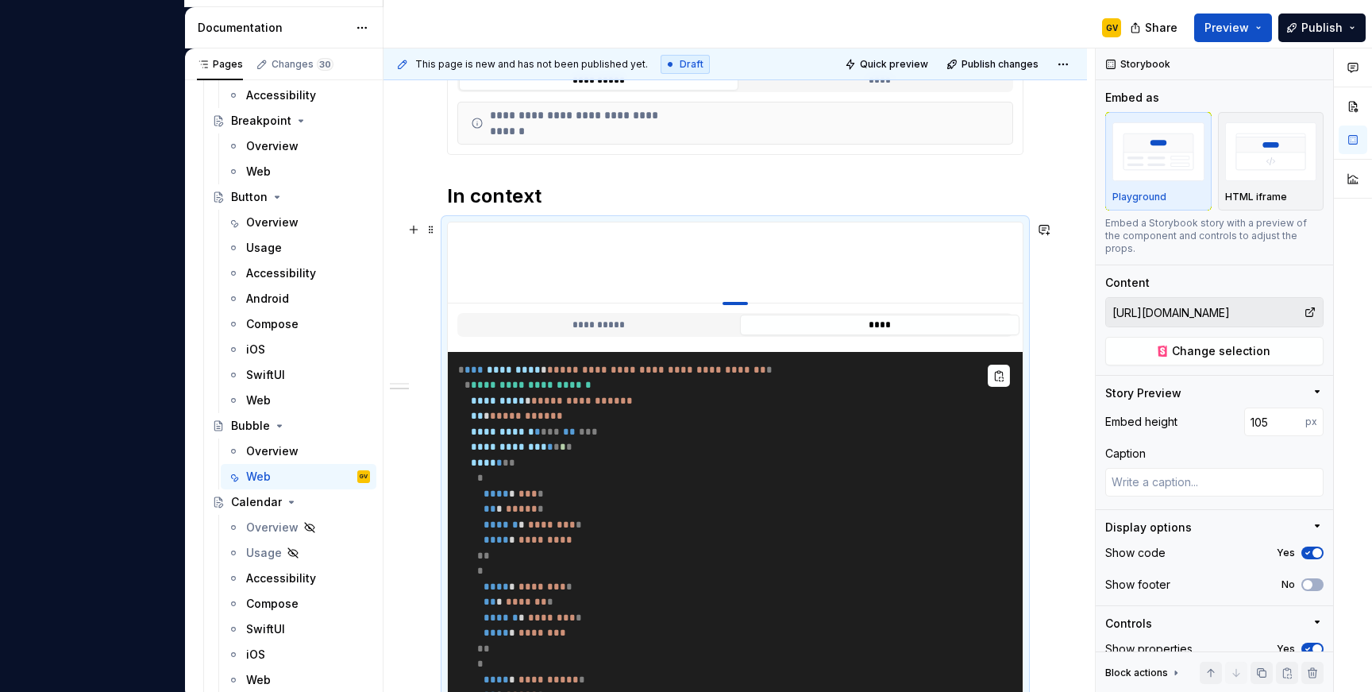
type textarea "*"
type input "101"
type textarea "*"
type input "100"
type textarea "*"
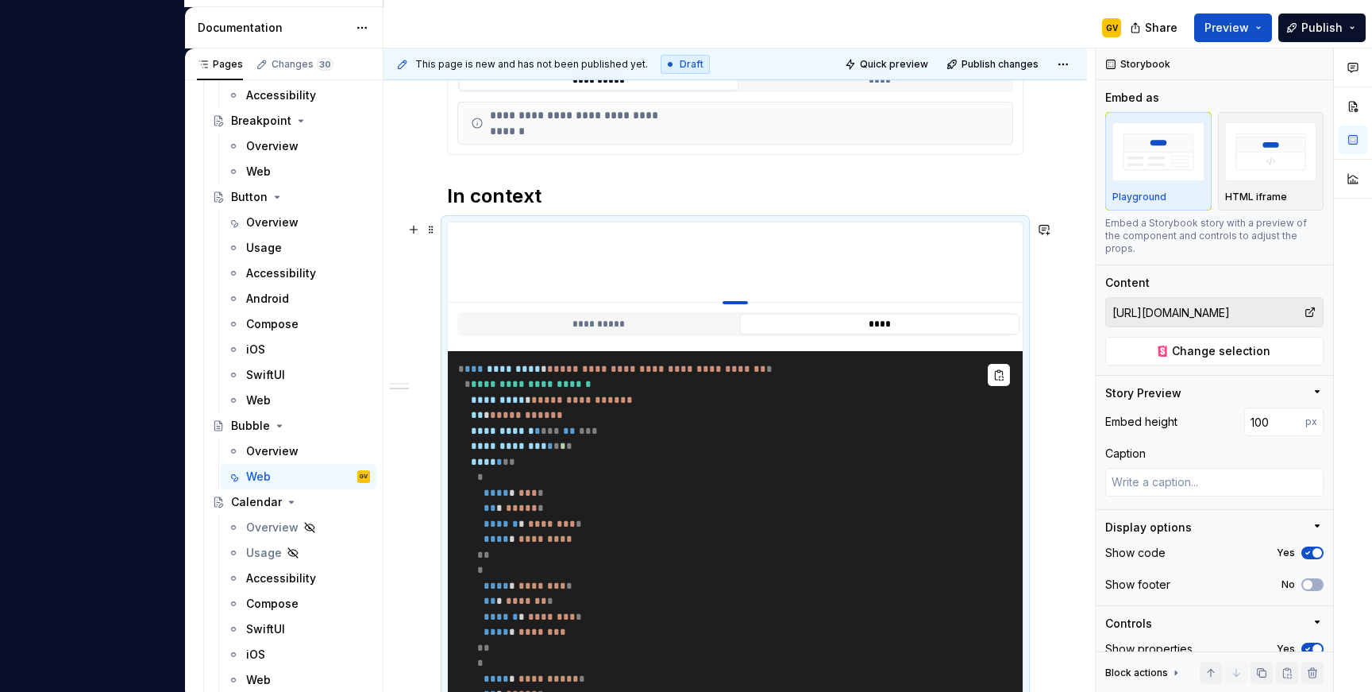
type input "105"
type textarea "*"
type input "109"
type textarea "*"
type input "111"
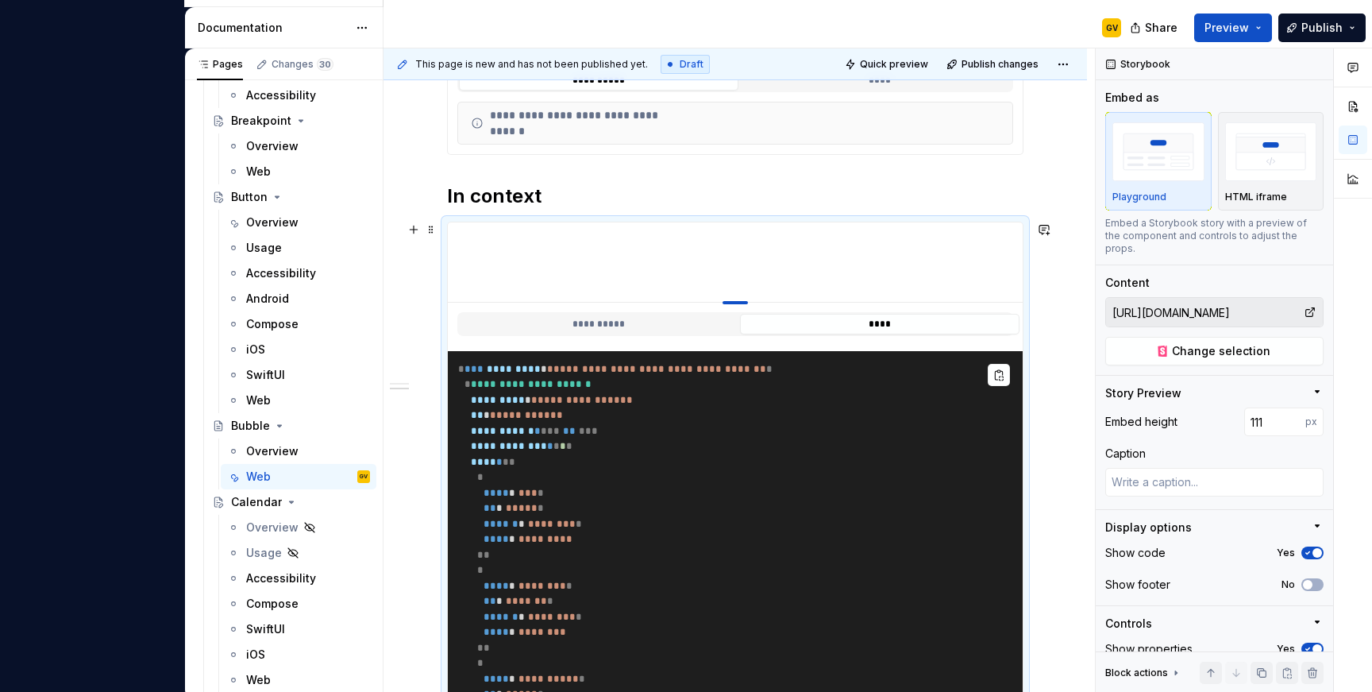
type textarea "*"
type input "114"
type textarea "*"
type input "118"
type textarea "*"
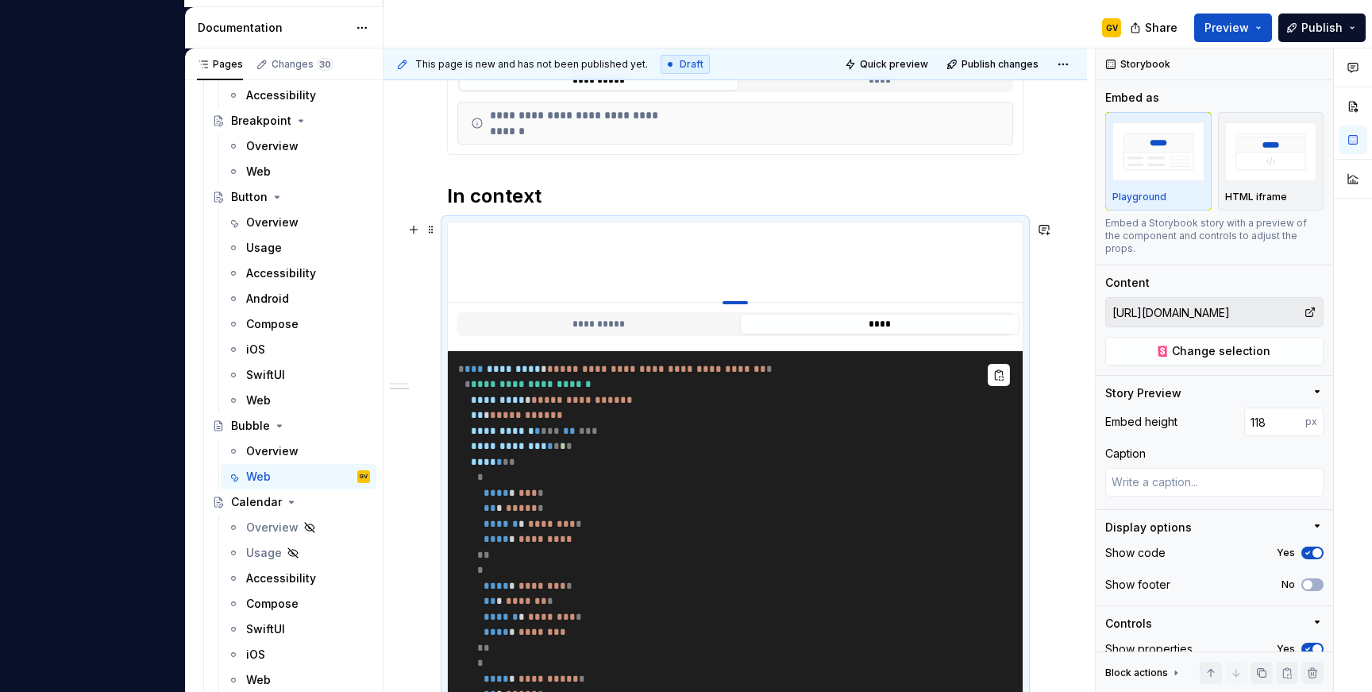
type input "127"
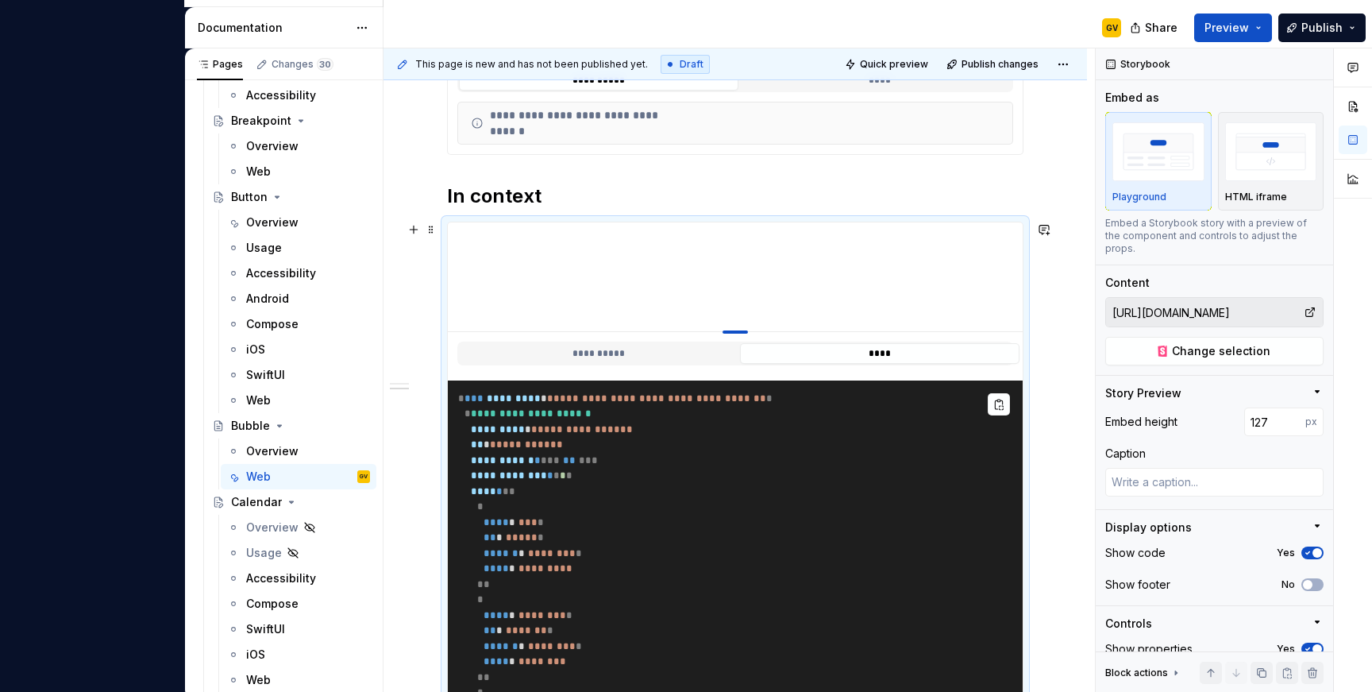
type textarea "*"
type input "137"
type textarea "*"
type input "145"
type textarea "*"
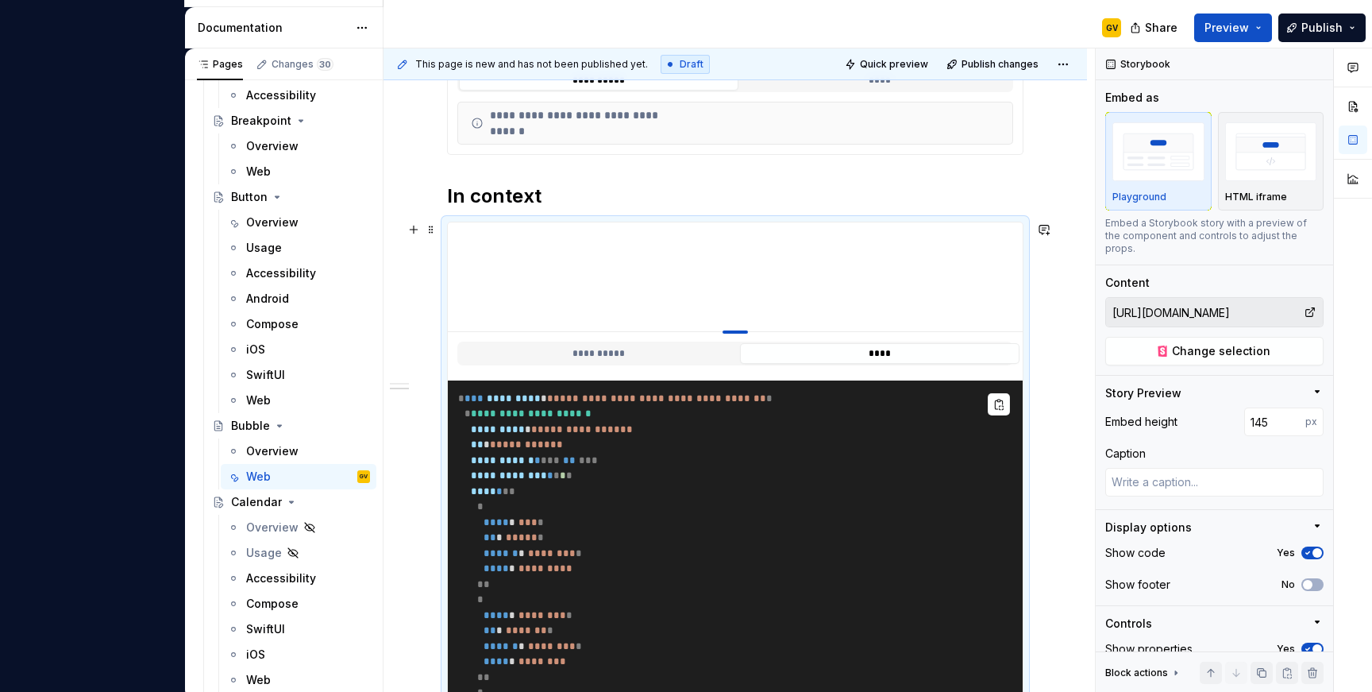
type input "153"
type textarea "*"
type input "157"
type textarea "*"
type input "159"
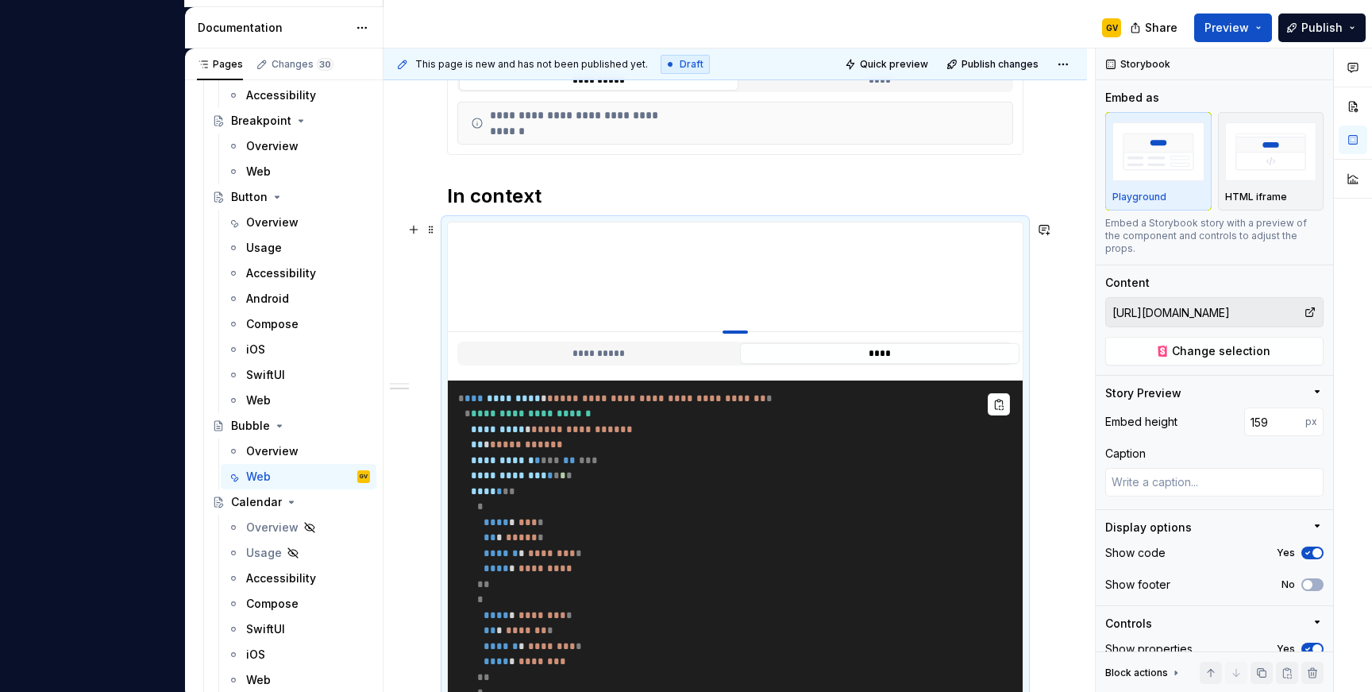
type textarea "*"
type input "158"
type textarea "*"
type input "157"
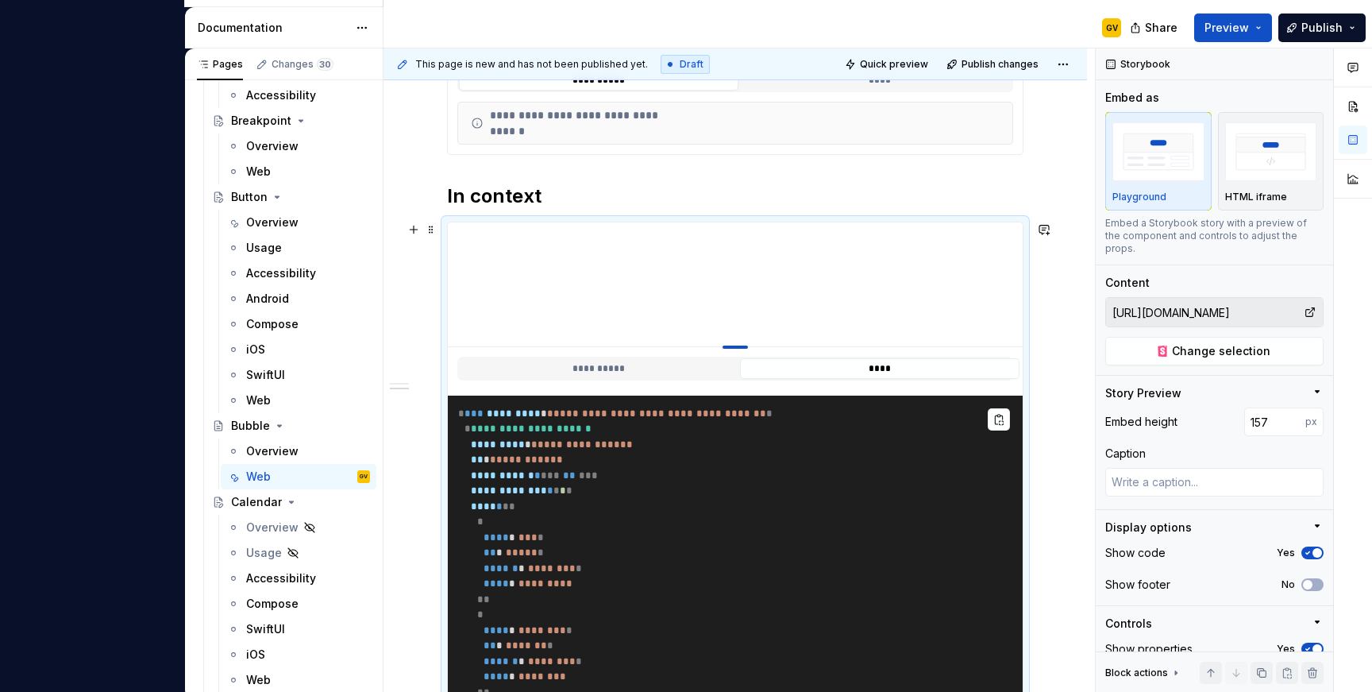
type textarea "*"
type input "156"
type textarea "*"
type input "152"
type textarea "*"
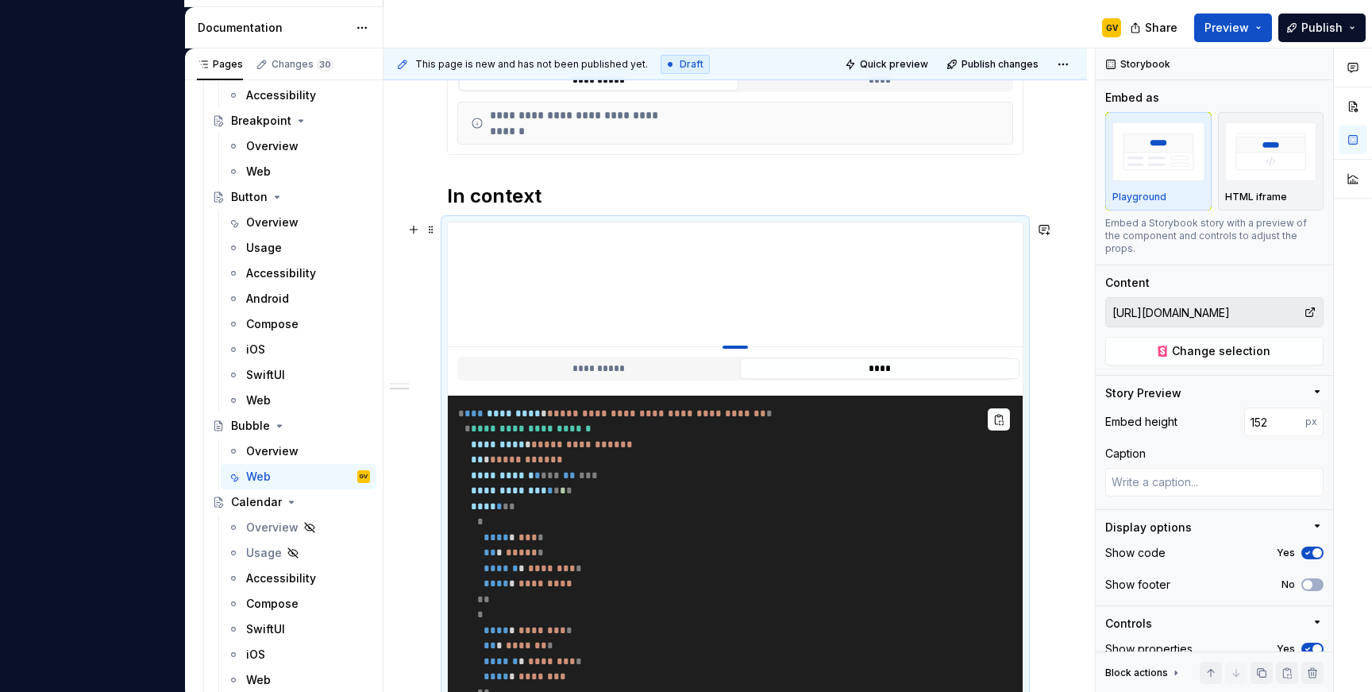
type input "151"
type textarea "*"
type input "150"
type textarea "*"
type input "149"
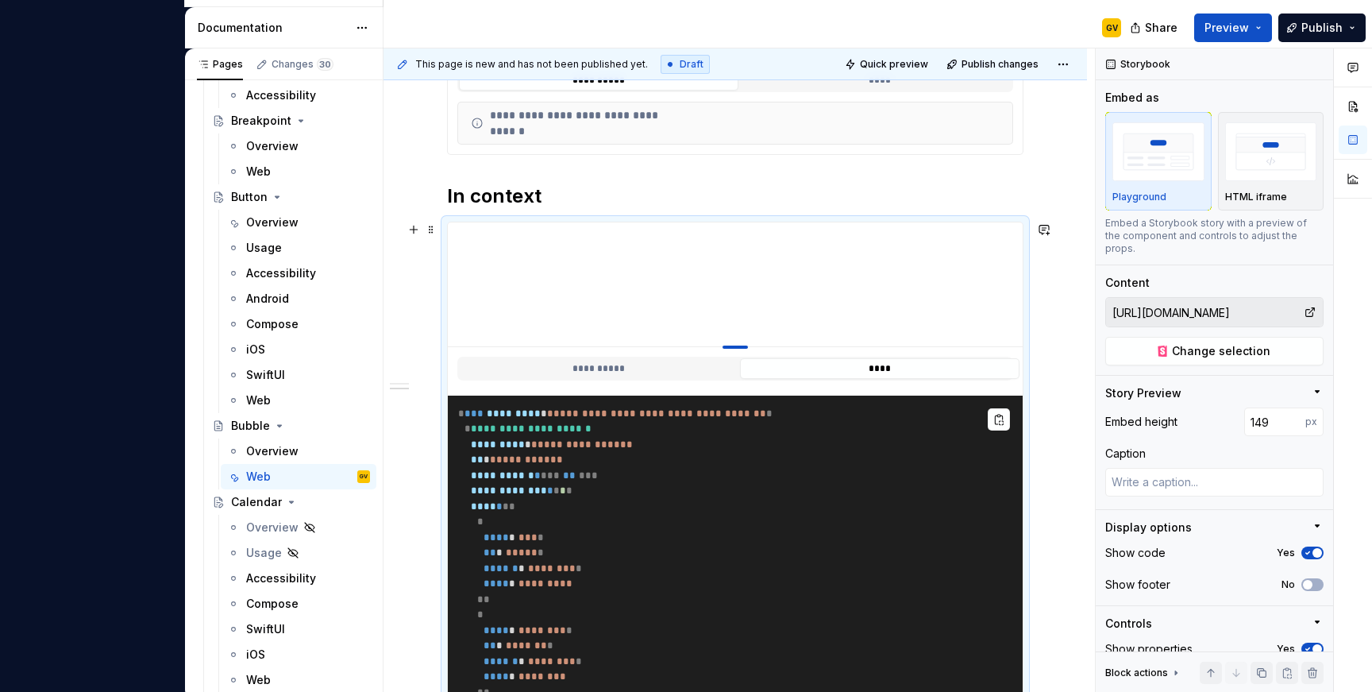
type textarea "*"
type input "148"
type textarea "*"
type input "147"
type textarea "*"
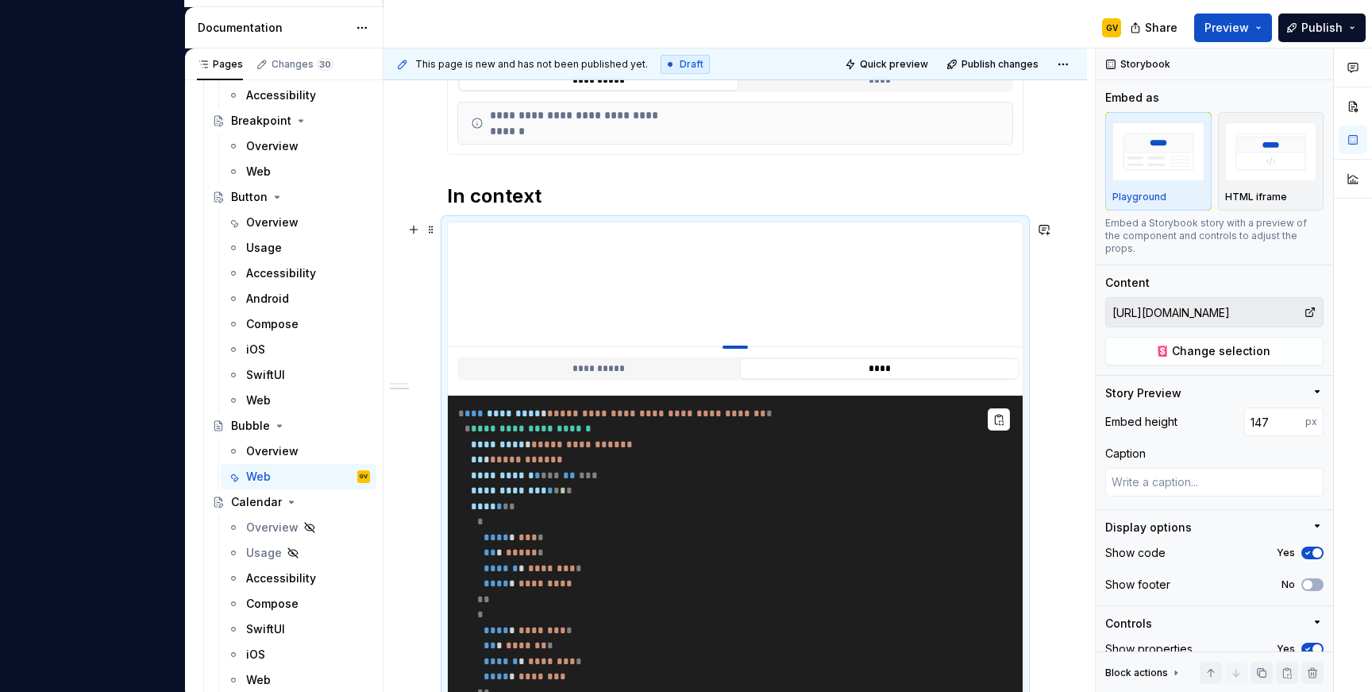
type input "146"
type textarea "*"
type input "145"
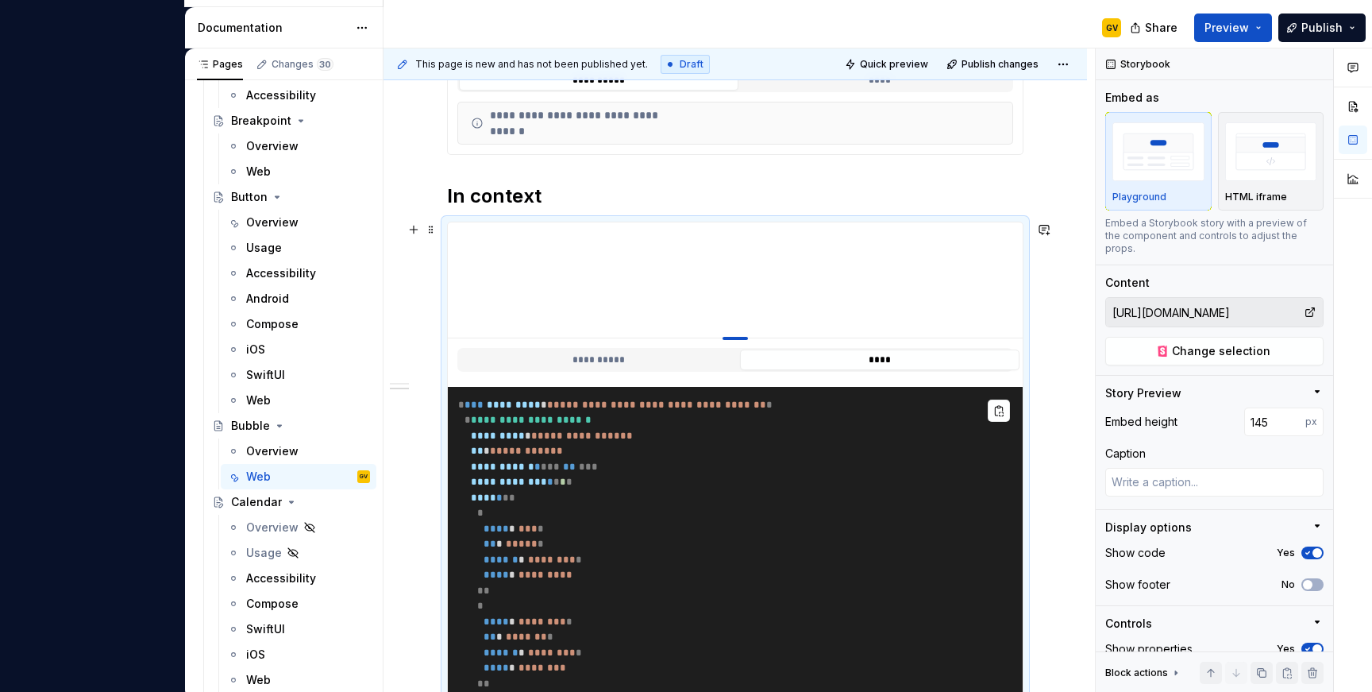
type textarea "*"
type input "144"
type textarea "*"
type input "143"
type textarea "*"
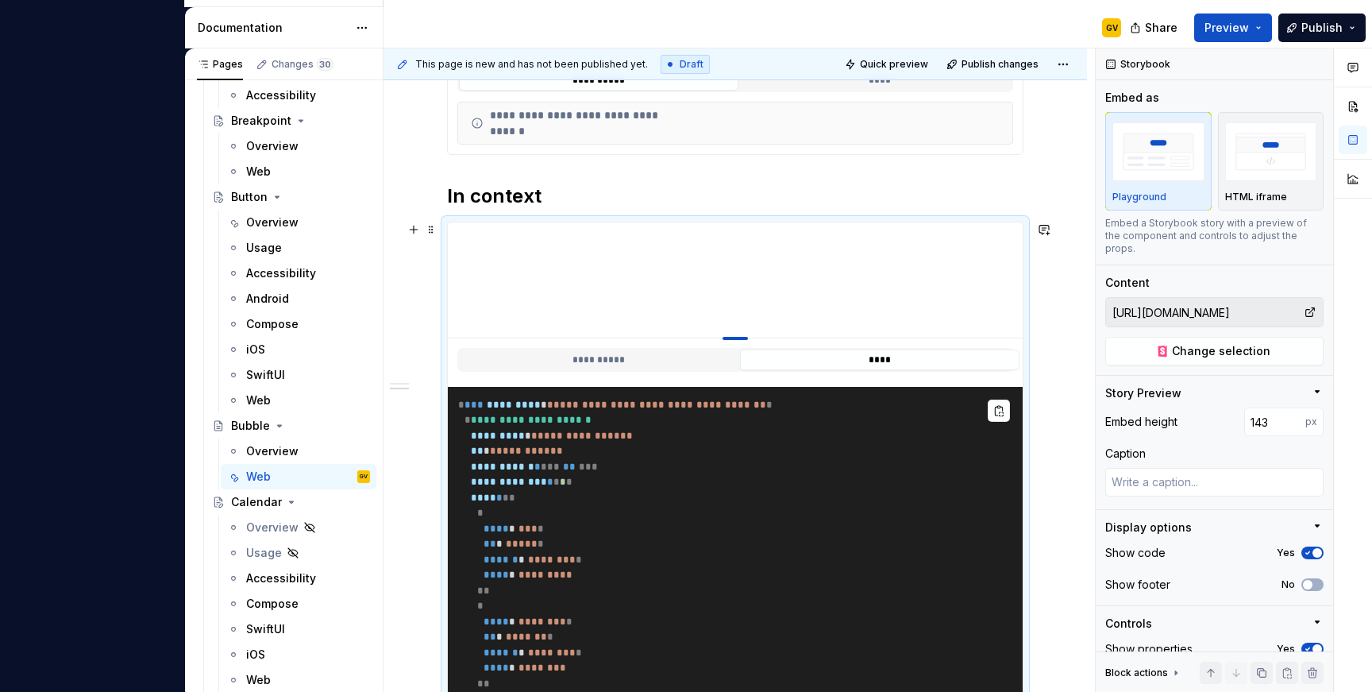
type input "142"
type textarea "*"
type input "141"
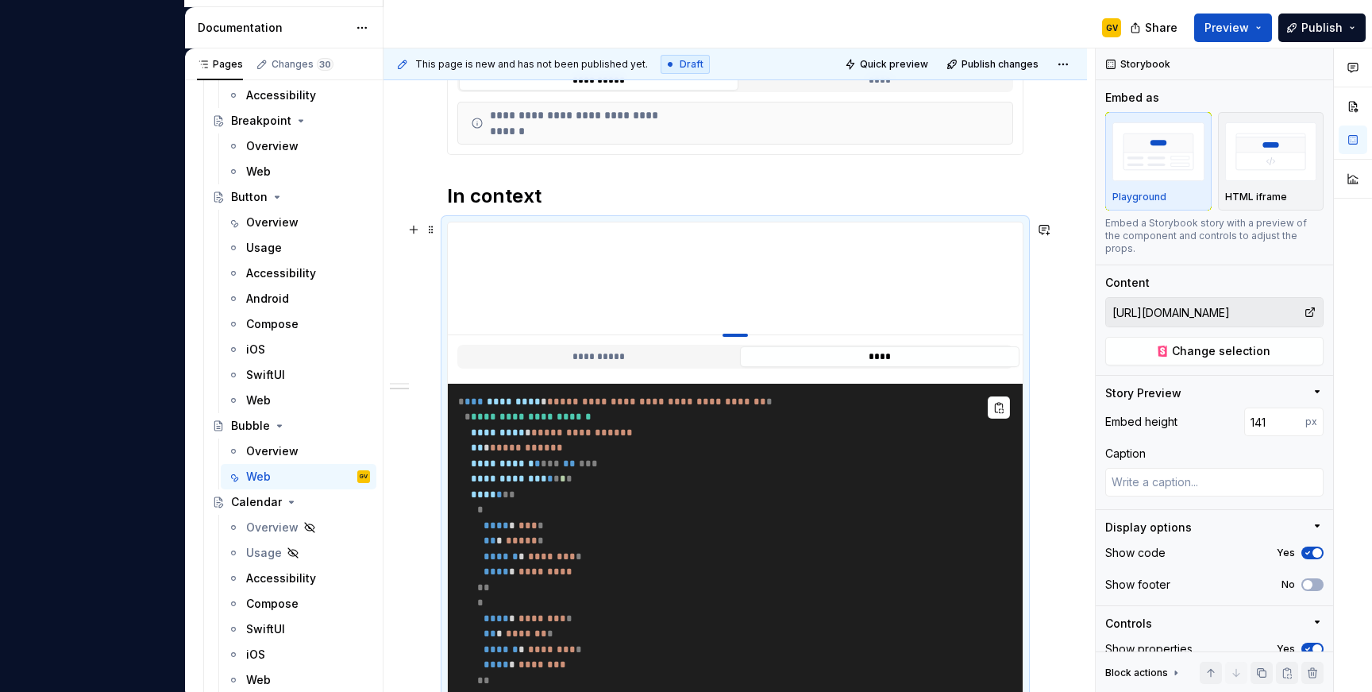
type textarea "*"
type input "140"
drag, startPoint x: 742, startPoint y: 540, endPoint x: 749, endPoint y: 334, distance: 206.6
click at [748, 334] on div at bounding box center [735, 335] width 25 height 3
click at [615, 353] on button "**********" at bounding box center [599, 355] width 280 height 21
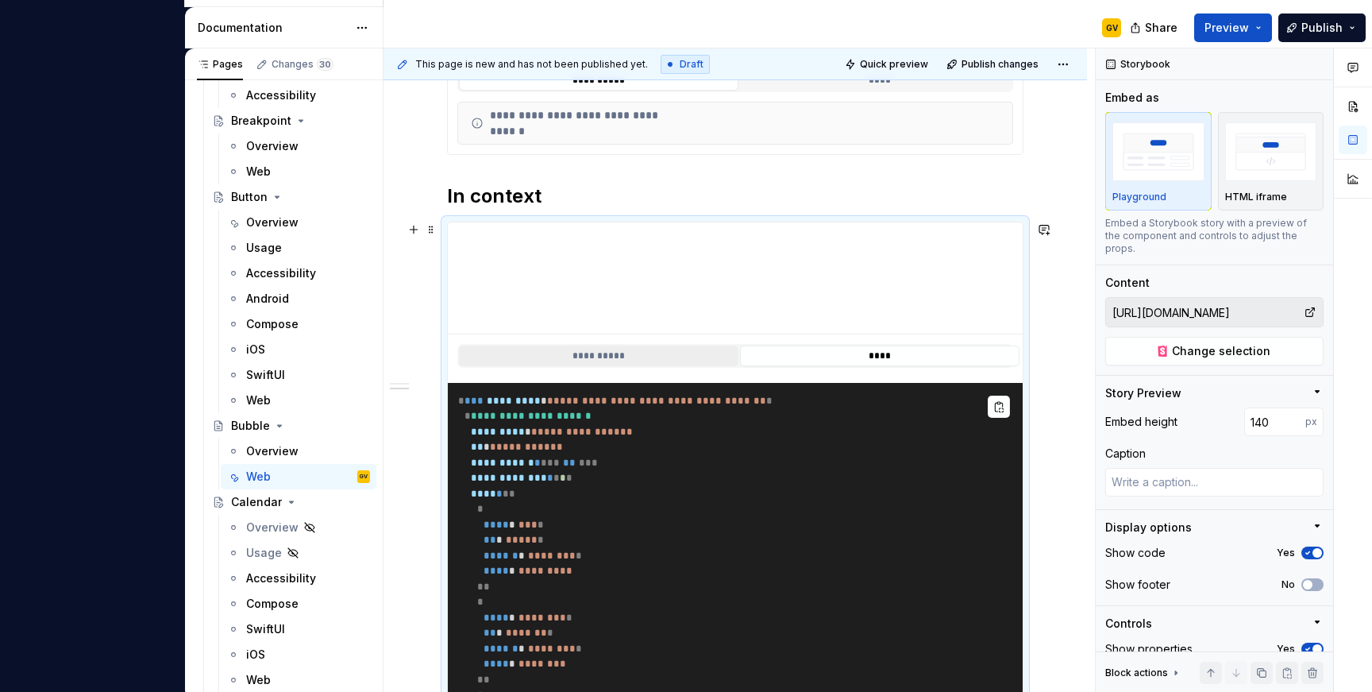
scroll to position [338, 0]
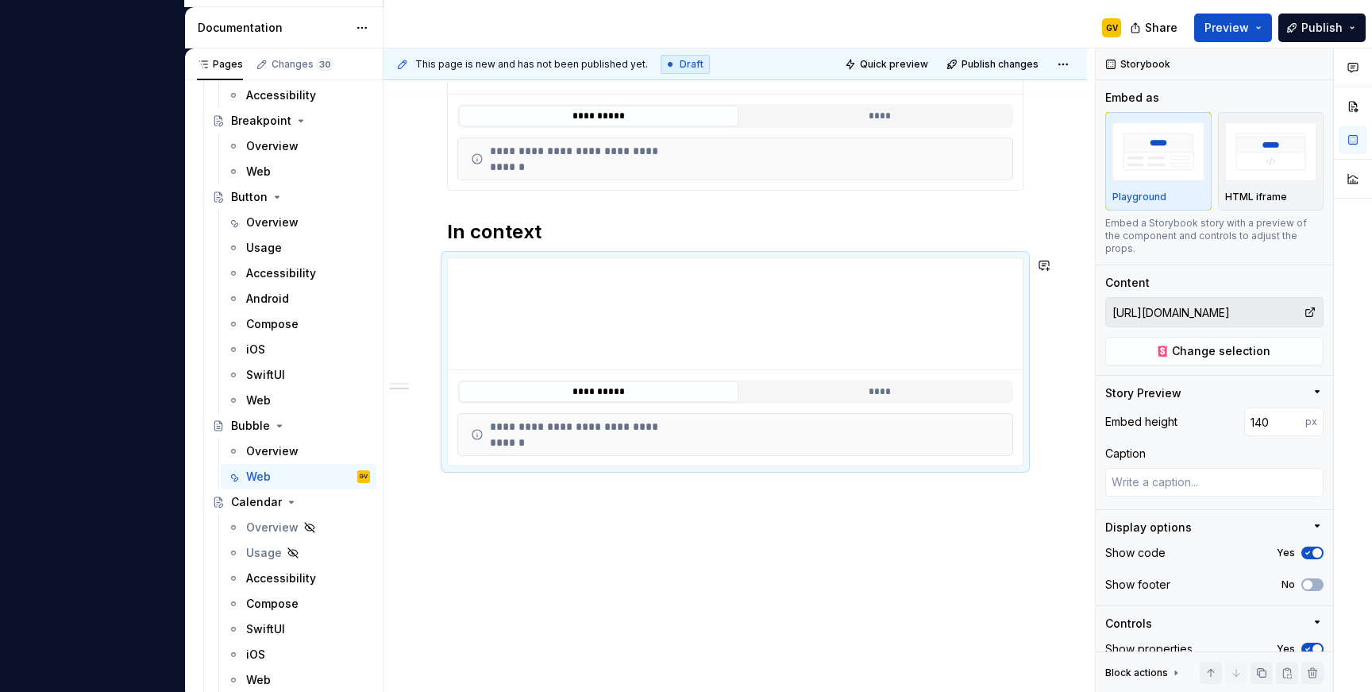
click at [481, 507] on div "**********" at bounding box center [736, 314] width 704 height 755
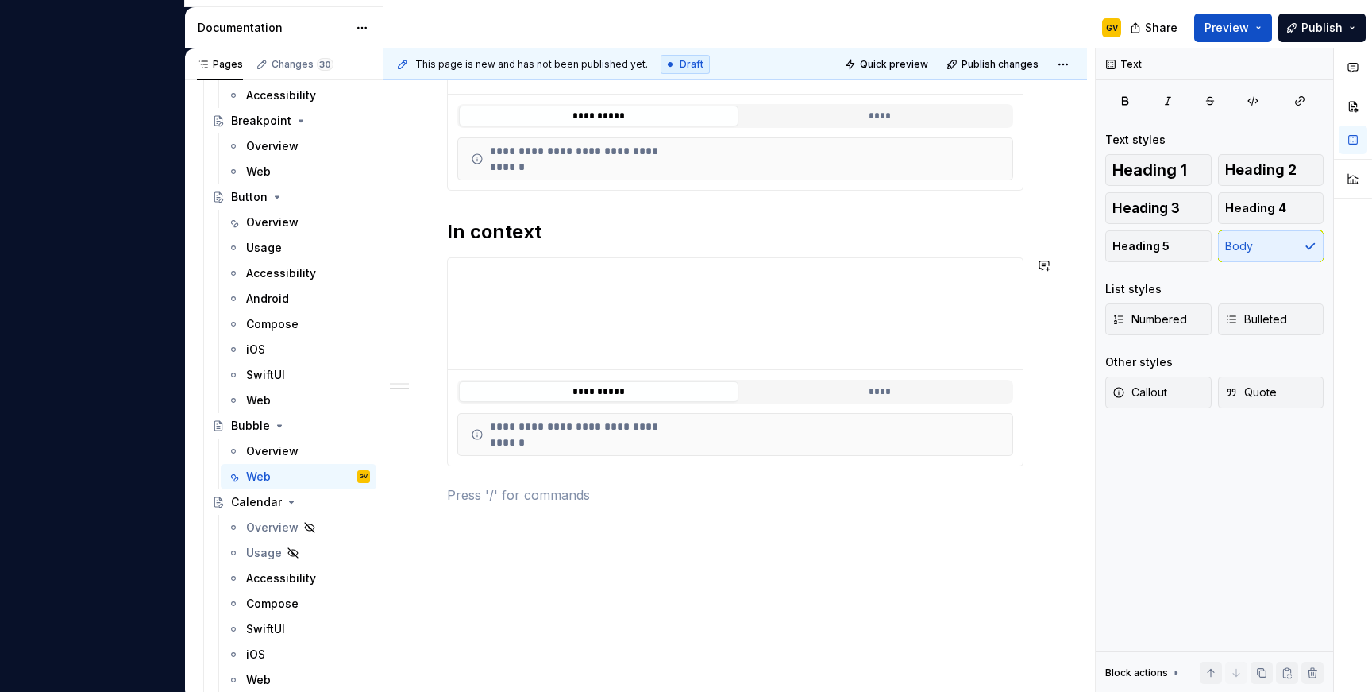
click at [512, 522] on div "**********" at bounding box center [735, 249] width 577 height 548
click at [488, 500] on p at bounding box center [735, 494] width 577 height 19
click at [506, 500] on div "**********" at bounding box center [735, 269] width 577 height 589
click at [506, 499] on div "**********" at bounding box center [735, 269] width 577 height 589
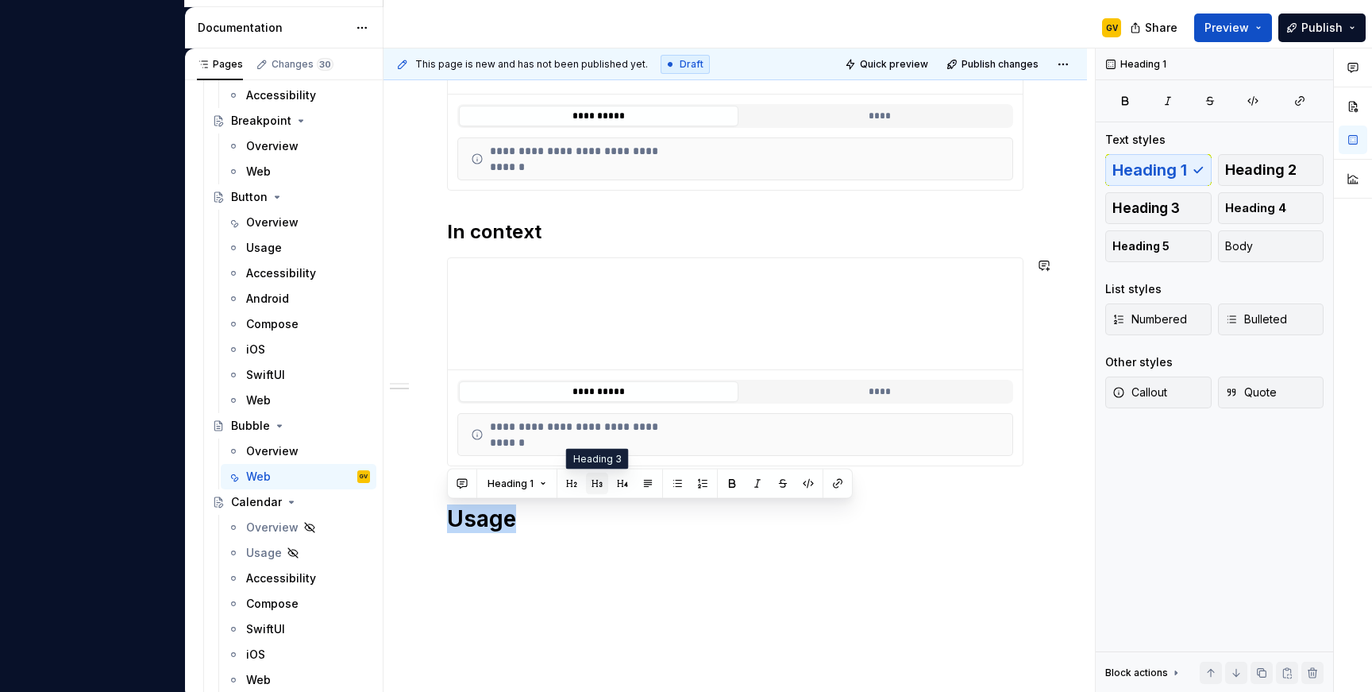
click at [593, 485] on button "button" at bounding box center [597, 483] width 22 height 22
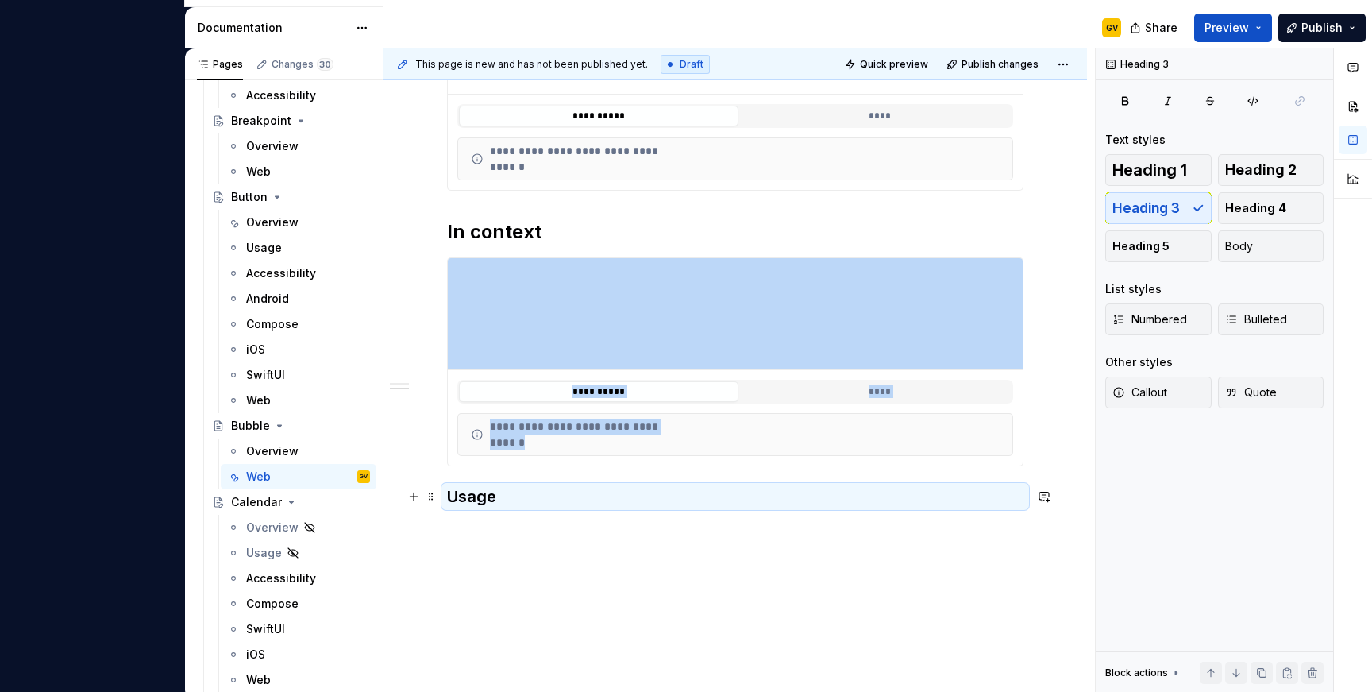
click at [503, 499] on h3 "Usage" at bounding box center [735, 496] width 577 height 22
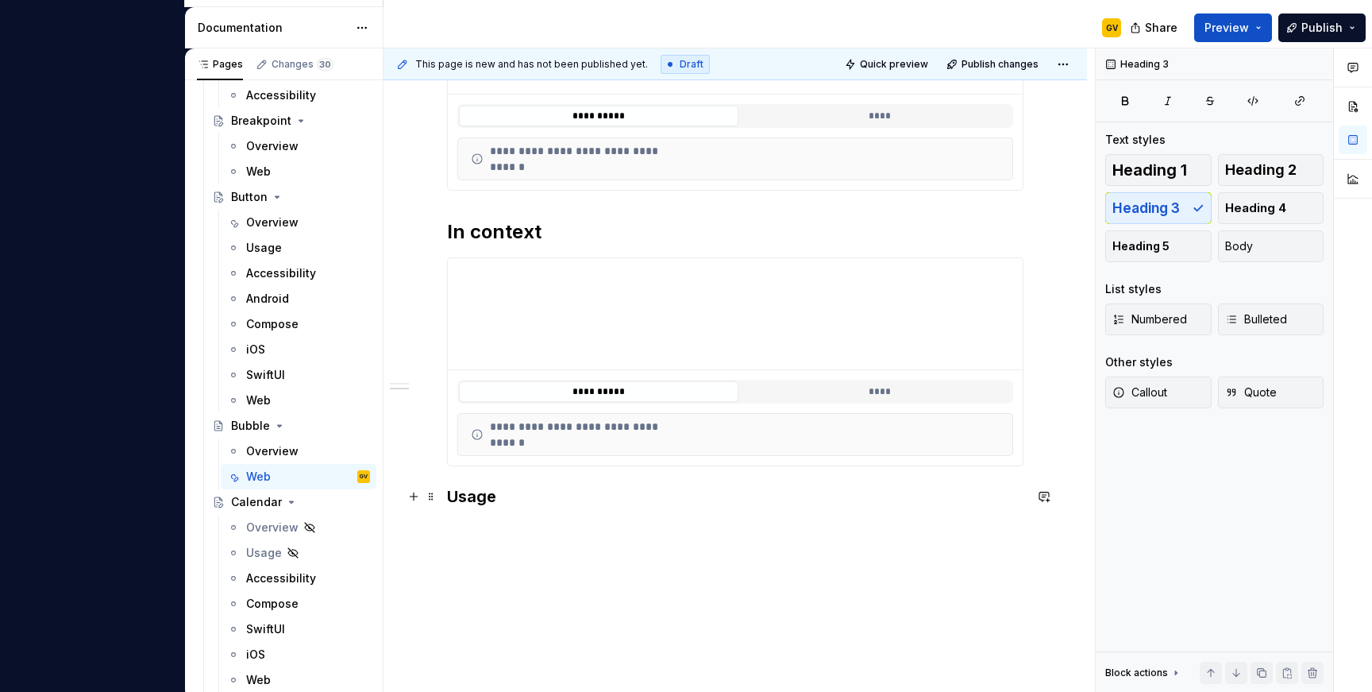
click at [503, 495] on h3 "Usage" at bounding box center [735, 496] width 577 height 22
click at [1294, 164] on span "Heading 2" at bounding box center [1260, 170] width 71 height 16
click at [477, 534] on p at bounding box center [735, 542] width 577 height 19
click at [258, 401] on div "Web" at bounding box center [258, 400] width 25 height 16
click at [484, 537] on p at bounding box center [735, 542] width 577 height 19
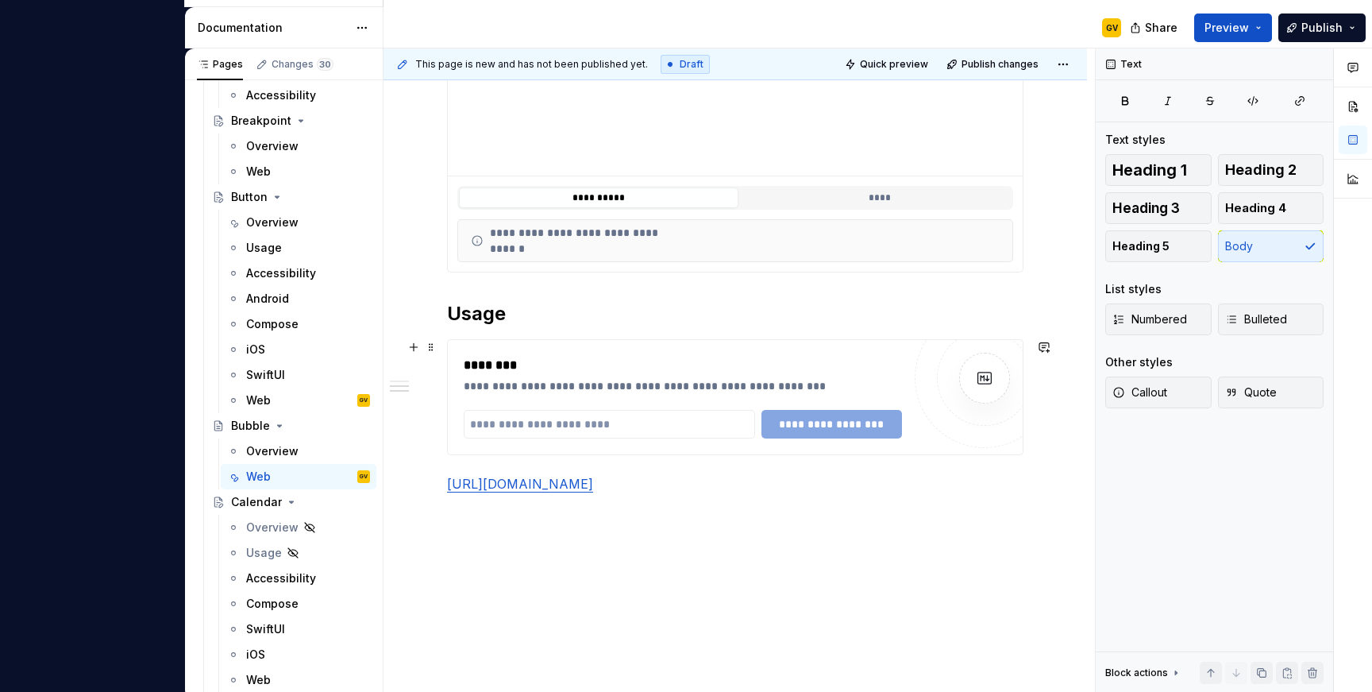
type textarea "*"
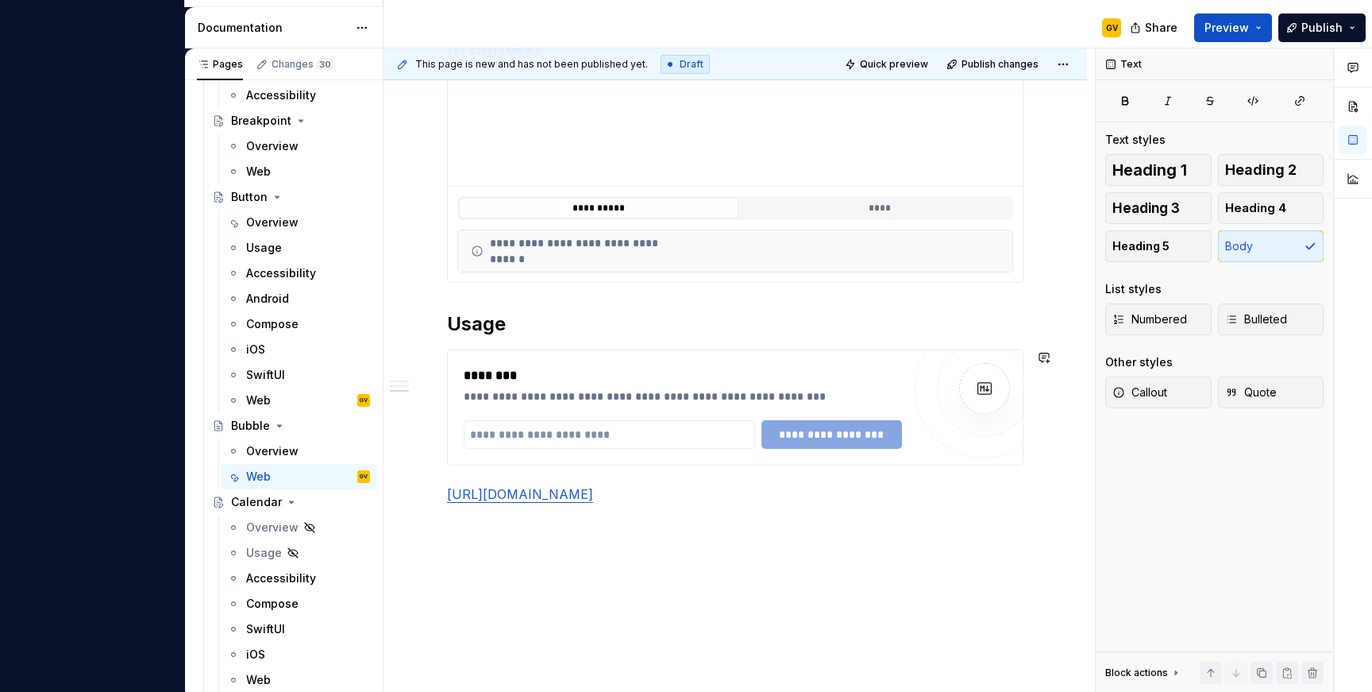
scroll to position [692, 0]
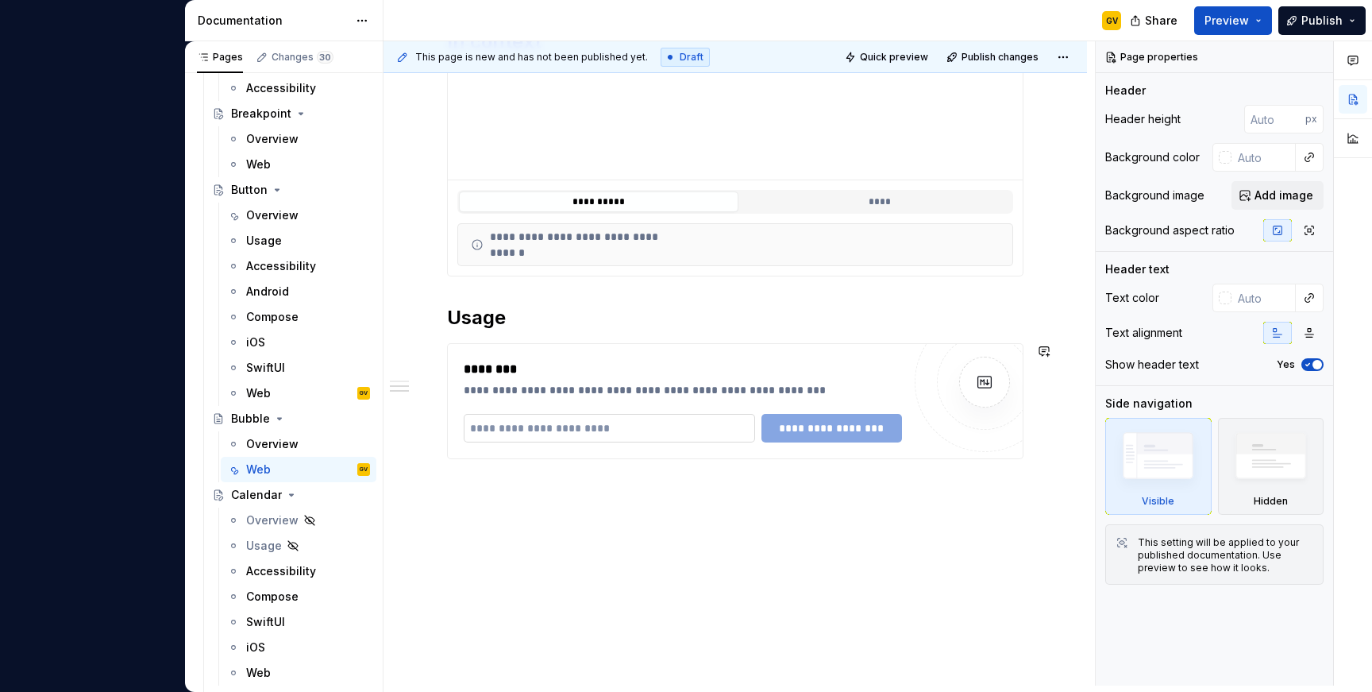
click at [614, 438] on input "text" at bounding box center [609, 428] width 291 height 29
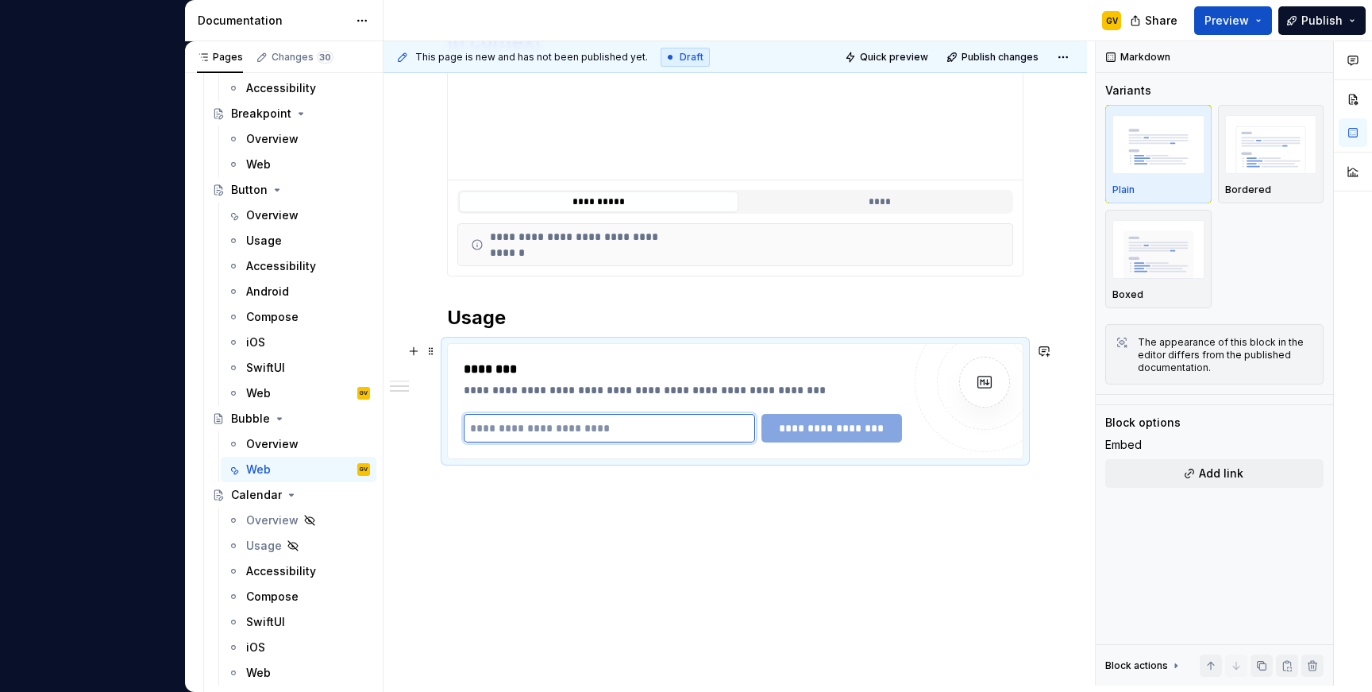
paste input "**********"
click at [611, 429] on input "**********" at bounding box center [613, 428] width 299 height 29
click at [688, 425] on input "**********" at bounding box center [613, 428] width 299 height 29
type input "**********"
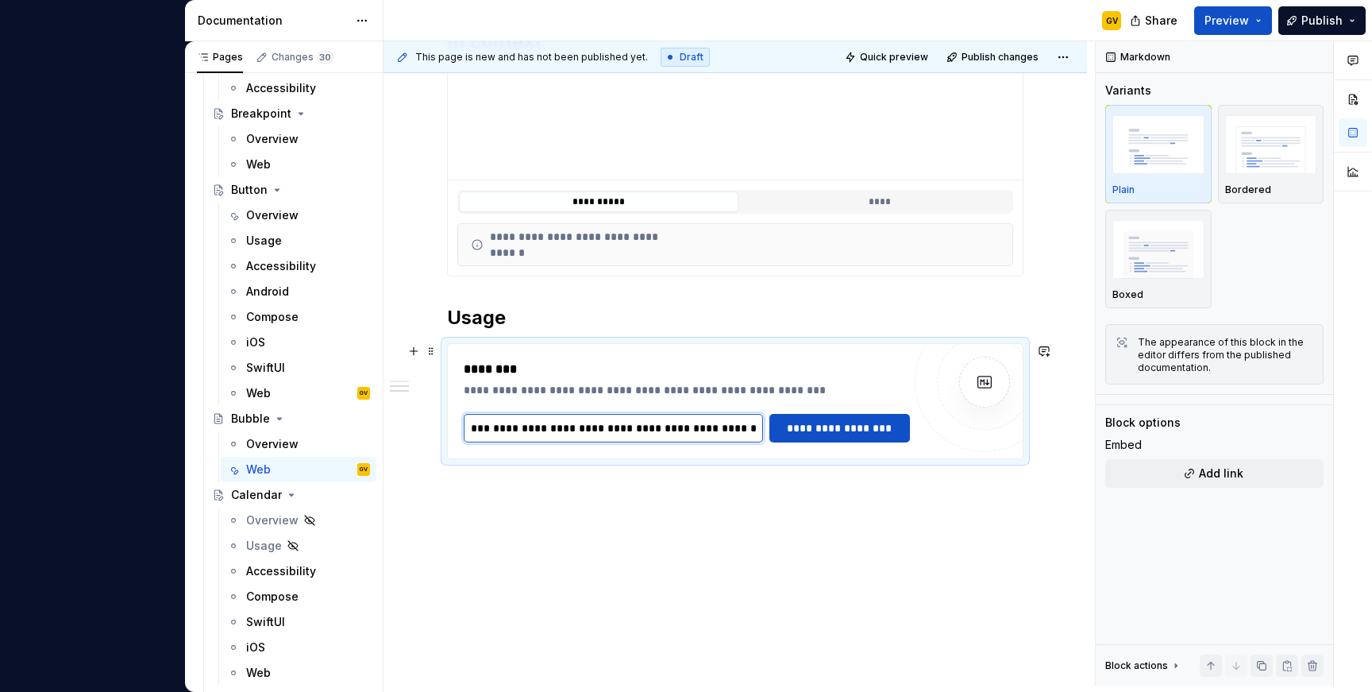
scroll to position [0, 0]
type textarea "*"
click at [525, 422] on input "**********" at bounding box center [613, 428] width 299 height 29
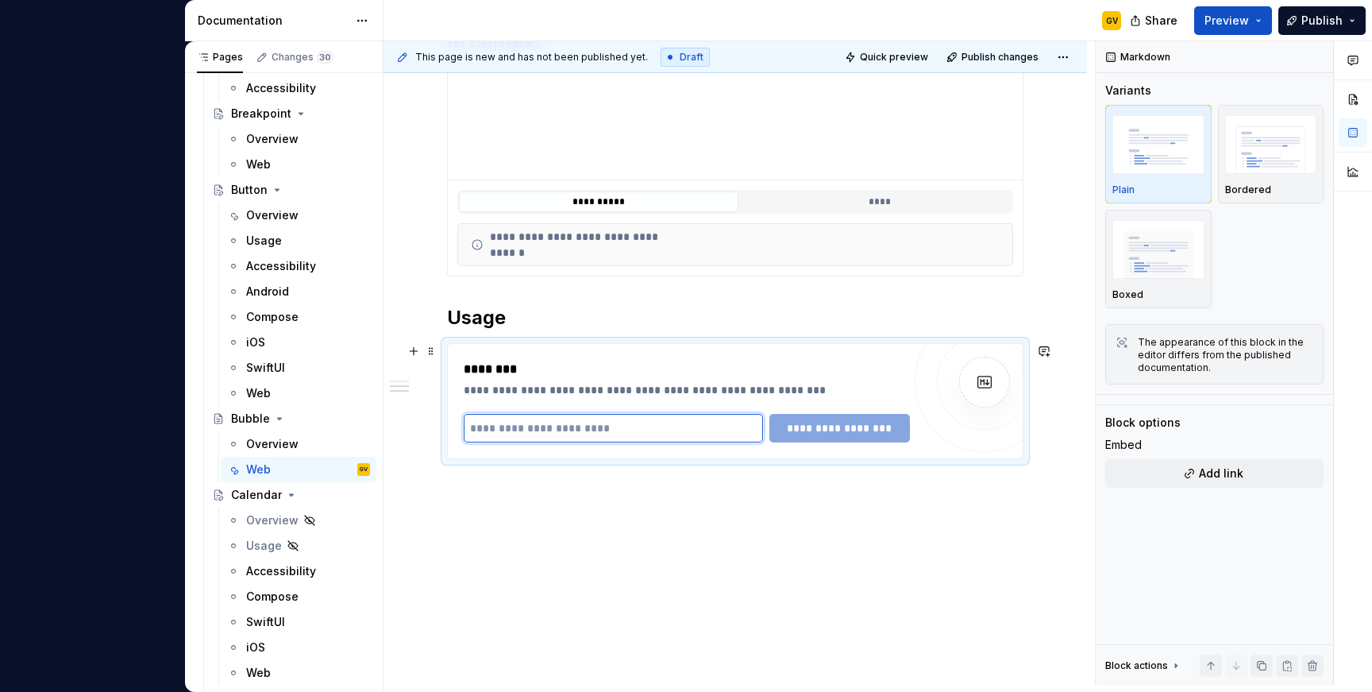
paste input "**********"
type input "**********"
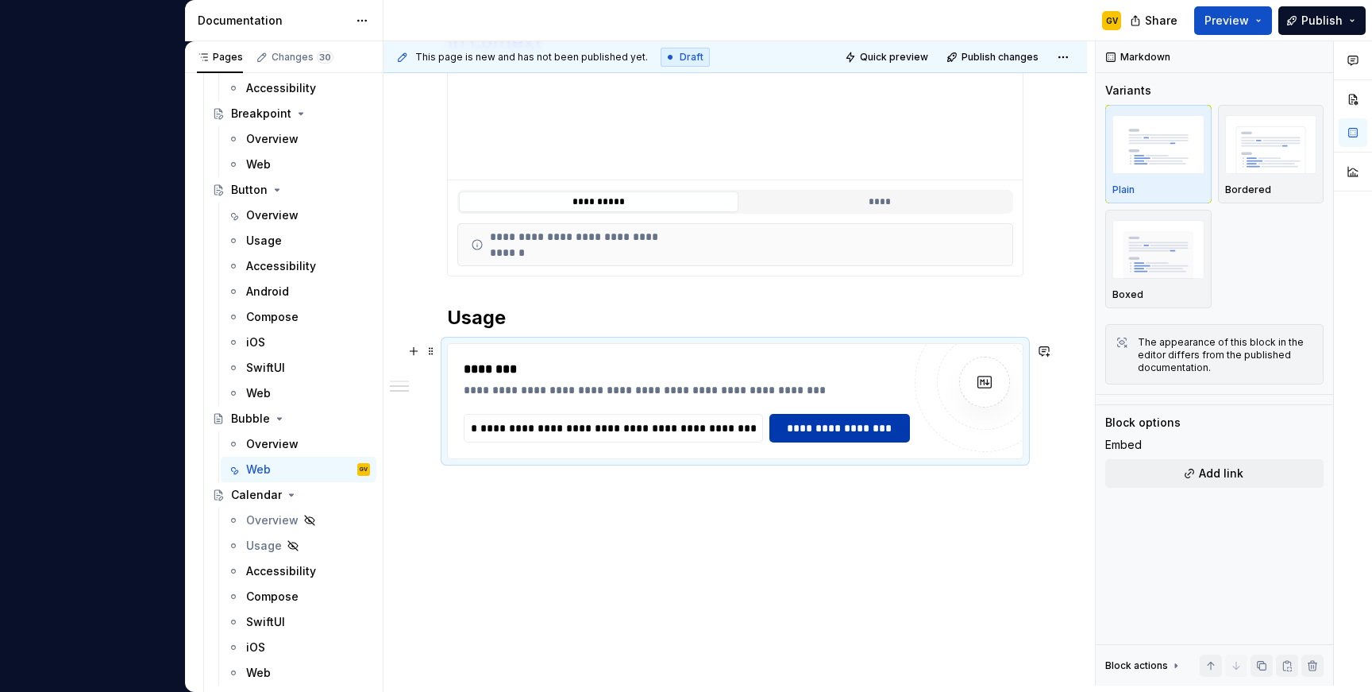
click at [812, 435] on span "**********" at bounding box center [840, 428] width 120 height 16
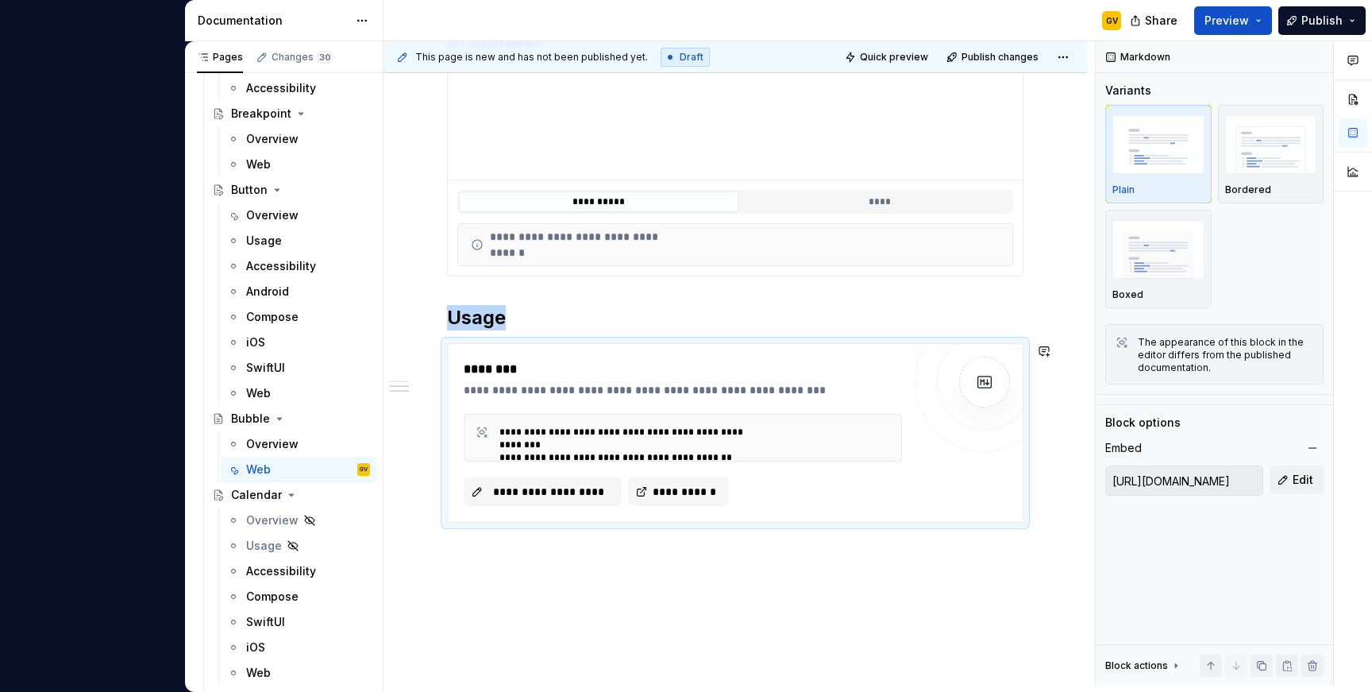
click at [685, 592] on div "**********" at bounding box center [736, 247] width 704 height 1001
click at [1320, 16] on span "Publish" at bounding box center [1322, 21] width 41 height 16
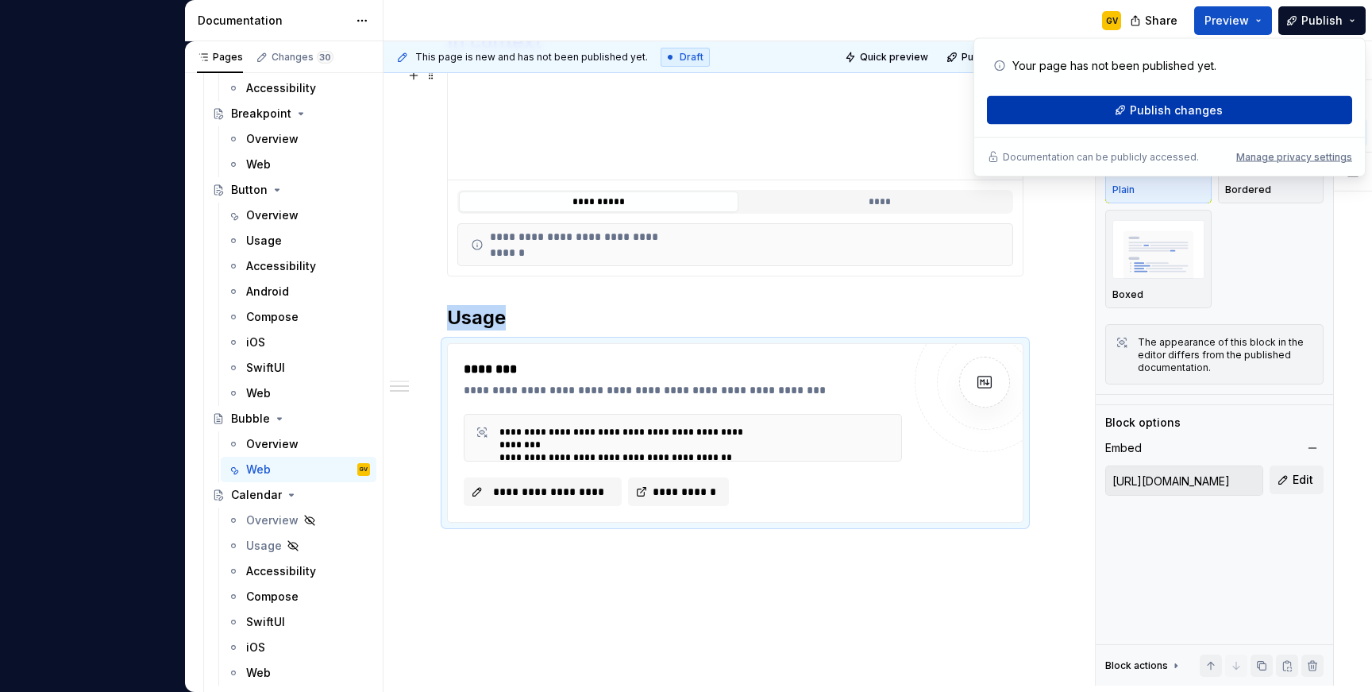
type textarea "*"
click at [1072, 114] on button "Publish changes" at bounding box center [1169, 110] width 365 height 29
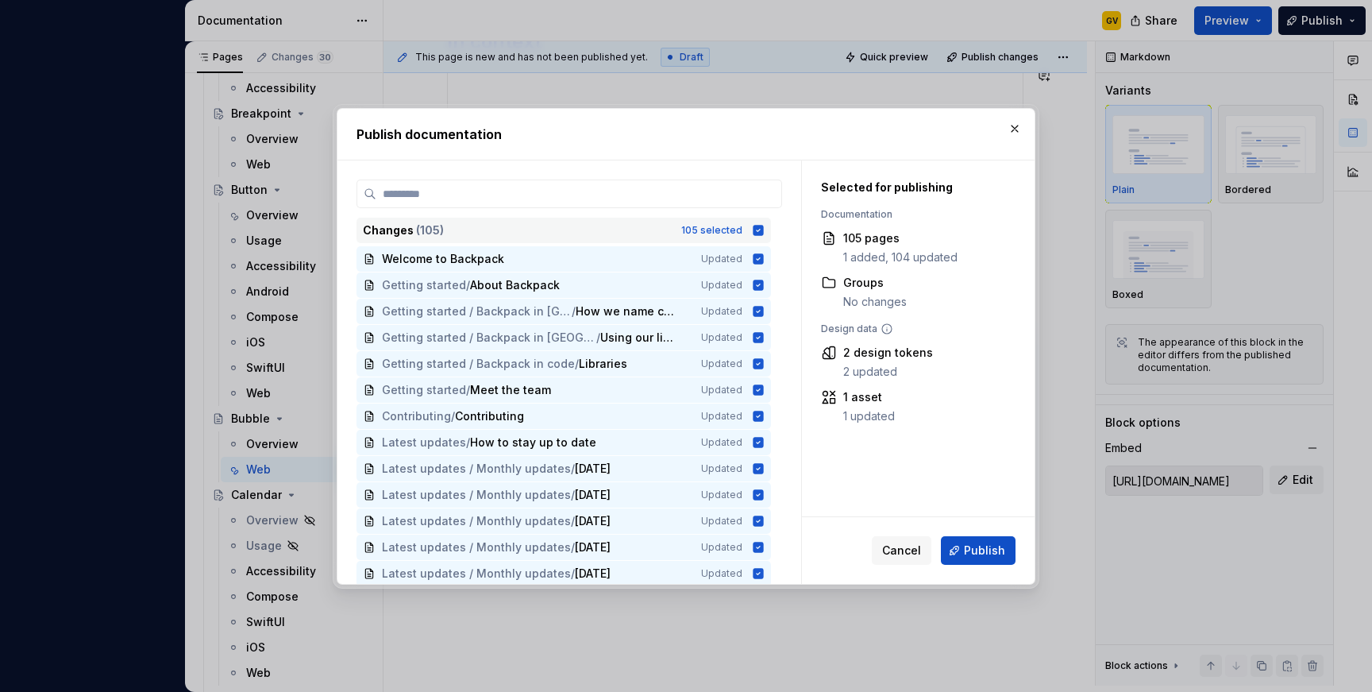
click at [755, 227] on div "Changes ( 105 ) 105 selected" at bounding box center [564, 230] width 415 height 25
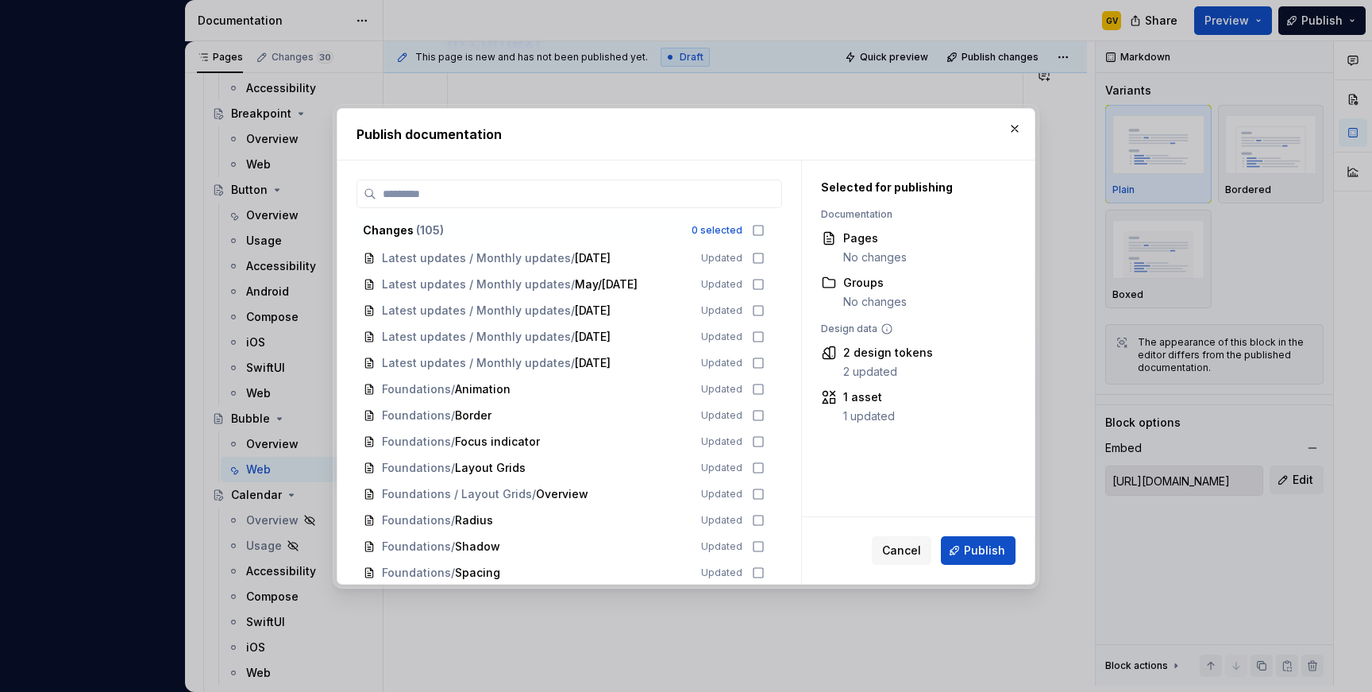
scroll to position [0, 0]
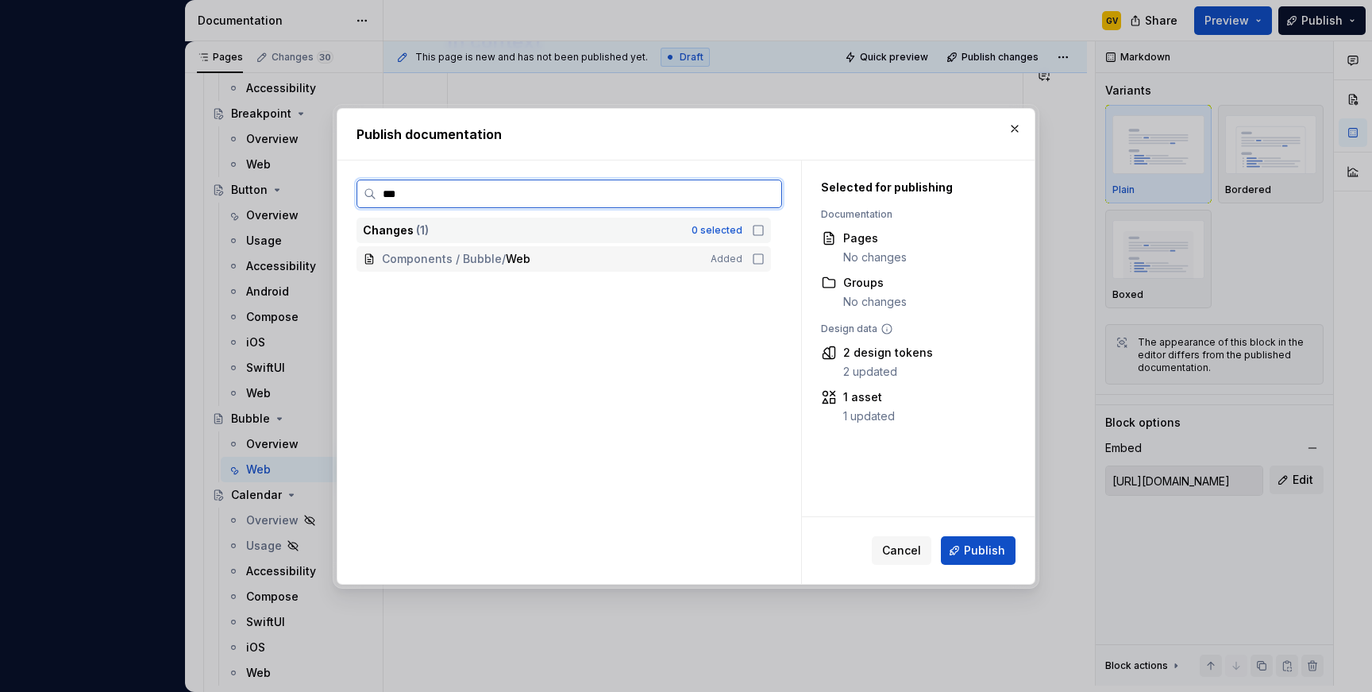
type input "****"
click at [765, 254] on icon at bounding box center [758, 259] width 13 height 13
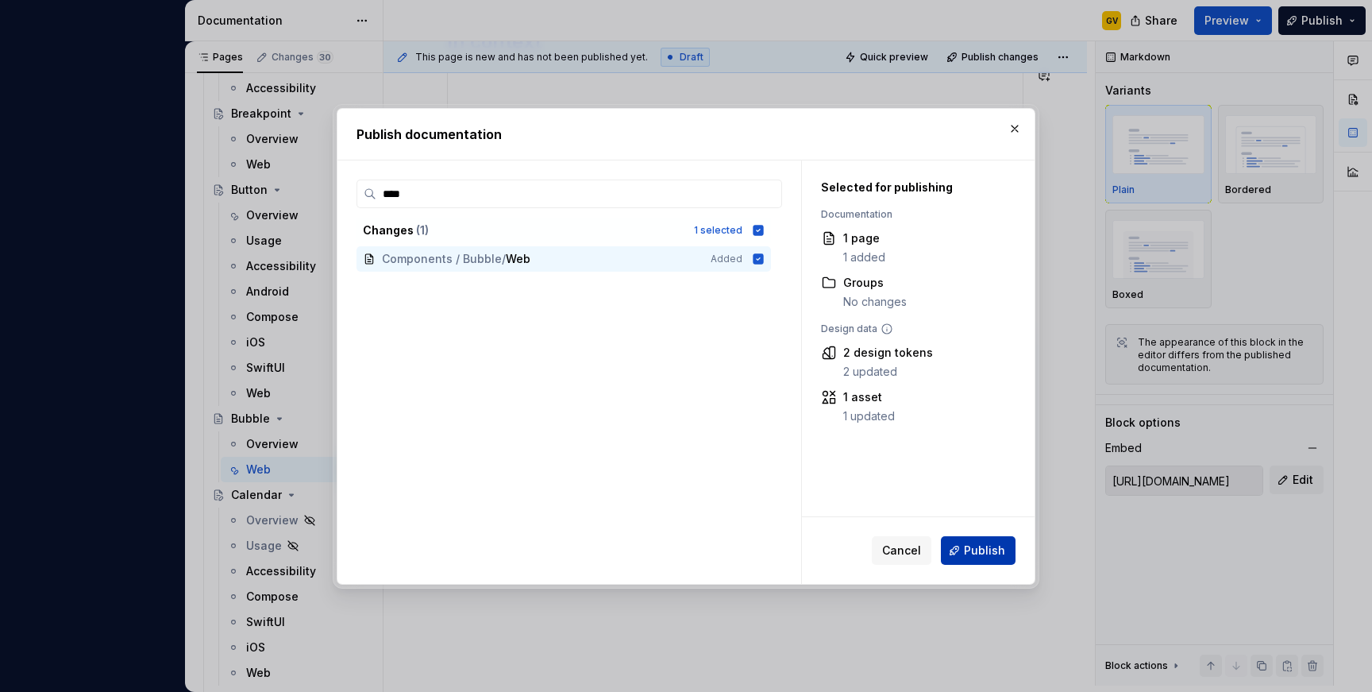
click at [974, 548] on span "Publish" at bounding box center [984, 550] width 41 height 16
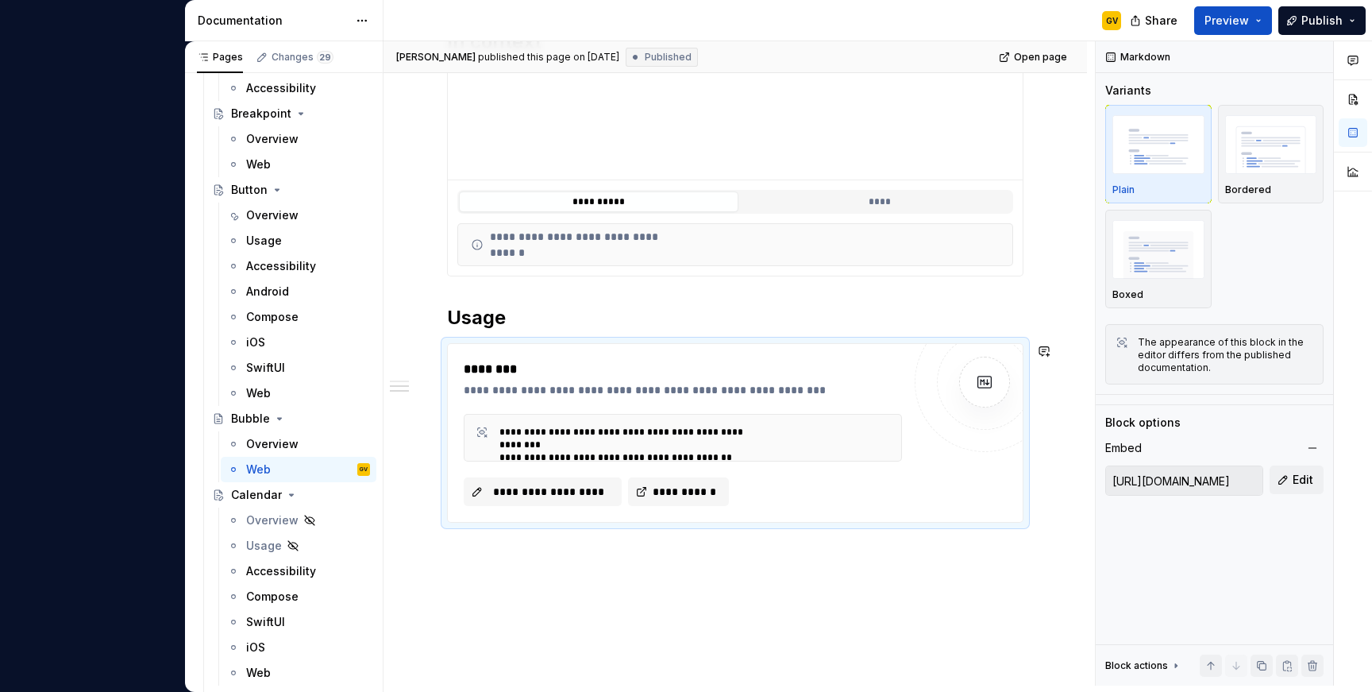
click at [494, 627] on div "**********" at bounding box center [736, 247] width 704 height 1001
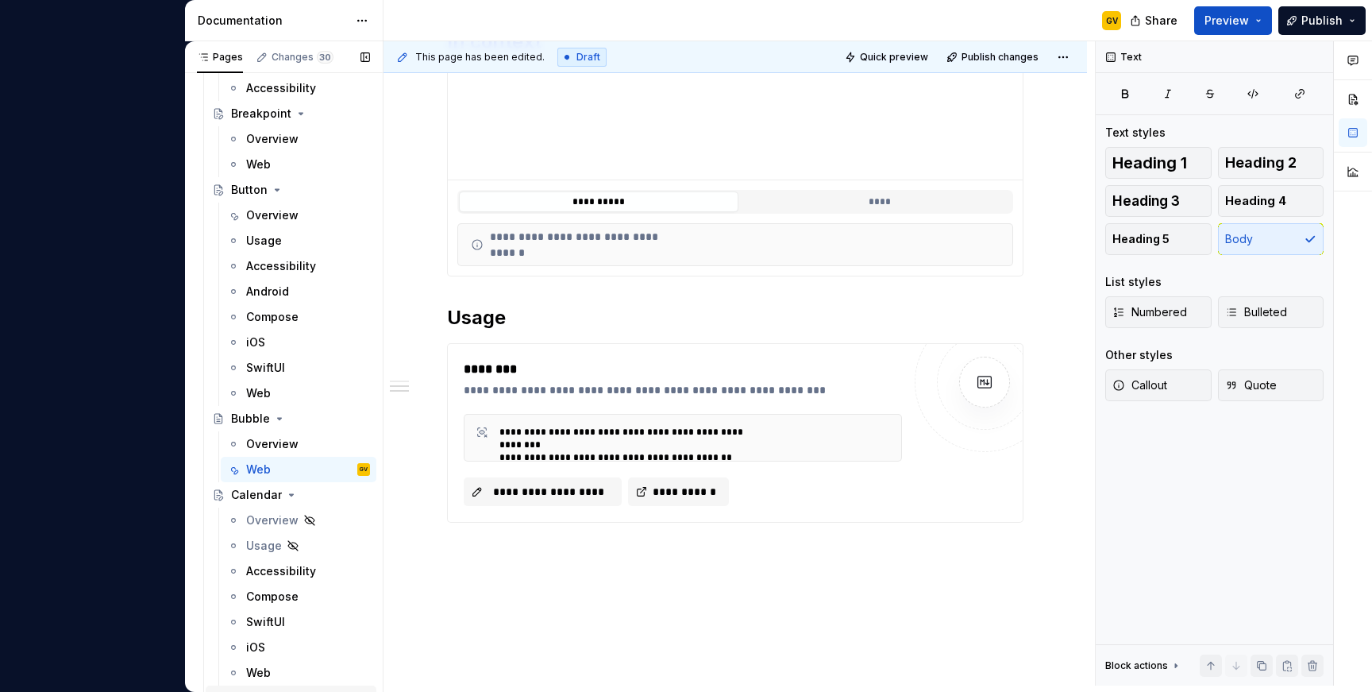
type textarea "*"
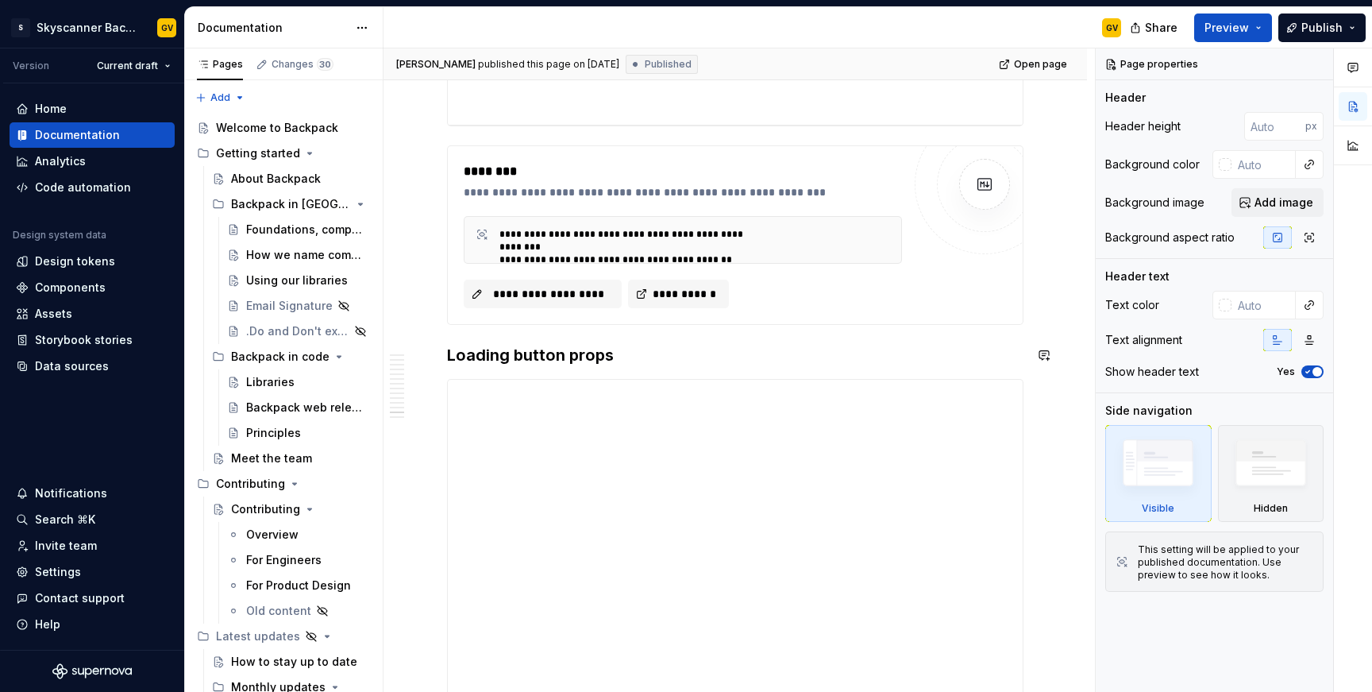
scroll to position [3406, 0]
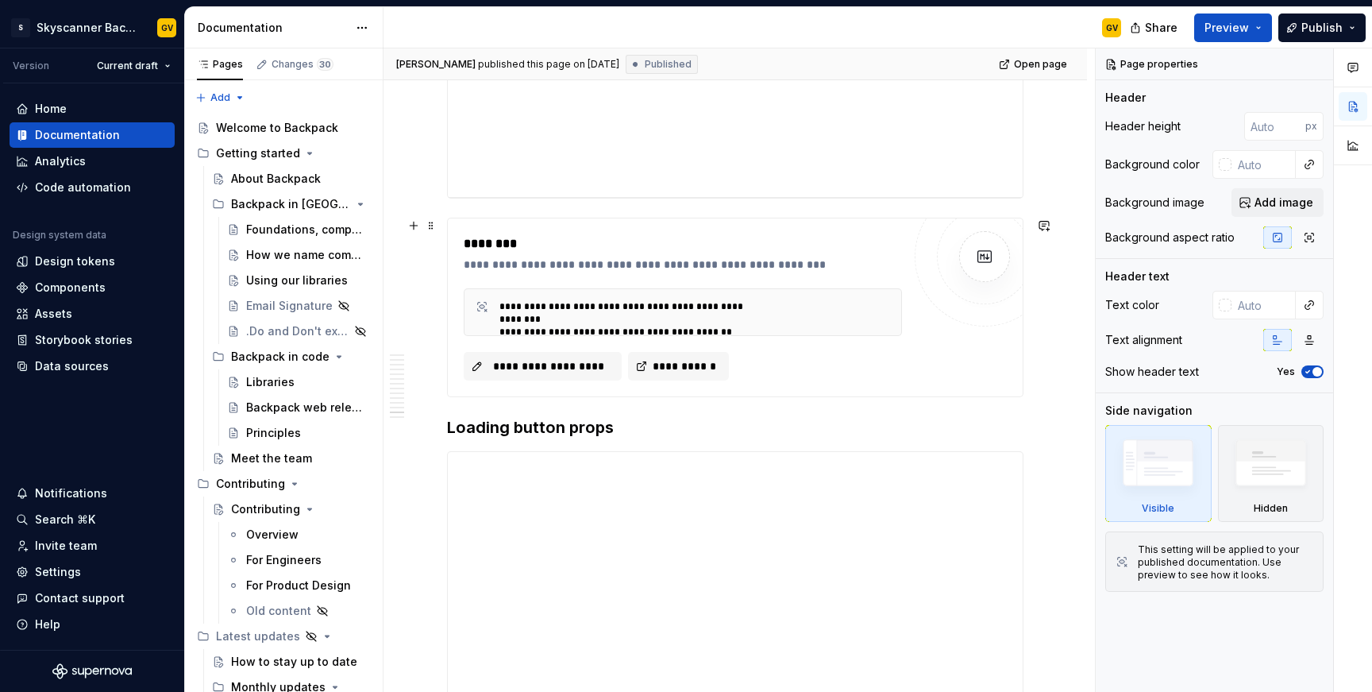
click at [578, 245] on div "********" at bounding box center [687, 243] width 446 height 19
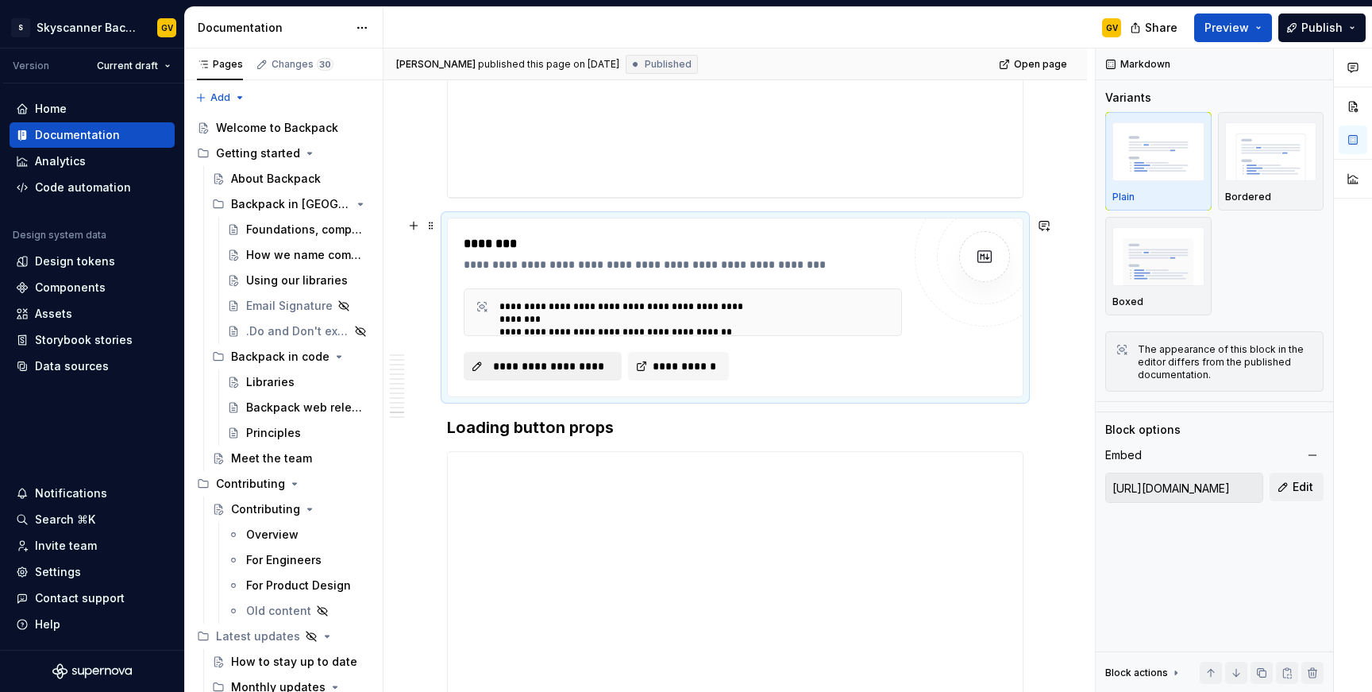
click at [545, 371] on span "**********" at bounding box center [549, 366] width 125 height 16
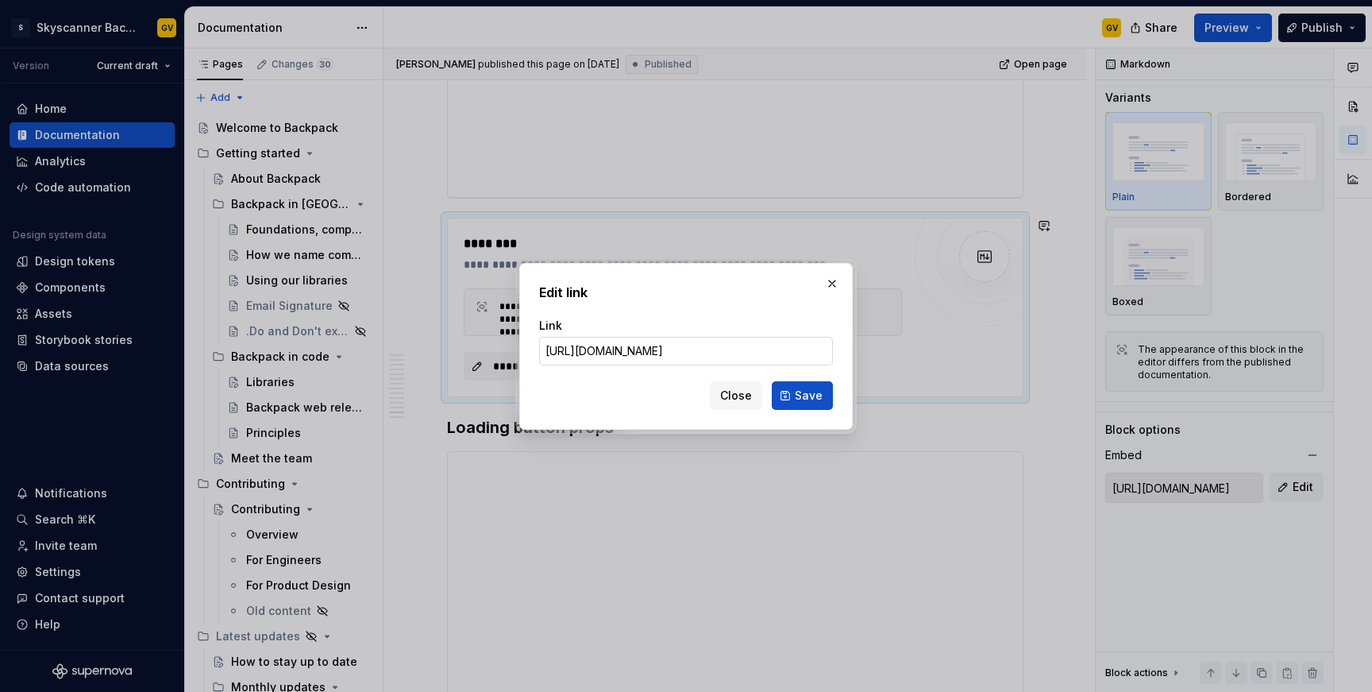
click at [602, 353] on input "[URL][DOMAIN_NAME]" at bounding box center [686, 351] width 294 height 29
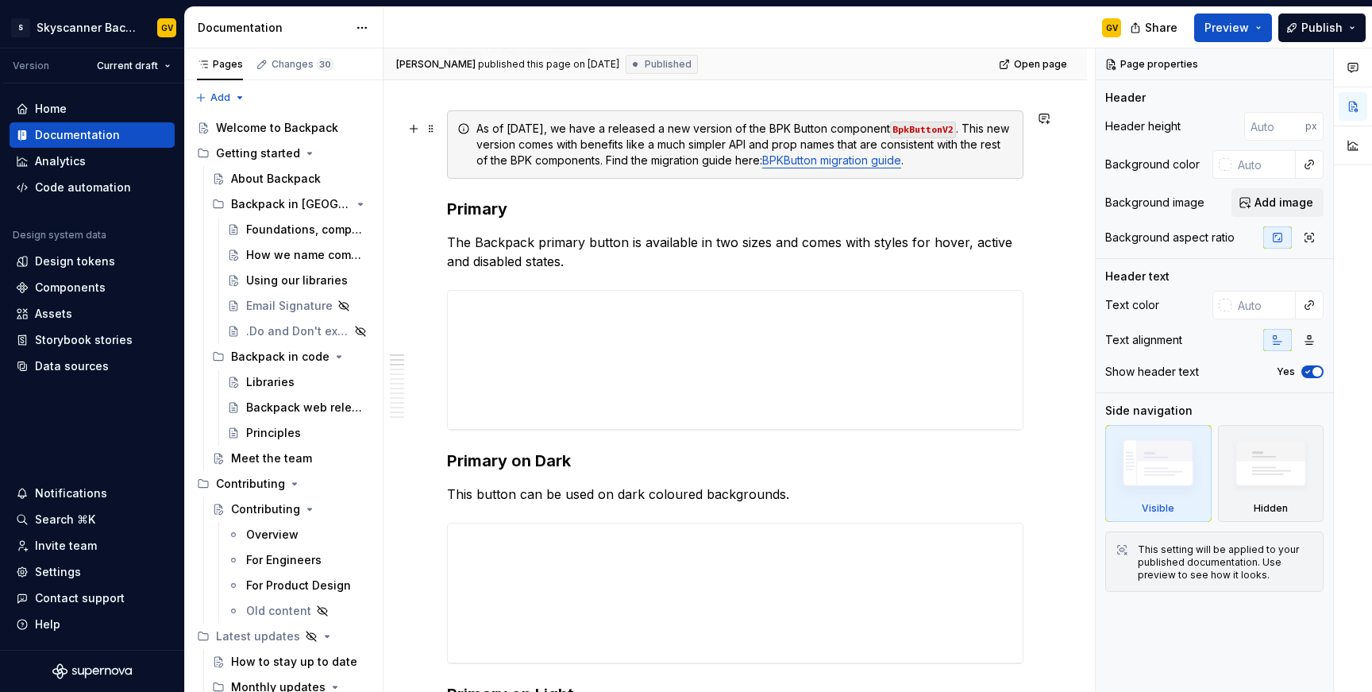
scroll to position [0, 0]
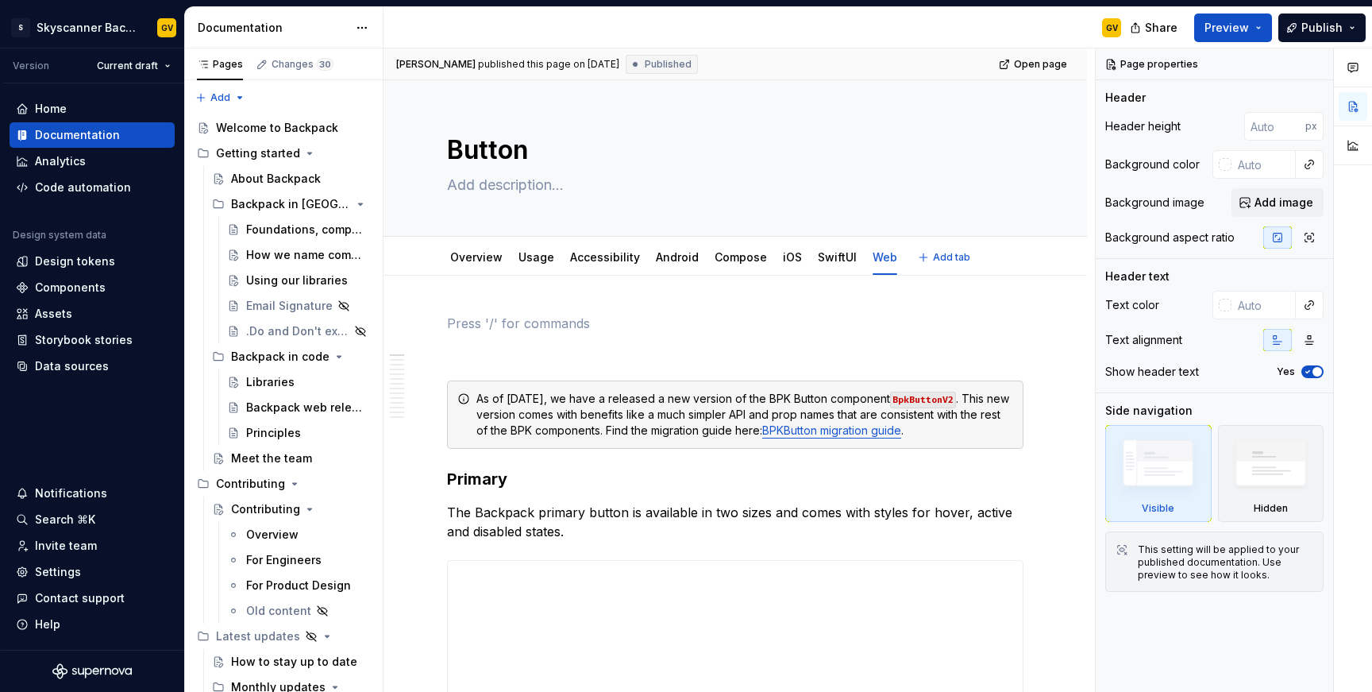
type textarea "*"
